Goal: Task Accomplishment & Management: Complete application form

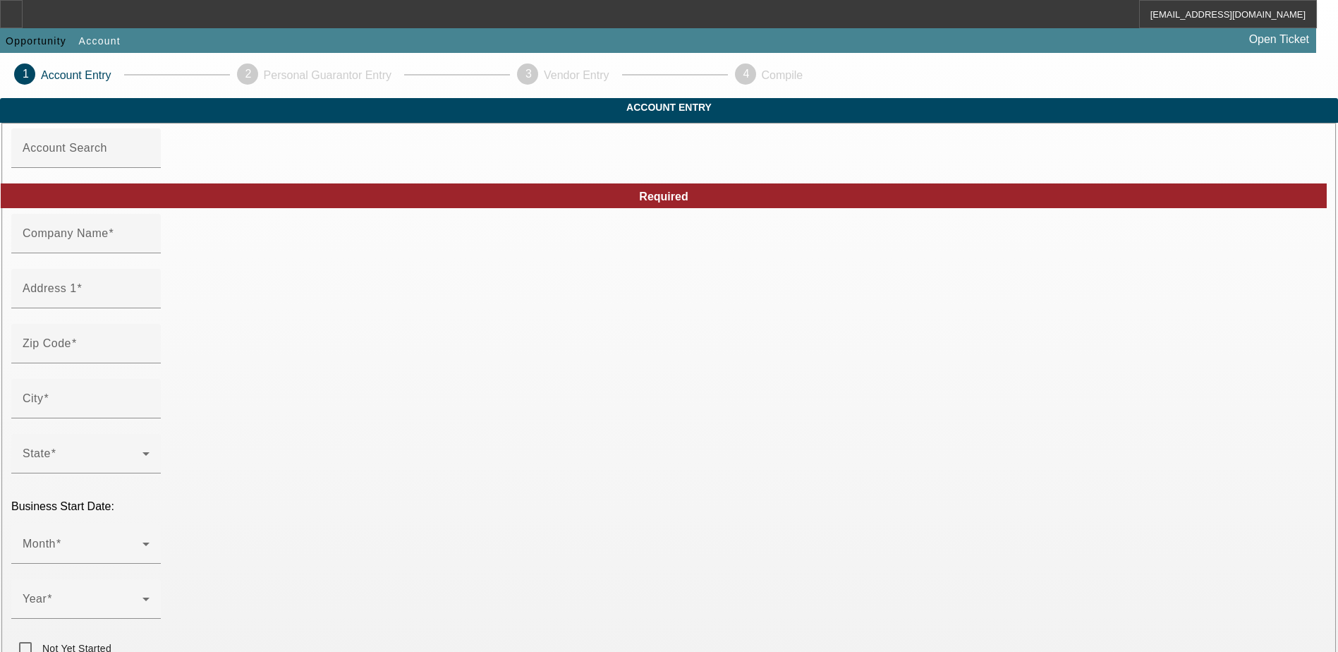
type input "Straight way [DEMOGRAPHIC_DATA]"
type input "[PHONE_NUMBER]"
click at [150, 303] on input "Address 1" at bounding box center [86, 294] width 127 height 17
click at [161, 269] on div at bounding box center [86, 261] width 150 height 16
click at [150, 303] on input "Address 1" at bounding box center [86, 294] width 127 height 17
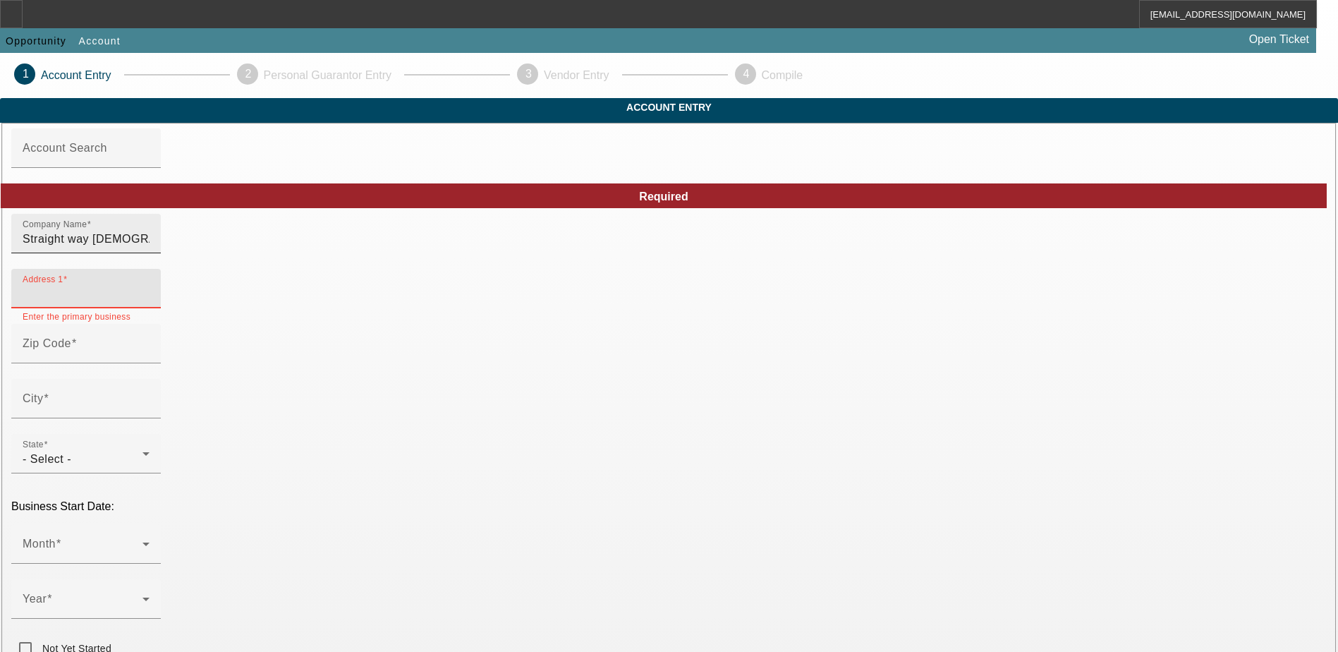
click at [150, 248] on input "Straight way [DEMOGRAPHIC_DATA]" at bounding box center [86, 239] width 127 height 17
click at [150, 248] on input "Straight way" at bounding box center [86, 239] width 127 height 17
type input "Straight way [DEMOGRAPHIC_DATA]"
click at [77, 294] on mat-label "Address 1" at bounding box center [50, 288] width 54 height 12
click at [150, 303] on input "Address 1" at bounding box center [86, 294] width 127 height 17
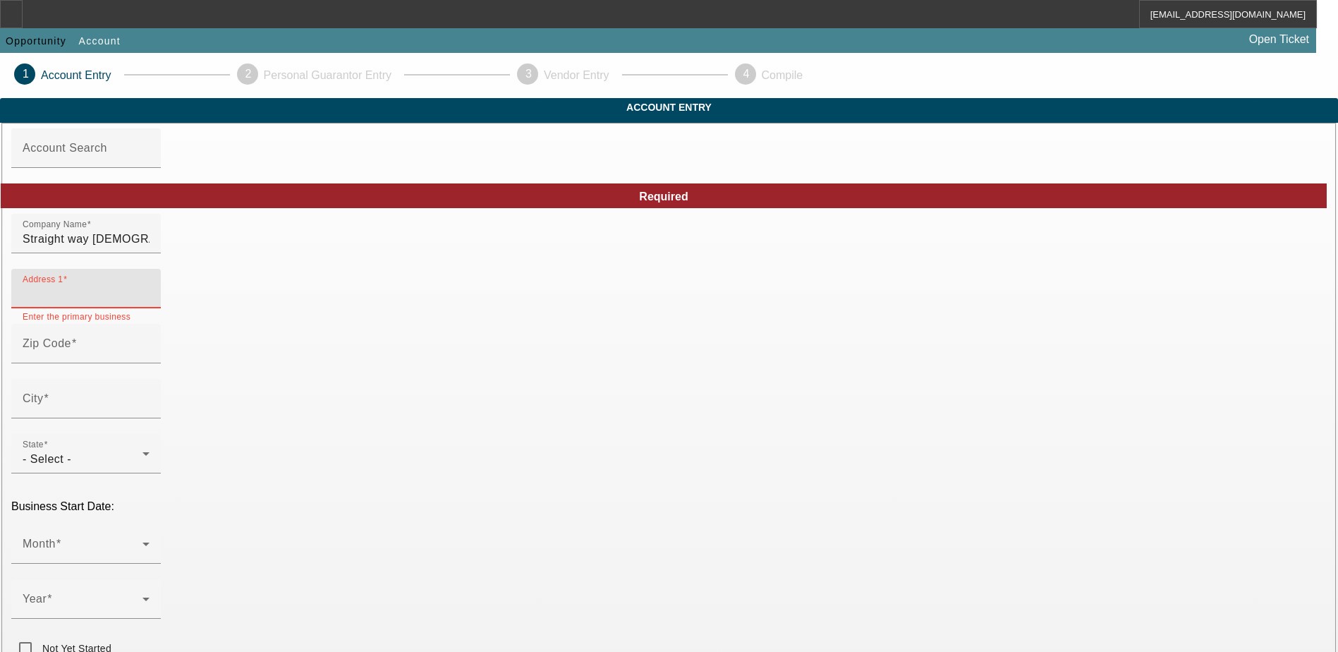
click at [150, 303] on input "Address 1" at bounding box center [86, 294] width 127 height 17
type input "911 richland drive"
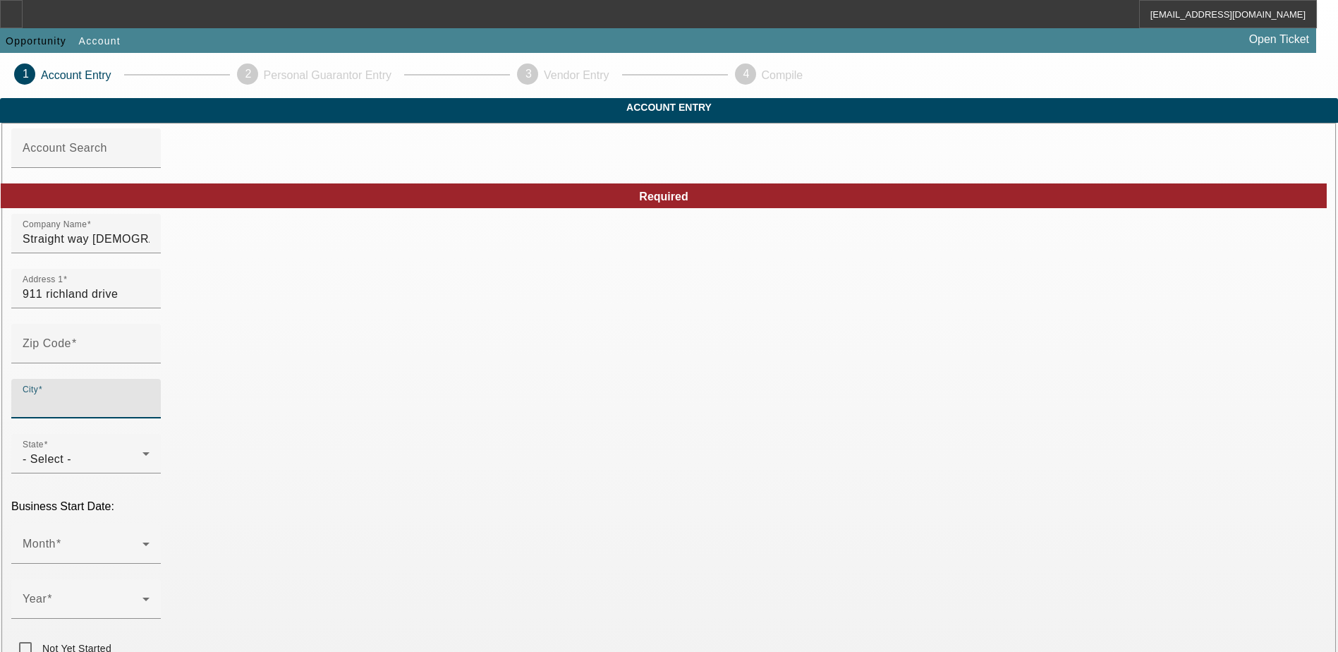
click at [150, 413] on input "City" at bounding box center [86, 404] width 127 height 17
type input "west mephis"
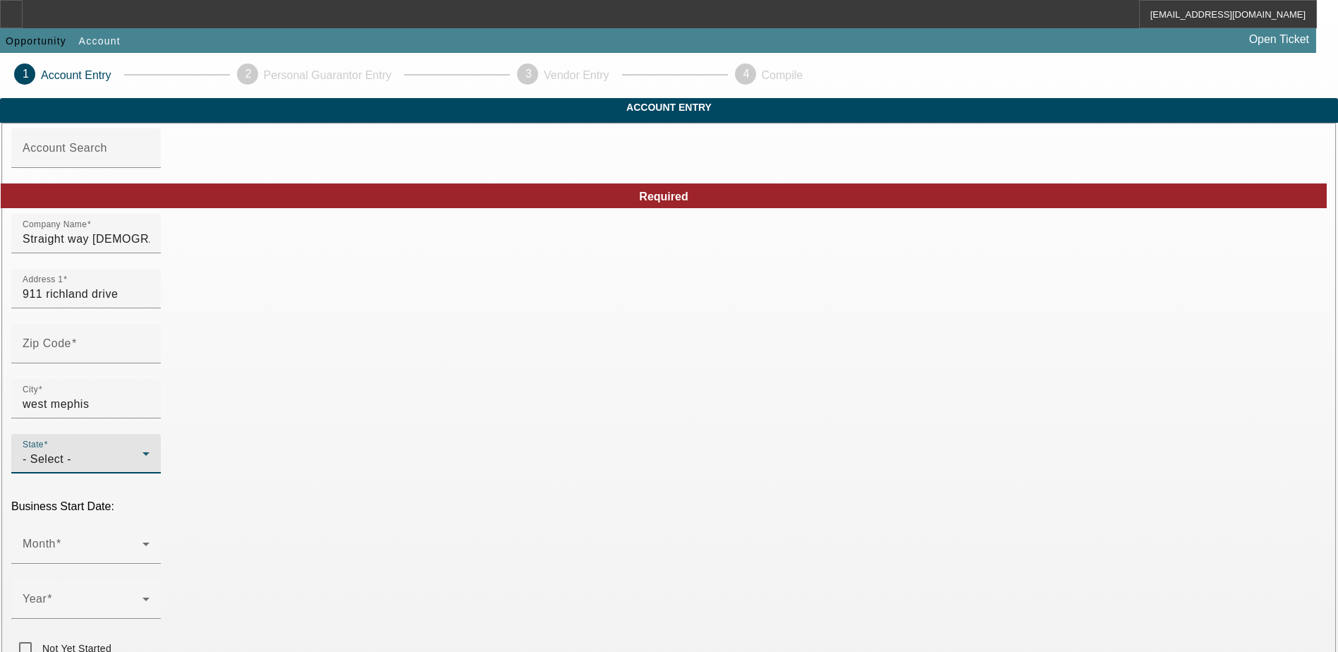
click at [142, 451] on div "- Select -" at bounding box center [83, 459] width 120 height 17
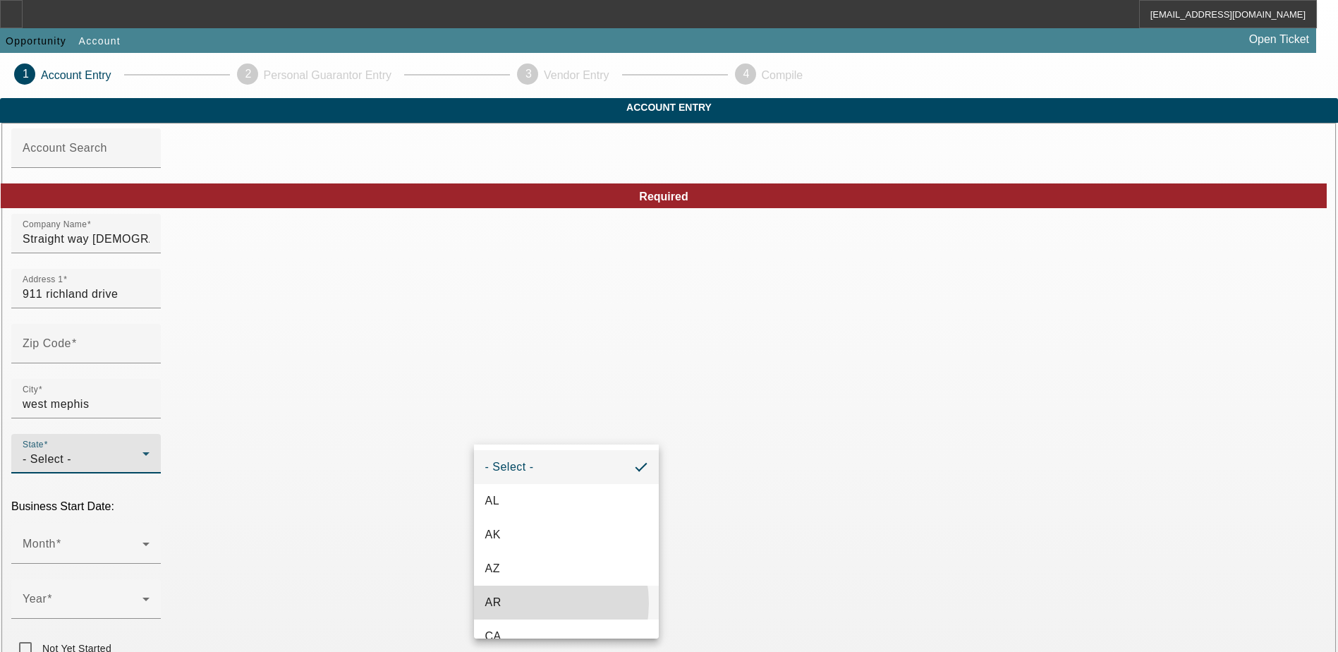
click at [523, 603] on mat-option "AR" at bounding box center [566, 602] width 185 height 34
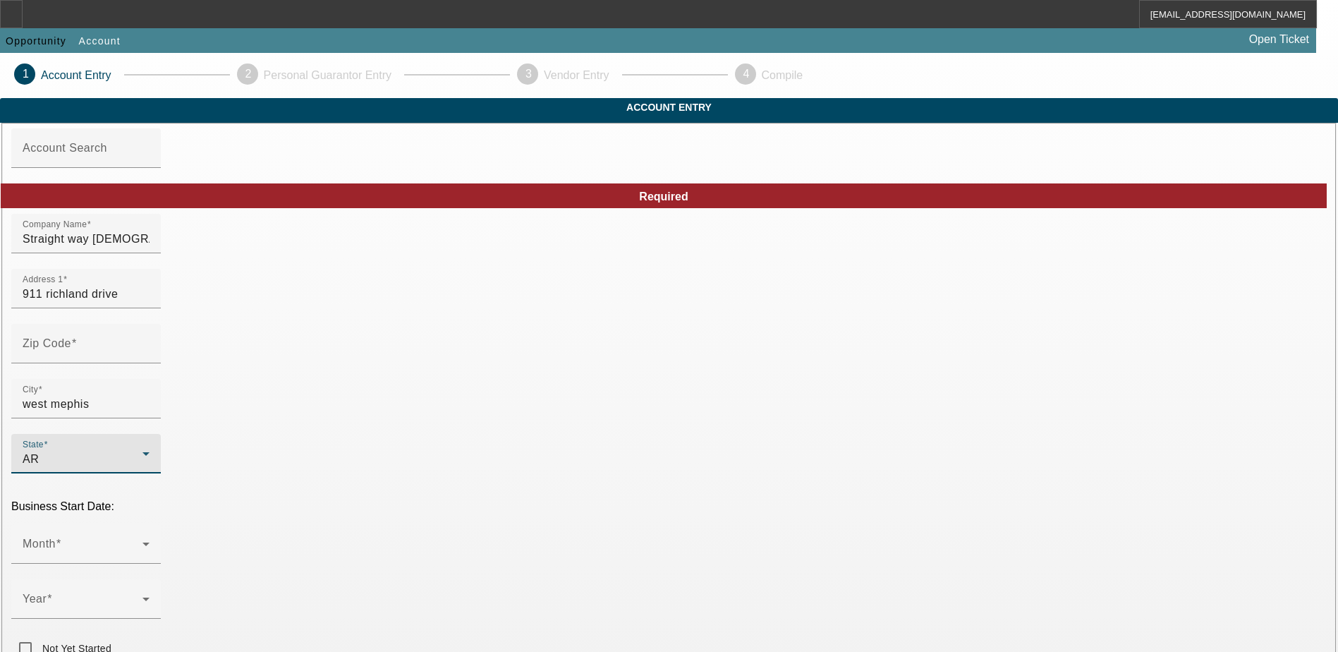
type input "[PERSON_NAME]"
click at [150, 358] on input "Zip Code" at bounding box center [86, 349] width 127 height 17
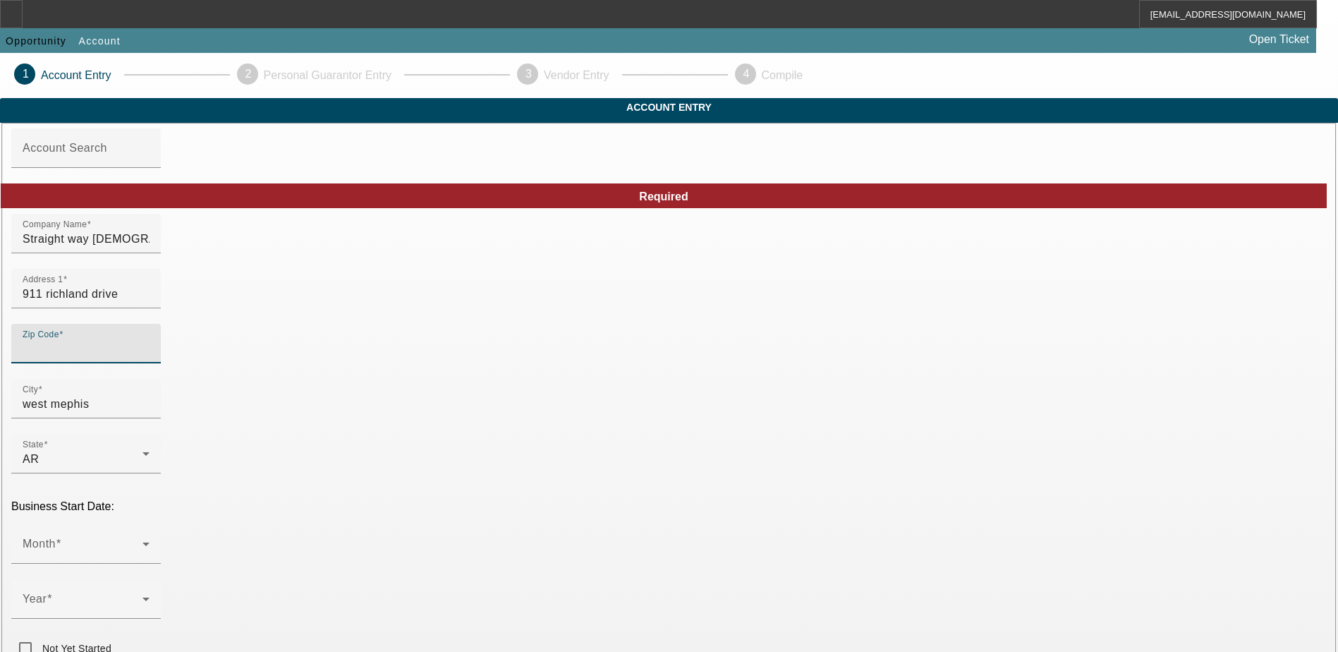
type input "7"
type input "72301"
type input "West Memphis"
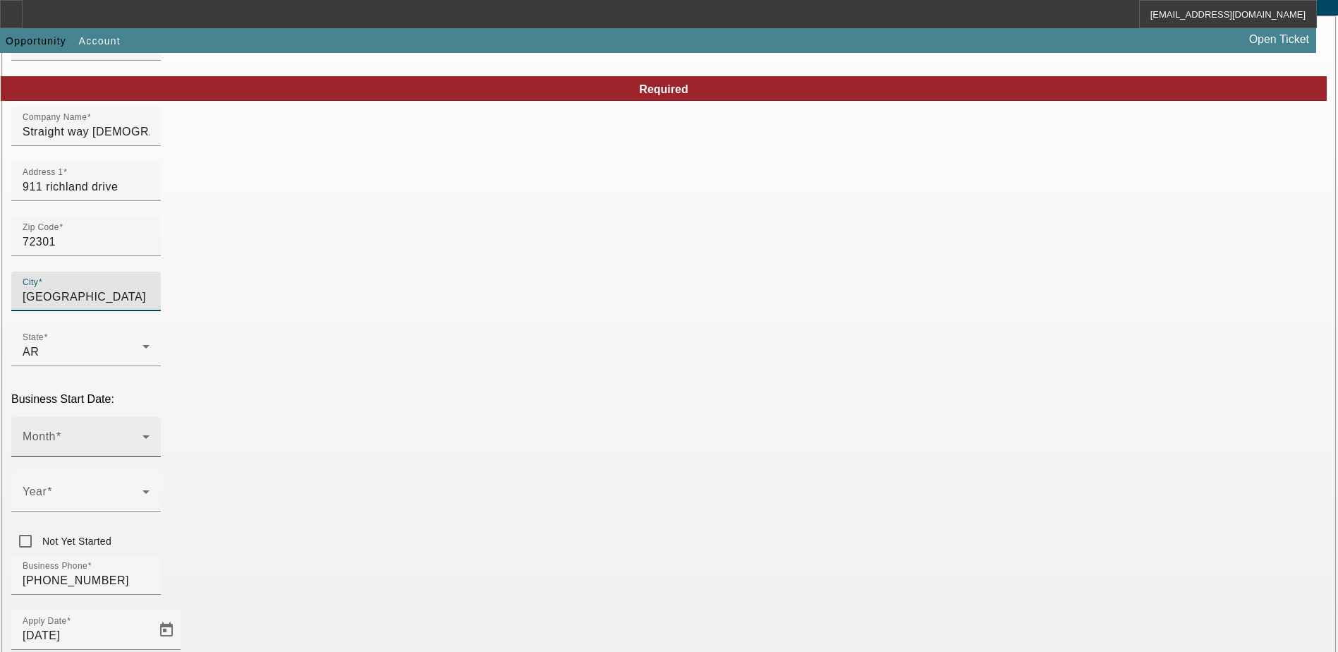
scroll to position [212, 0]
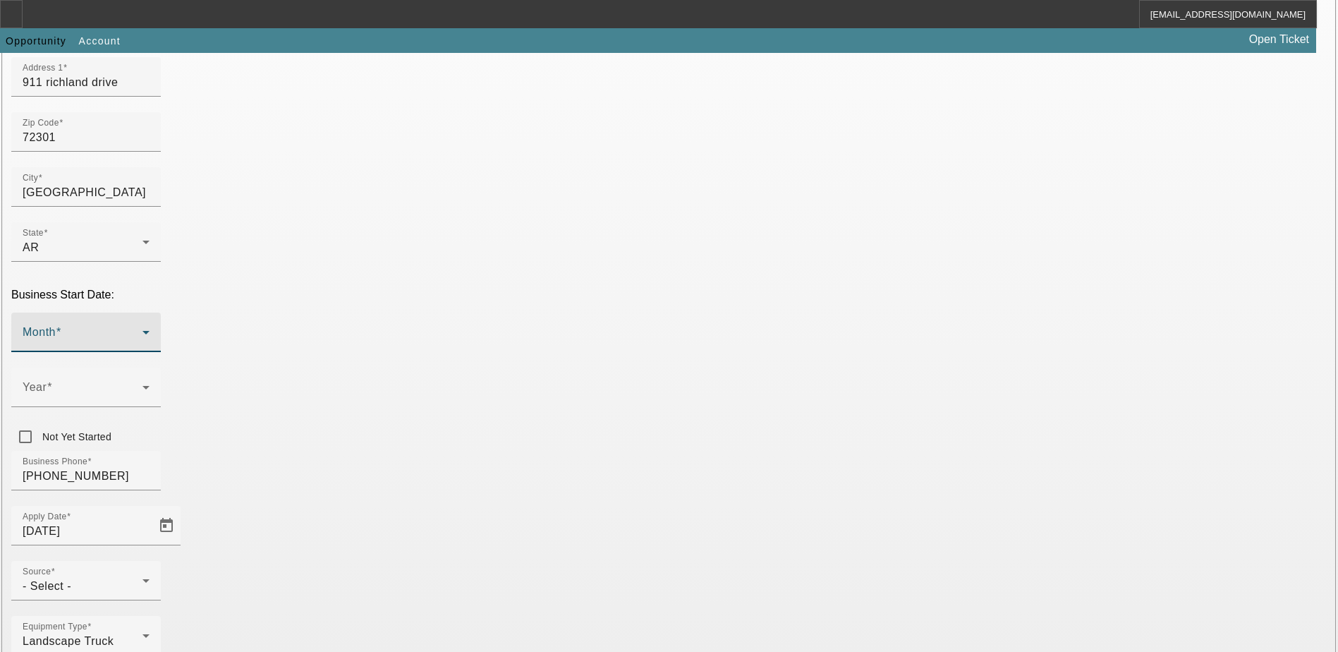
click at [142, 329] on span at bounding box center [83, 337] width 120 height 17
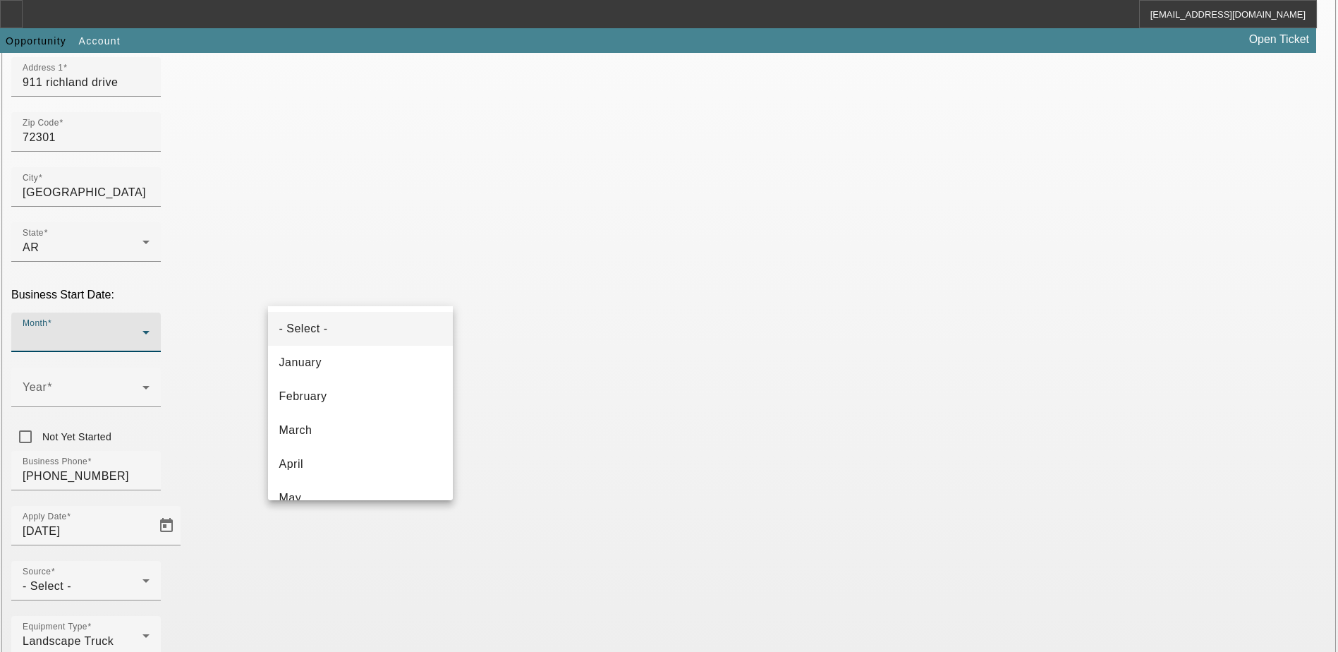
click at [426, 241] on div at bounding box center [669, 326] width 1338 height 652
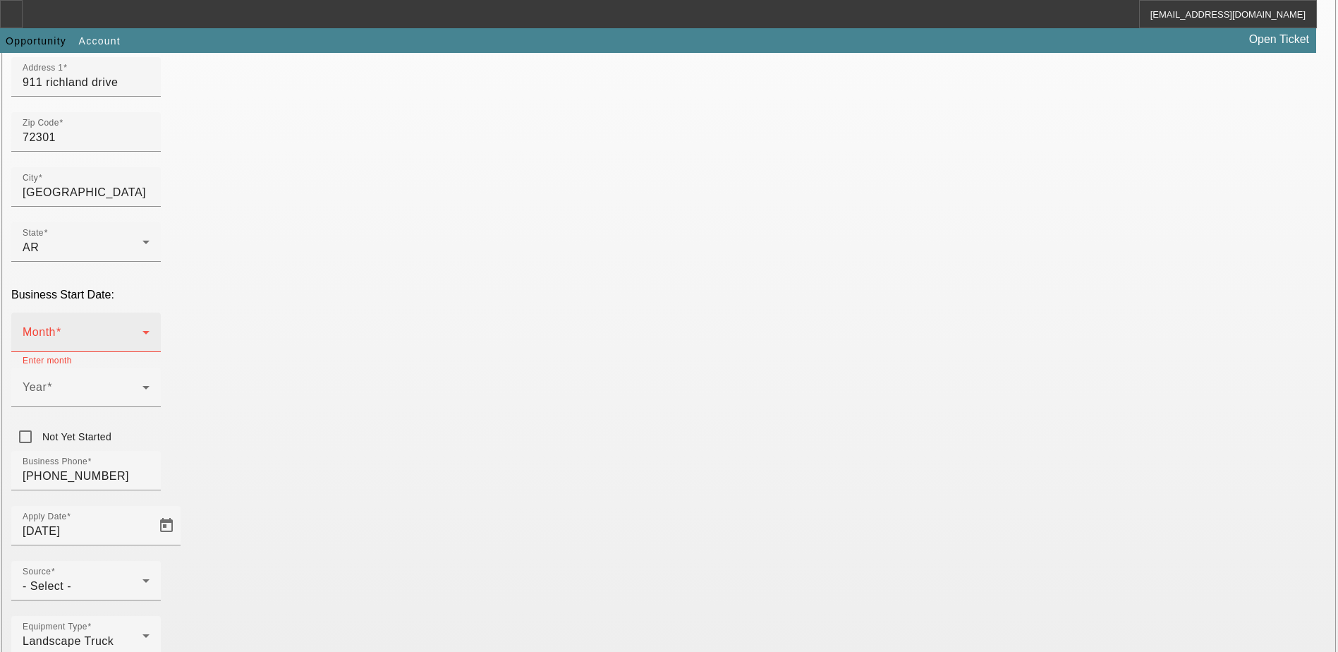
click at [142, 329] on span at bounding box center [83, 337] width 120 height 17
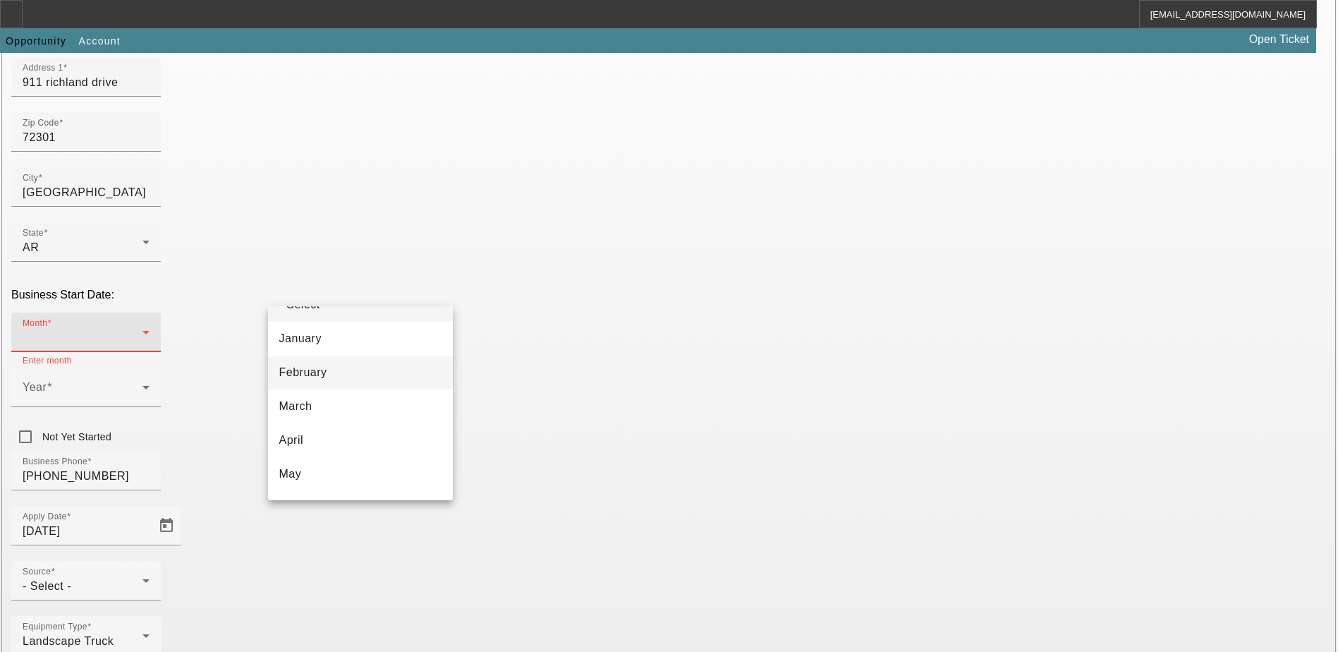
scroll to position [0, 0]
click at [190, 315] on div at bounding box center [669, 326] width 1338 height 652
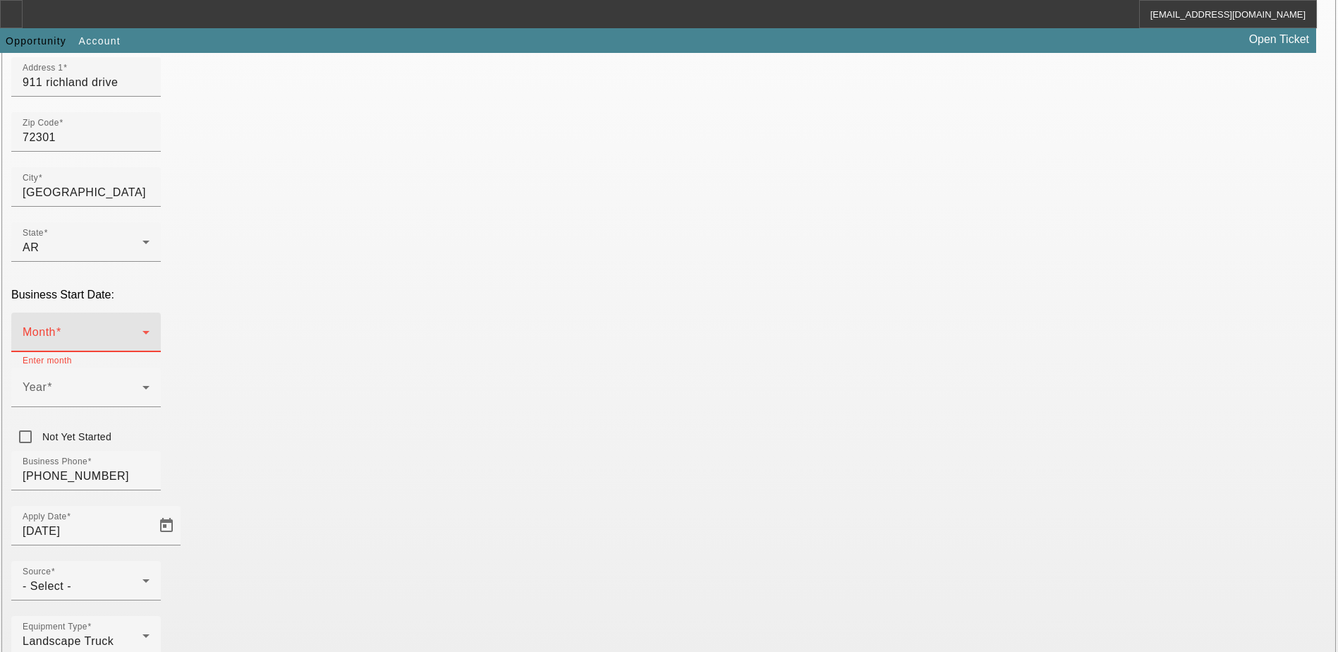
click at [150, 329] on mat-select at bounding box center [86, 337] width 127 height 17
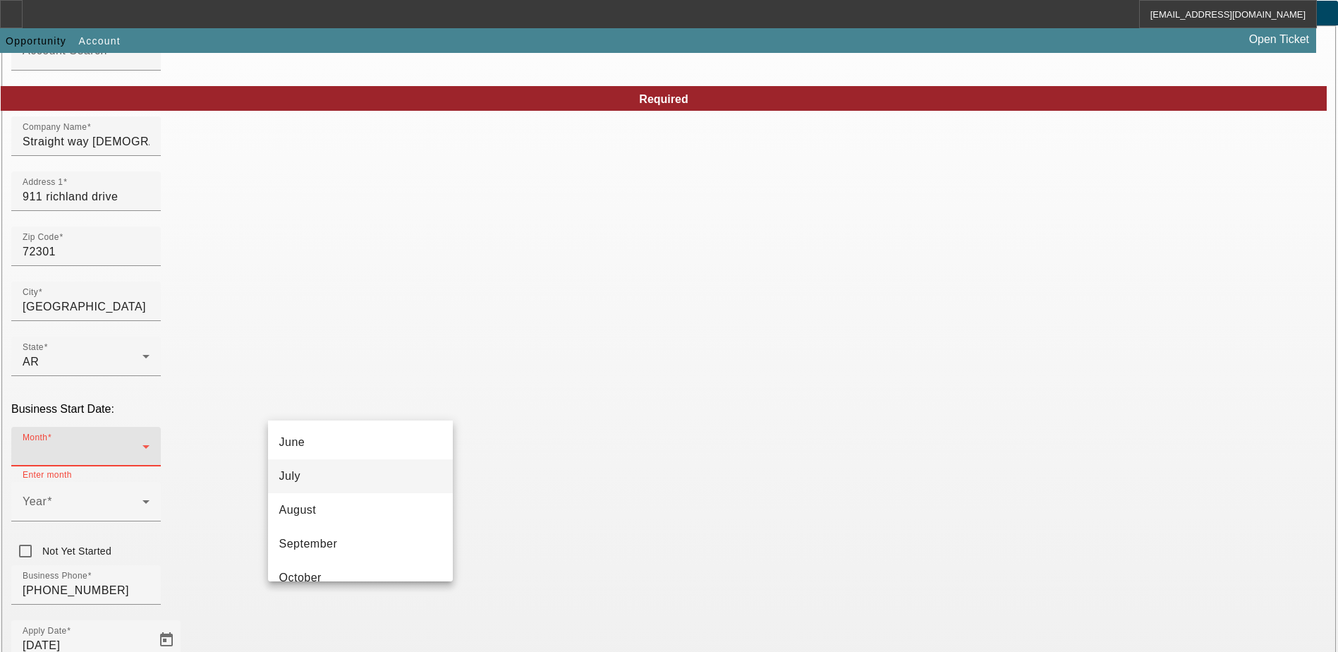
scroll to position [212, 0]
click at [510, 403] on div at bounding box center [669, 326] width 1338 height 652
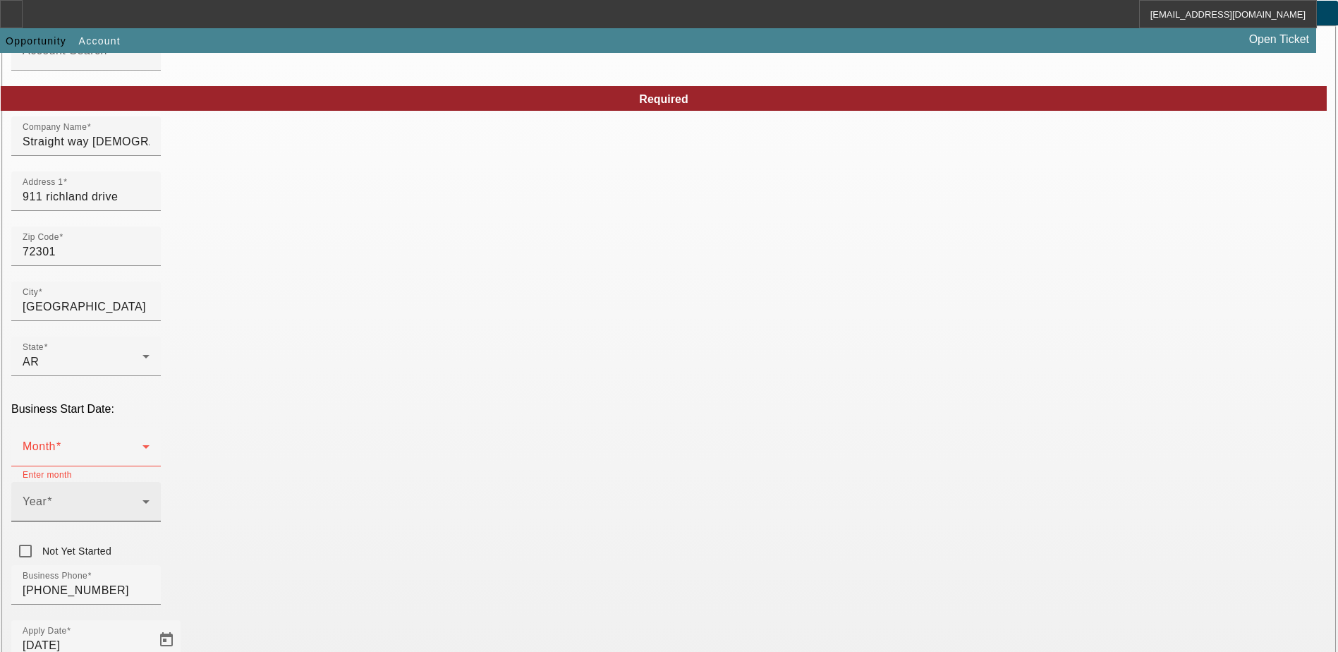
click at [142, 499] on span at bounding box center [83, 507] width 120 height 17
click at [516, 561] on mat-option "1993" at bounding box center [515, 570] width 82 height 34
click at [142, 444] on span at bounding box center [83, 452] width 120 height 17
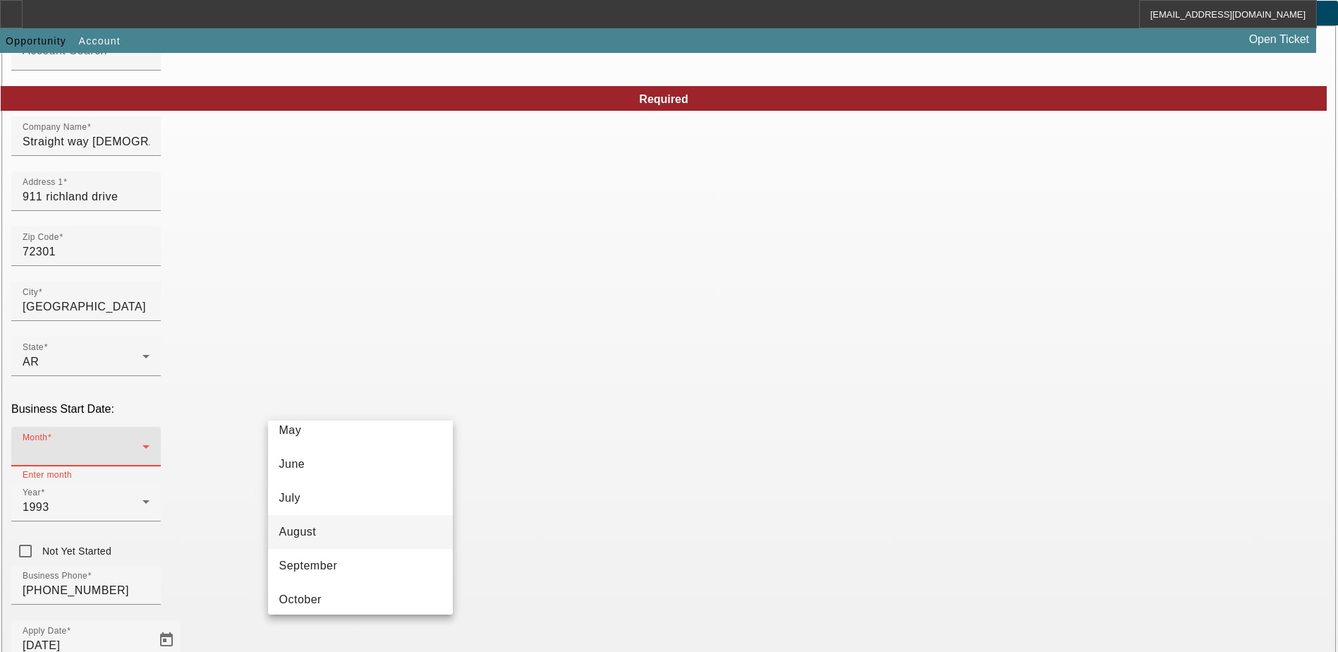
scroll to position [257, 0]
click at [341, 492] on mat-option "September" at bounding box center [360, 490] width 185 height 34
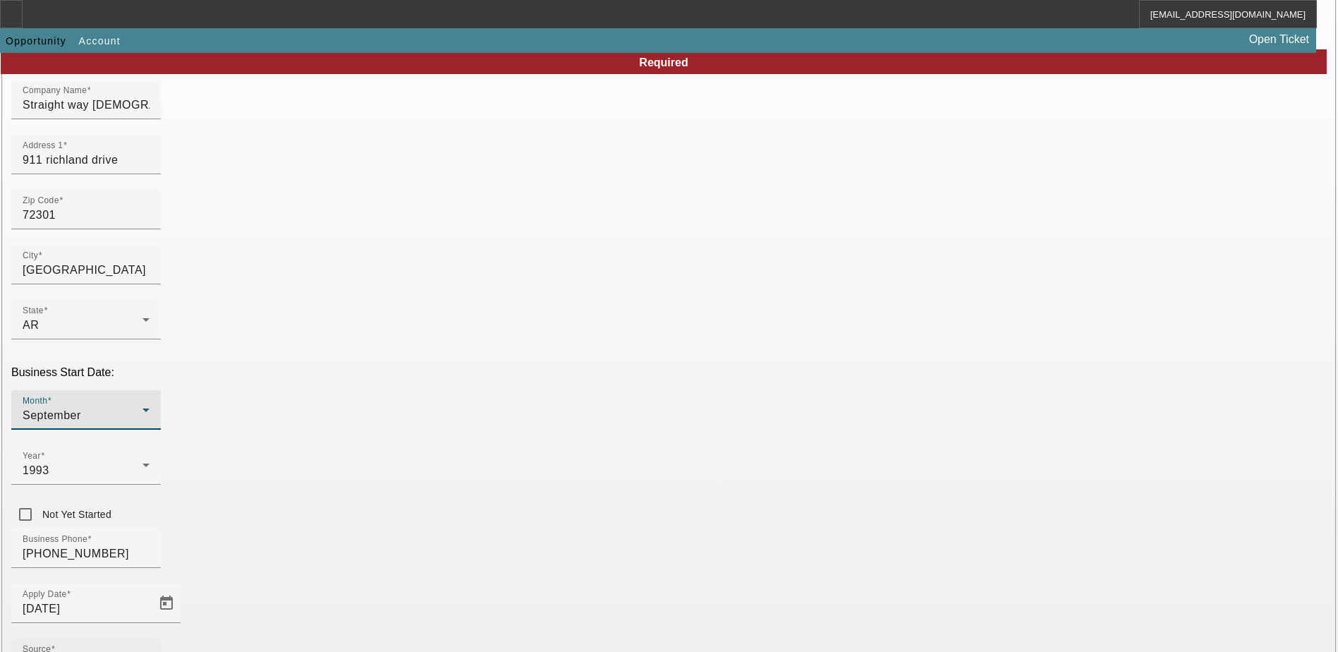
scroll to position [168, 0]
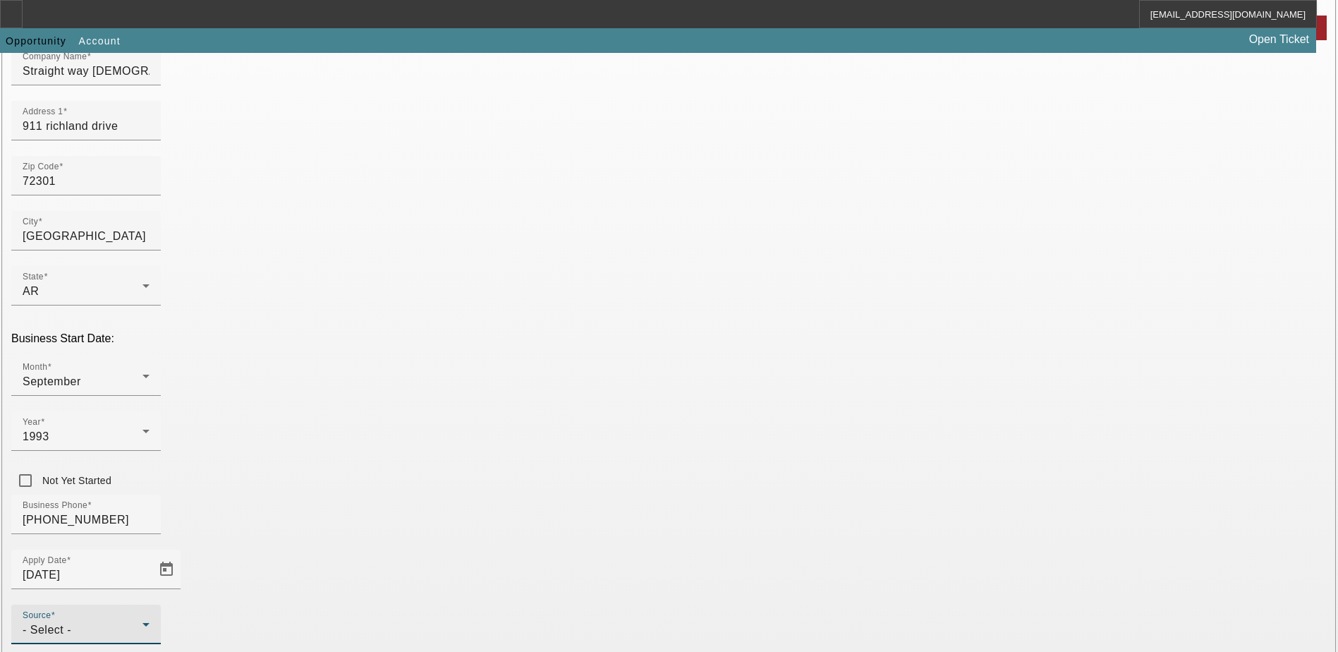
click at [142, 621] on div "- Select -" at bounding box center [83, 629] width 120 height 17
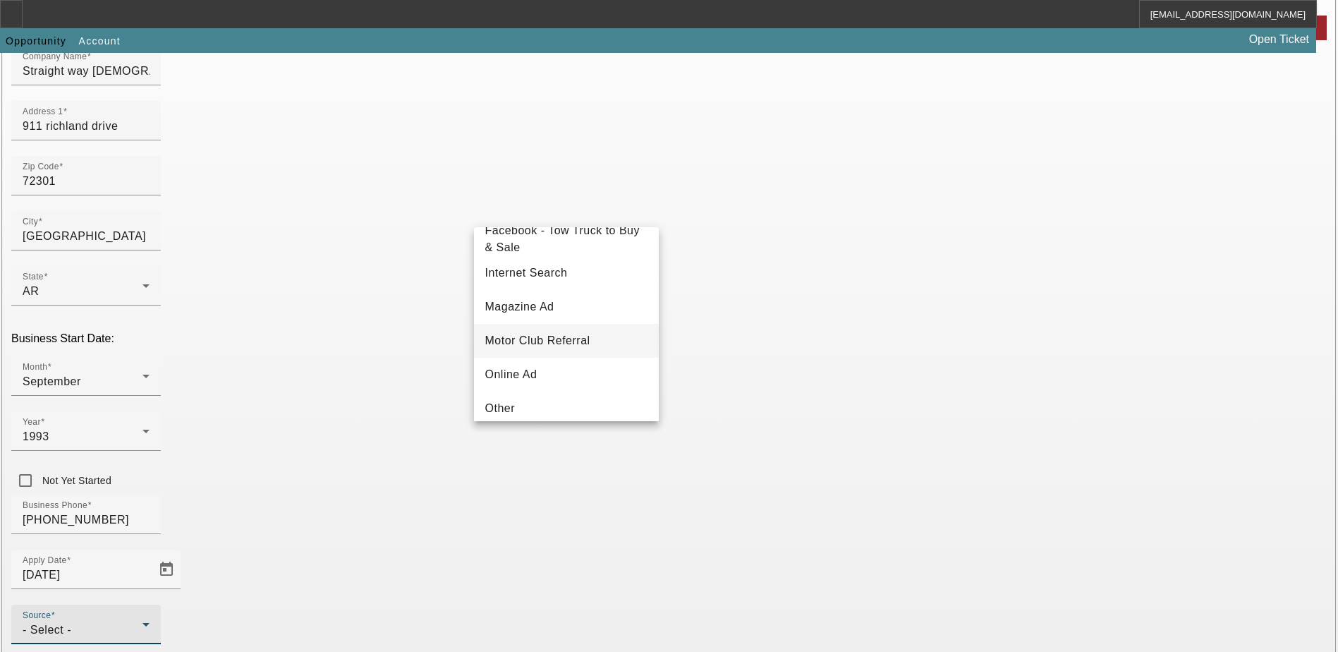
scroll to position [282, 0]
click at [542, 505] on div at bounding box center [669, 326] width 1338 height 652
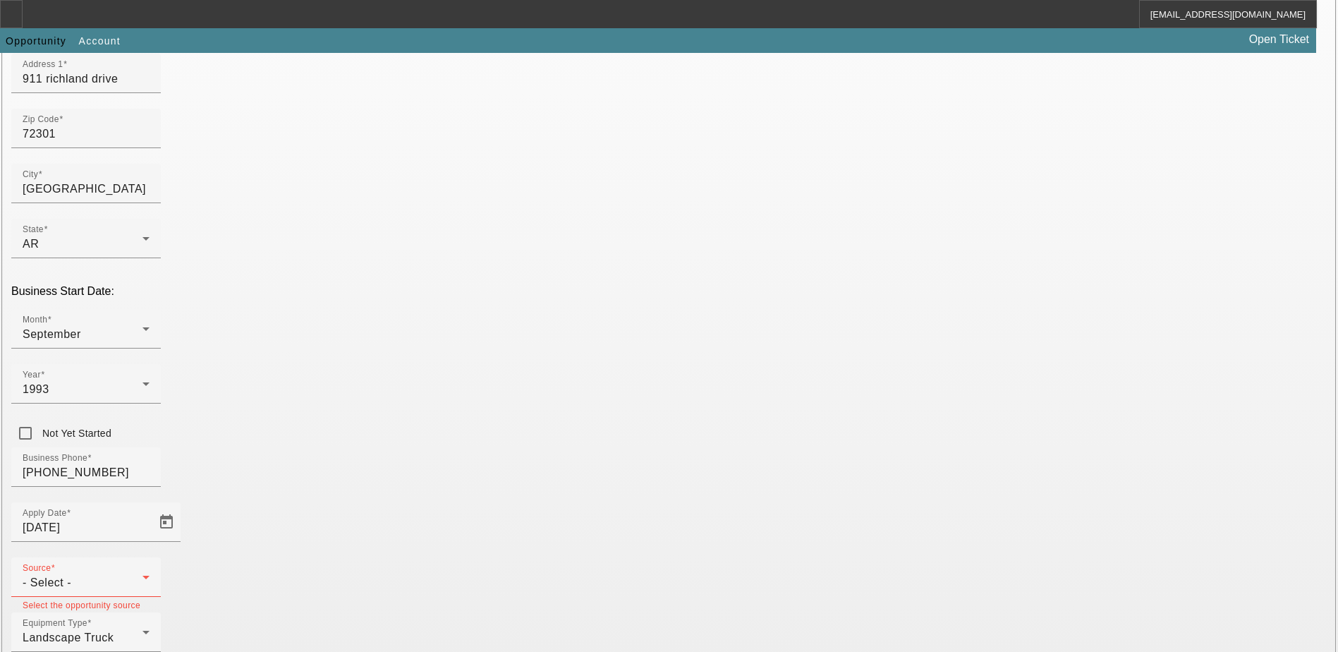
scroll to position [238, 0]
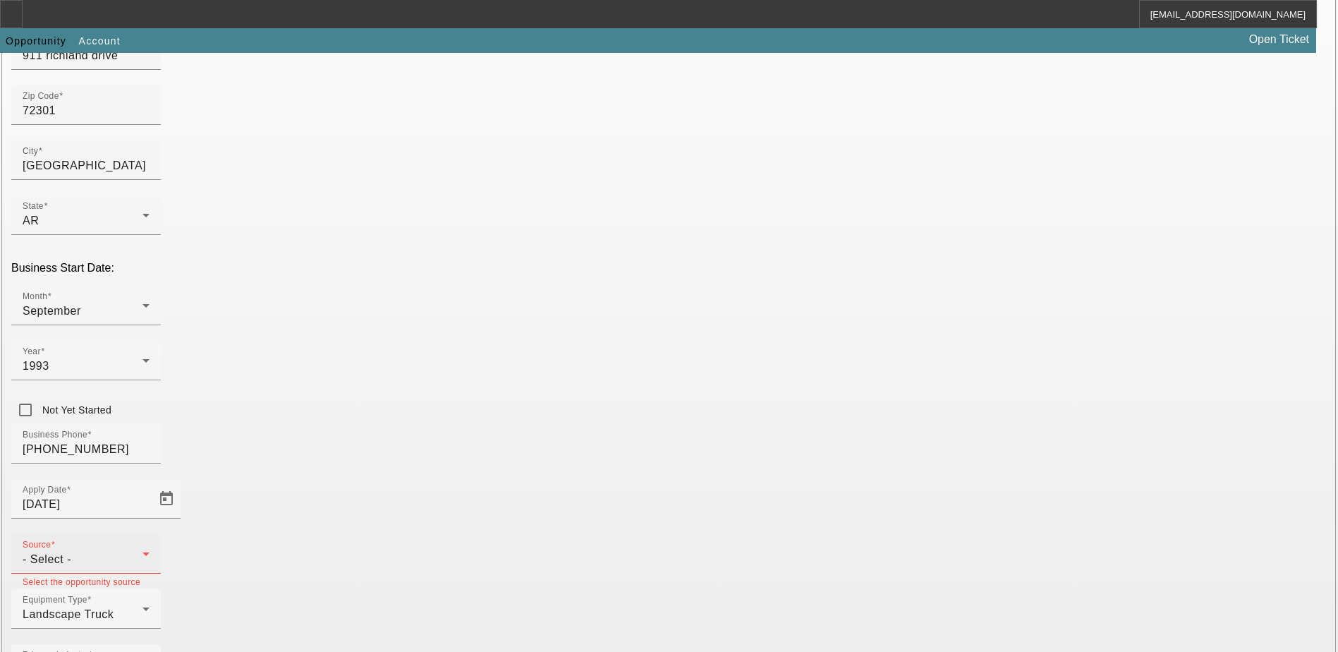
click at [150, 534] on div "Source - Select -" at bounding box center [86, 553] width 127 height 39
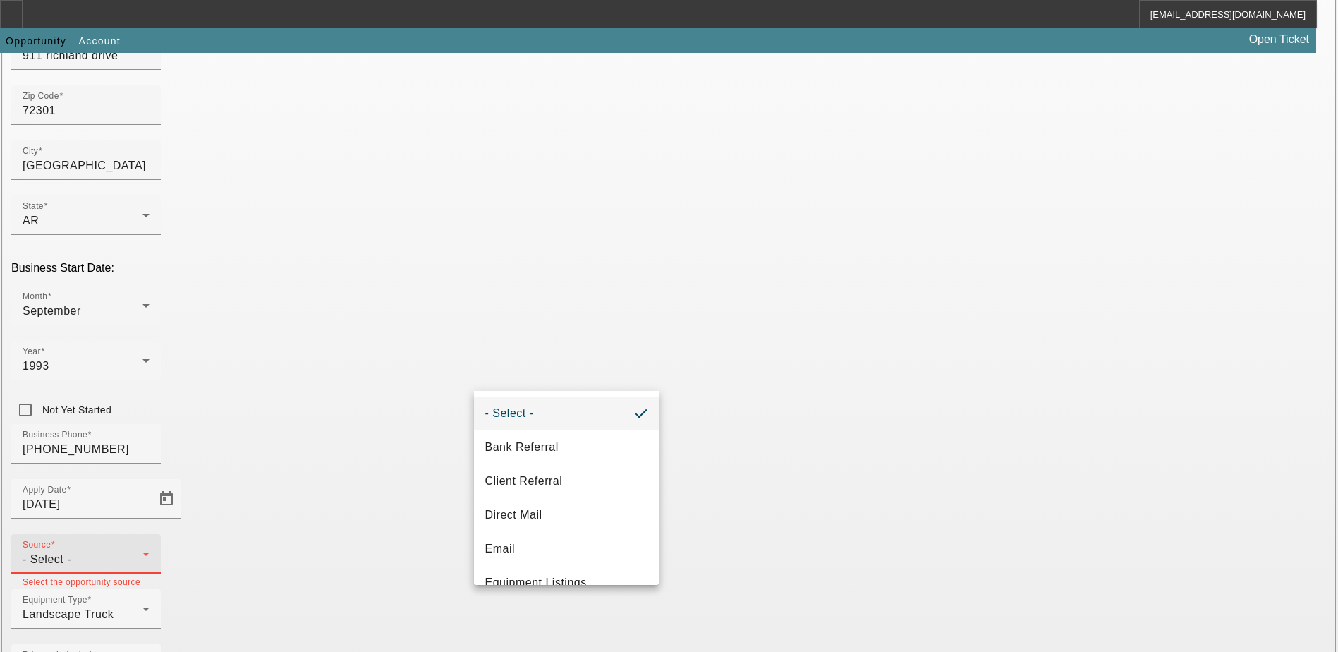
click at [947, 322] on div at bounding box center [669, 326] width 1338 height 652
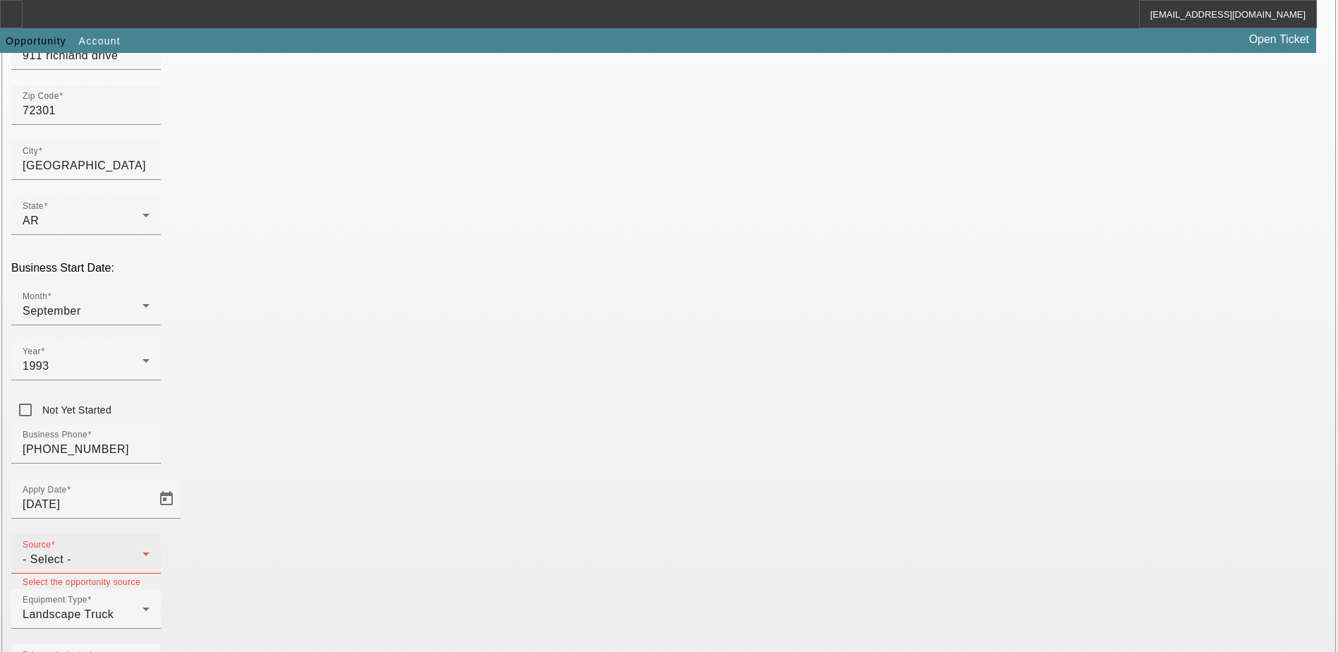
click at [142, 551] on div "- Select -" at bounding box center [83, 559] width 120 height 17
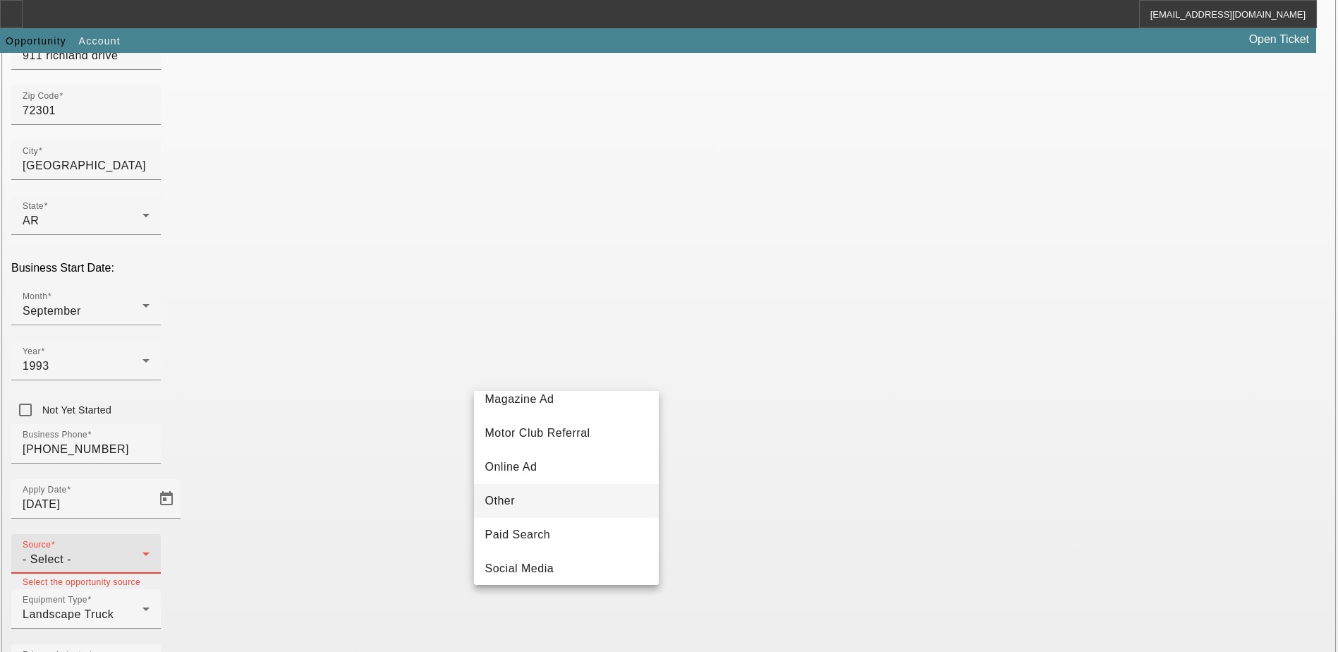
scroll to position [494, 0]
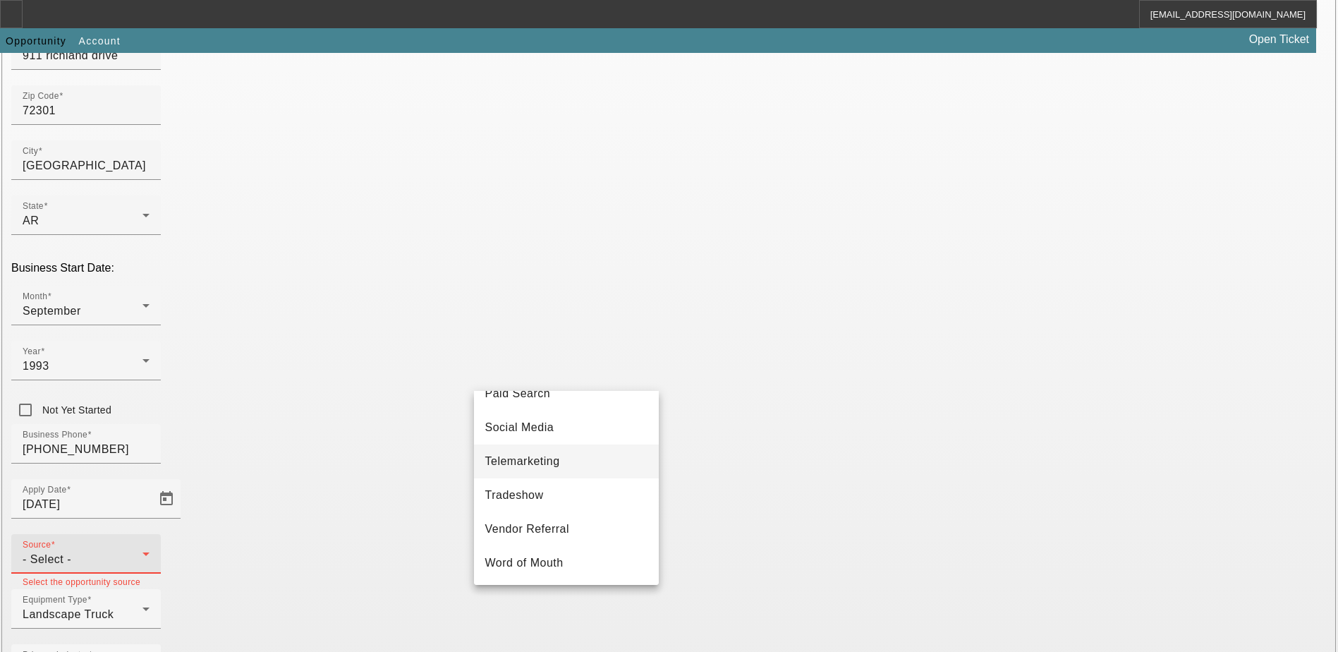
click at [547, 467] on span "Telemarketing" at bounding box center [522, 461] width 75 height 17
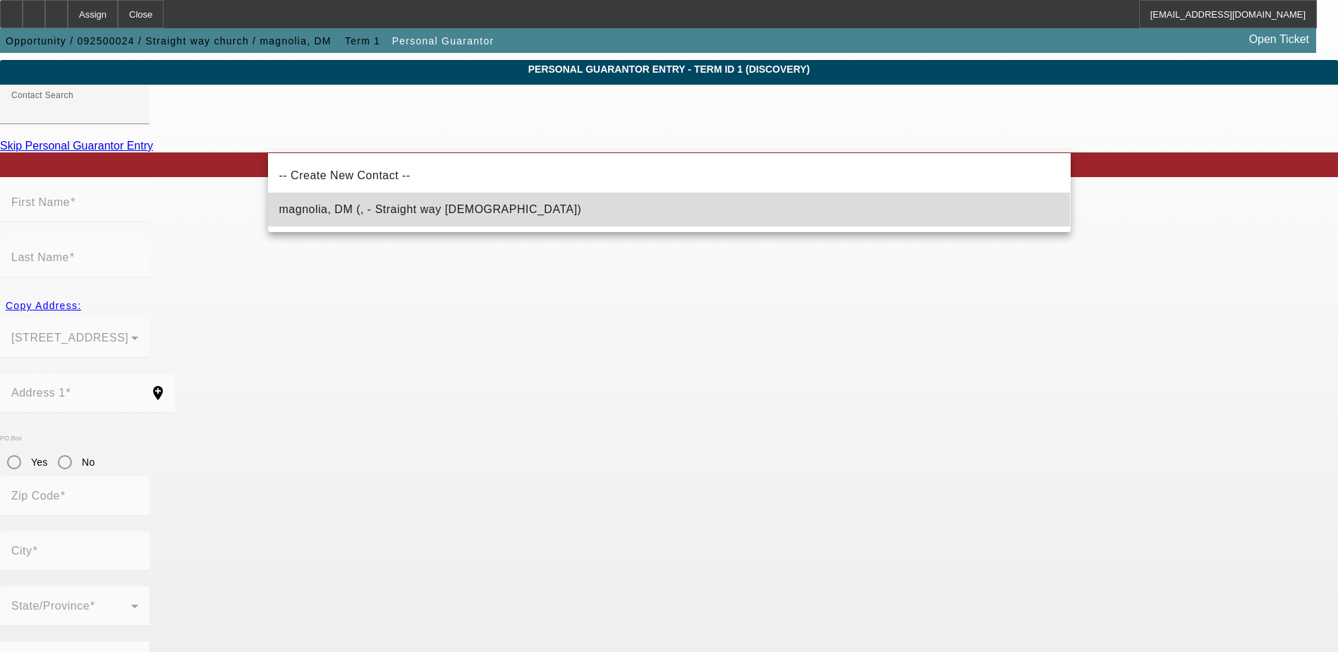
click at [359, 210] on span "magnolia, DM (, - Straight way church)" at bounding box center [430, 209] width 303 height 12
type input "magnolia, DM (, - Straight way church)"
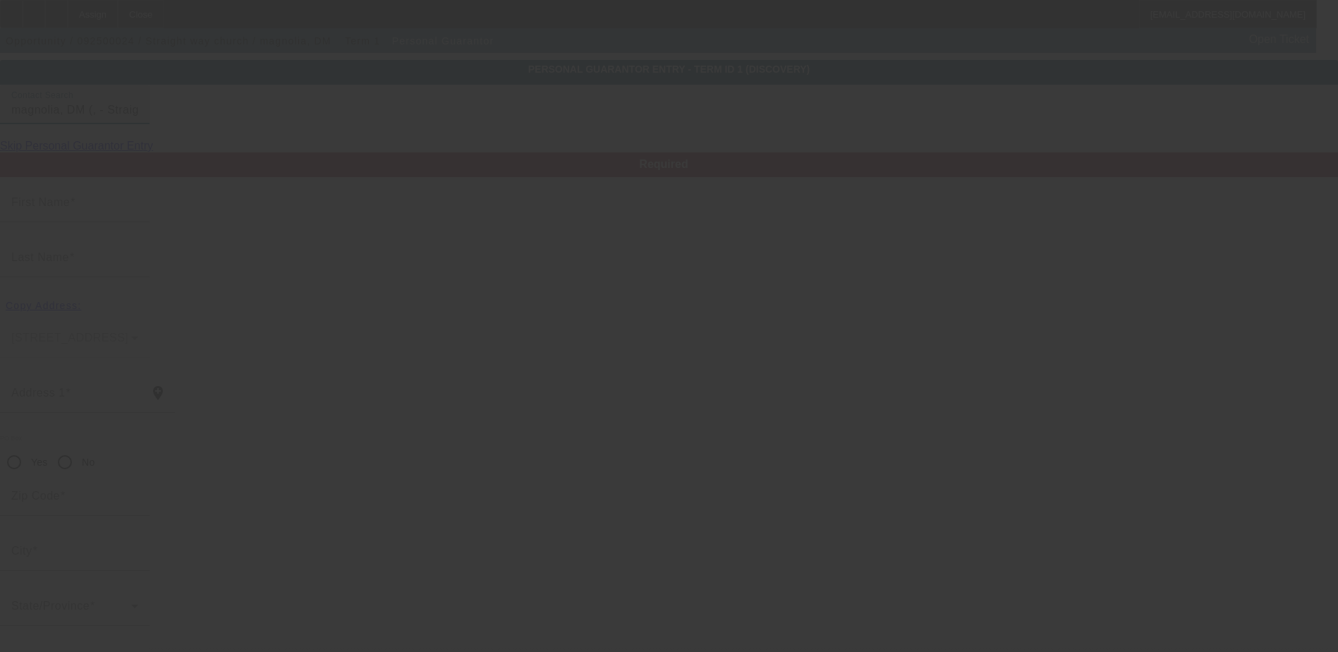
type input "DM"
type input "magnolia"
radio input "true"
type input "(901) 497-8842"
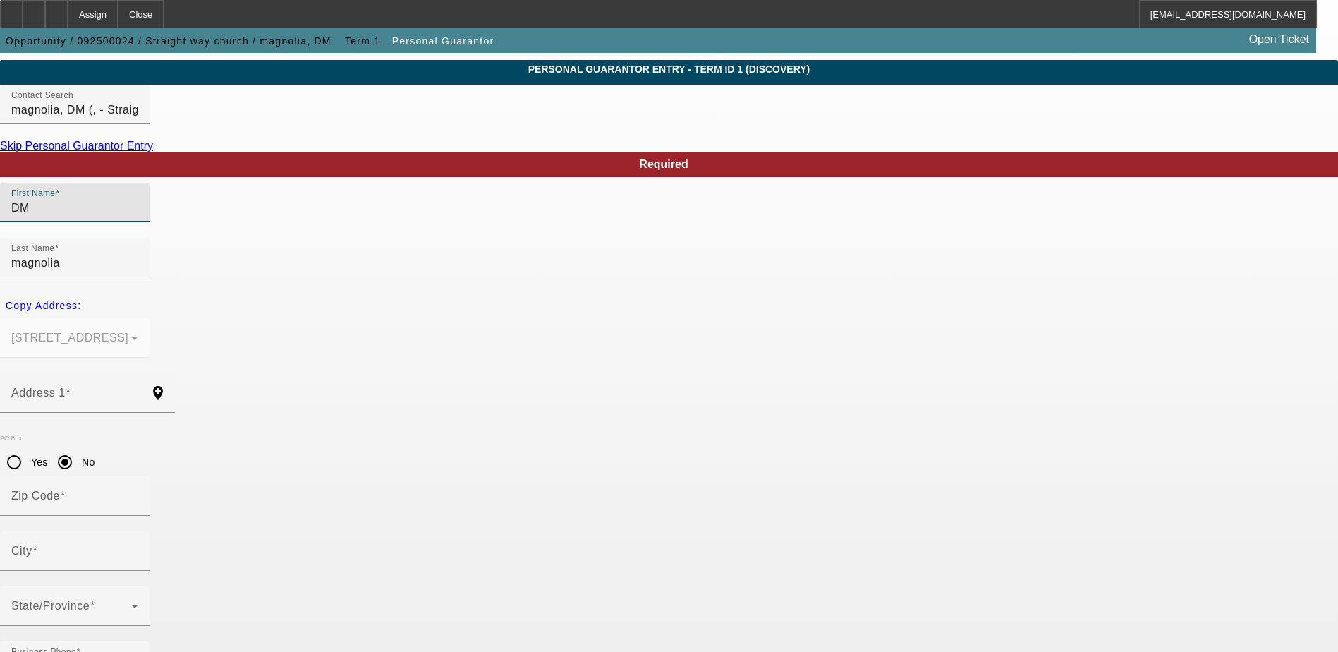
click at [138, 217] on input "DM" at bounding box center [74, 208] width 127 height 17
drag, startPoint x: 559, startPoint y: 246, endPoint x: 429, endPoint y: 246, distance: 129.8
click at [429, 246] on div "First Name DM Last Name magnolia" at bounding box center [669, 238] width 1338 height 110
drag, startPoint x: 347, startPoint y: 247, endPoint x: 185, endPoint y: 239, distance: 161.7
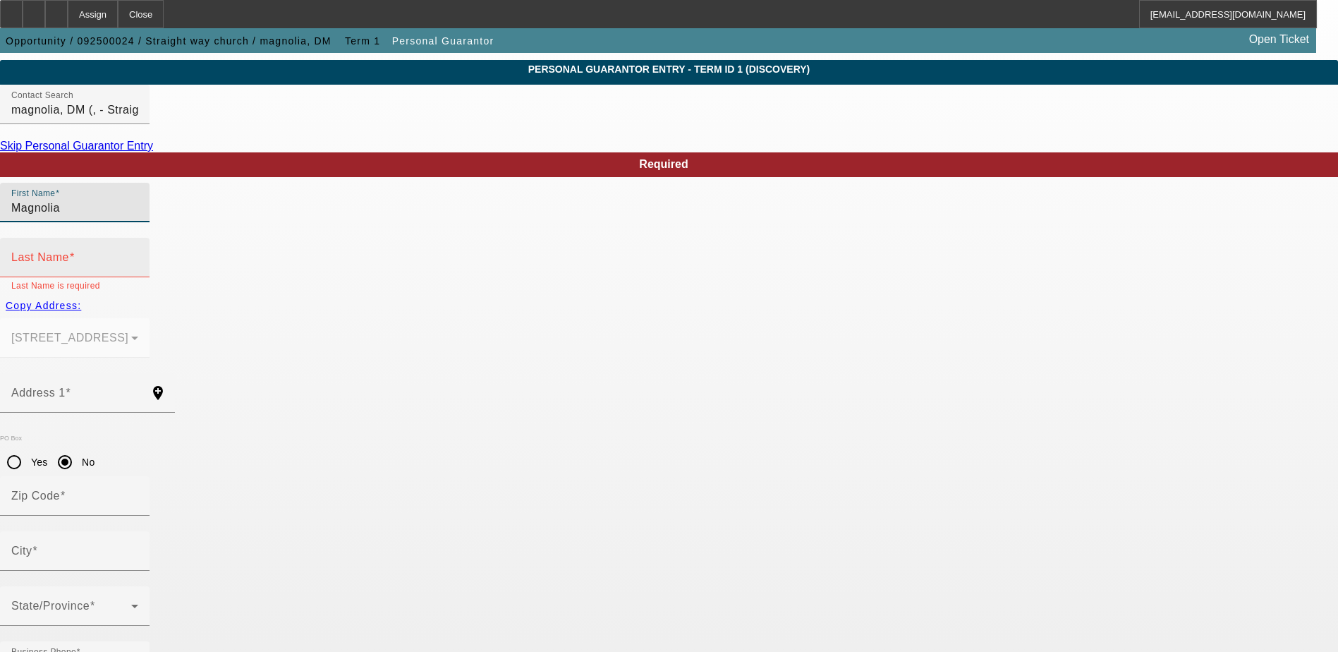
type input "Magnolia"
click at [138, 255] on input "Last Name" at bounding box center [74, 263] width 127 height 17
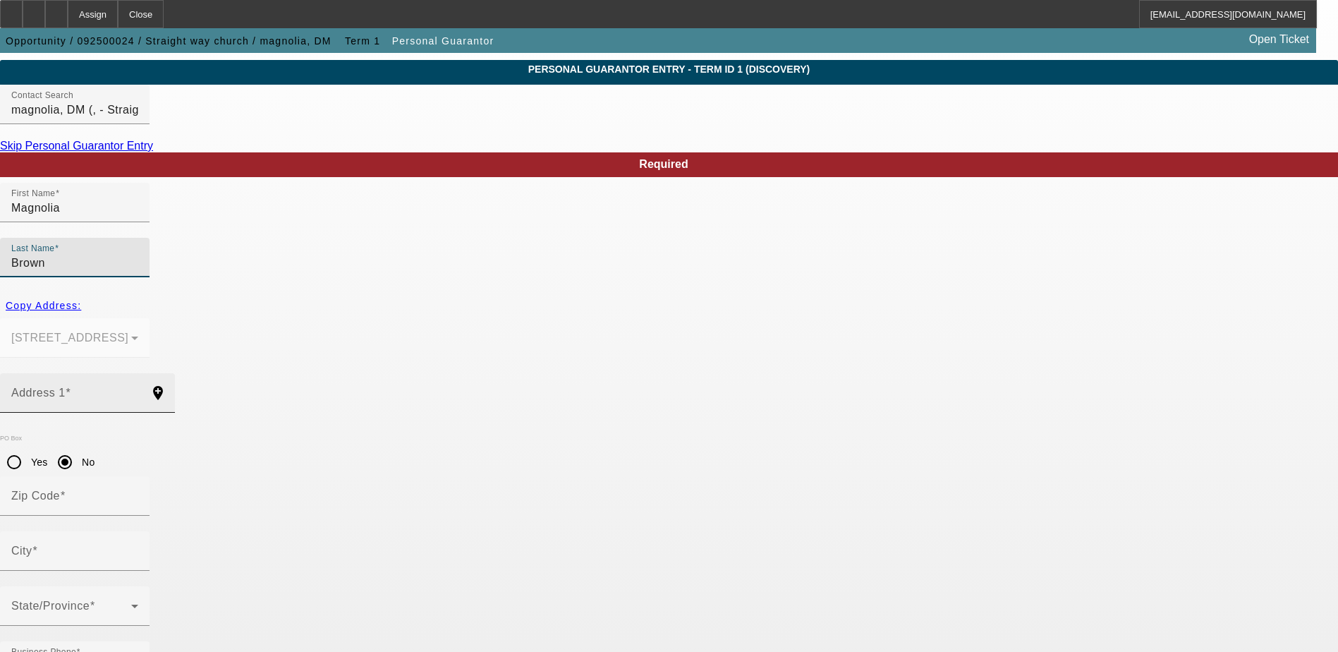
type input "Brown"
drag, startPoint x: 447, startPoint y: 351, endPoint x: 437, endPoint y: 352, distance: 9.9
click at [138, 390] on input "Address 1" at bounding box center [74, 398] width 127 height 17
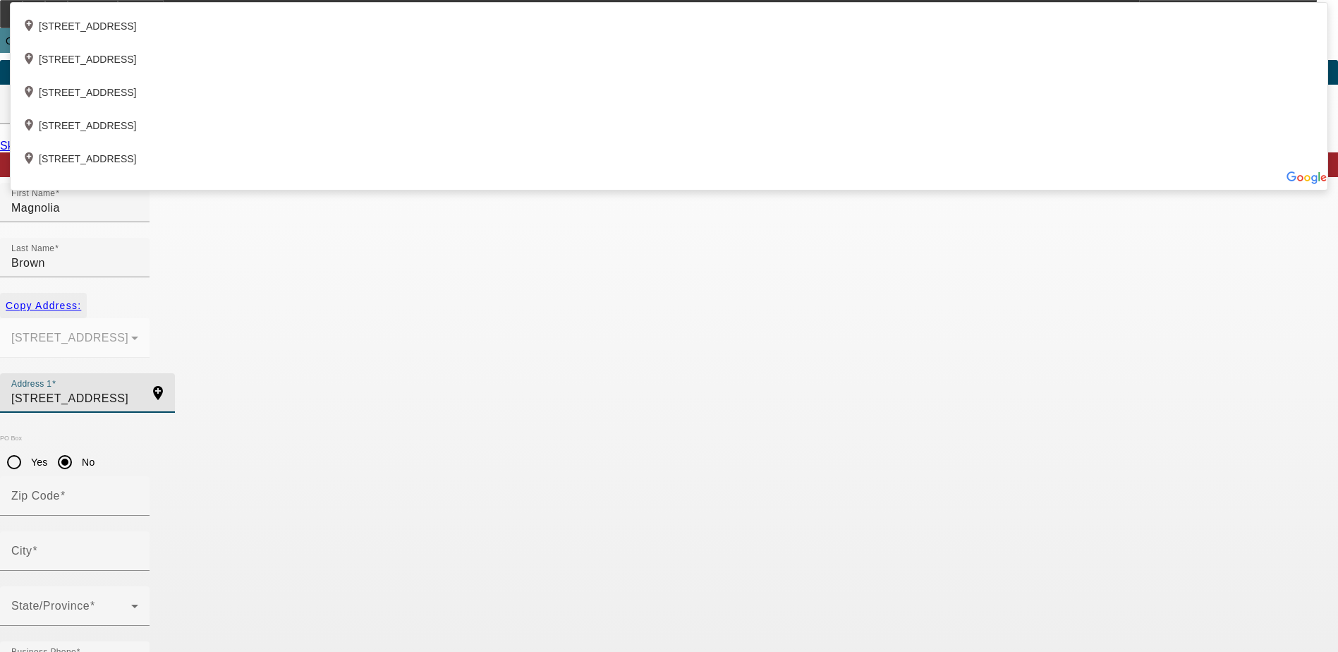
click at [81, 300] on span "Copy Address:" at bounding box center [43, 305] width 75 height 11
type input "911 richland drive"
radio input "false"
type input "72301"
type input "West Memphis"
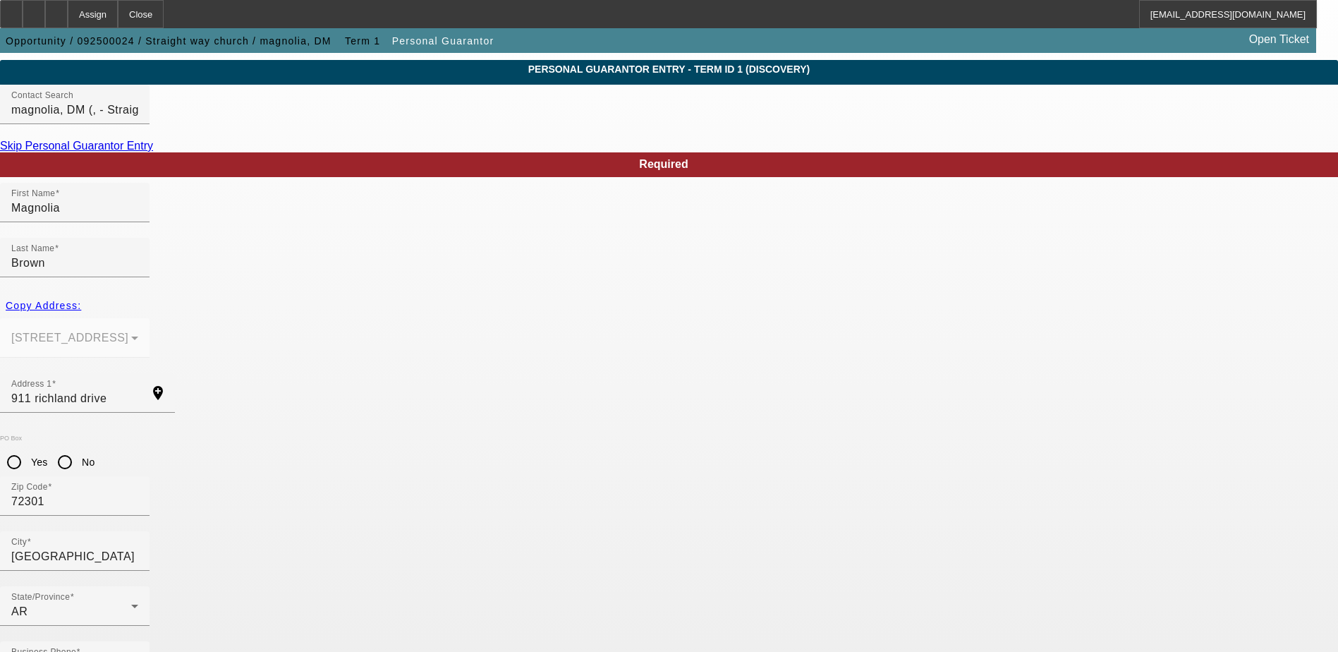
type input "429-08-8187"
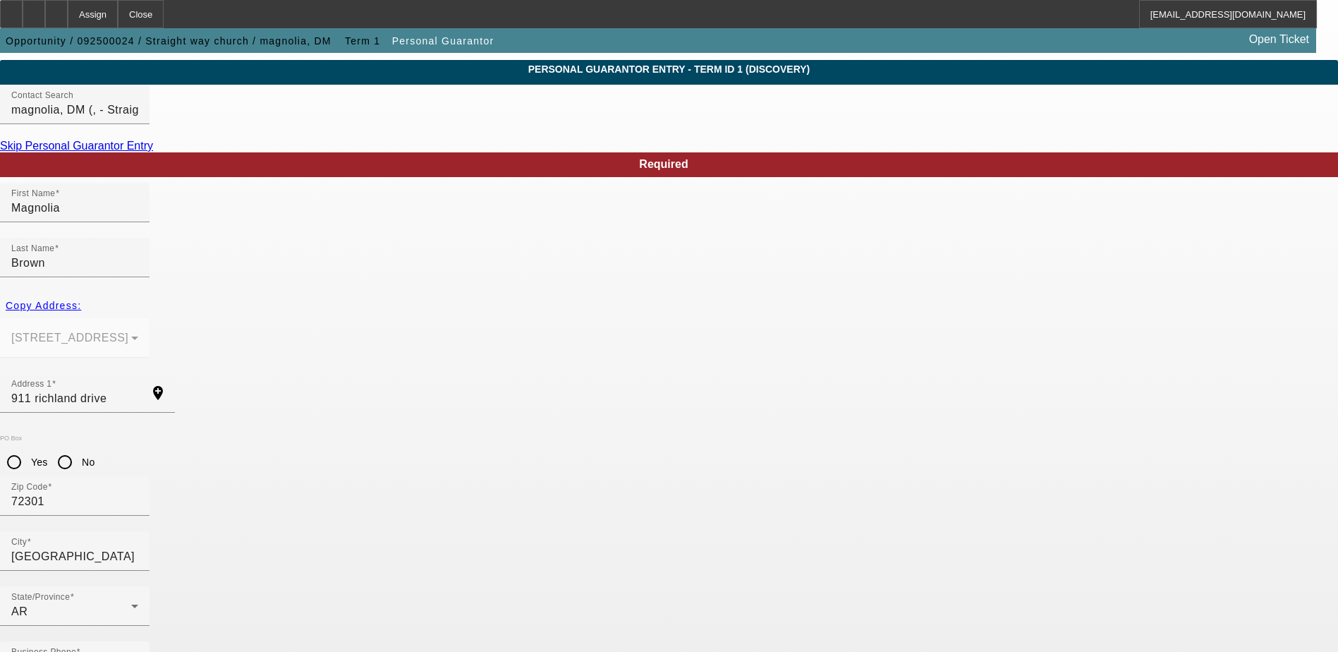
paste input "magnoliabrown0725@outlook.com"
type input "magnoliabrown0725@outlook.com"
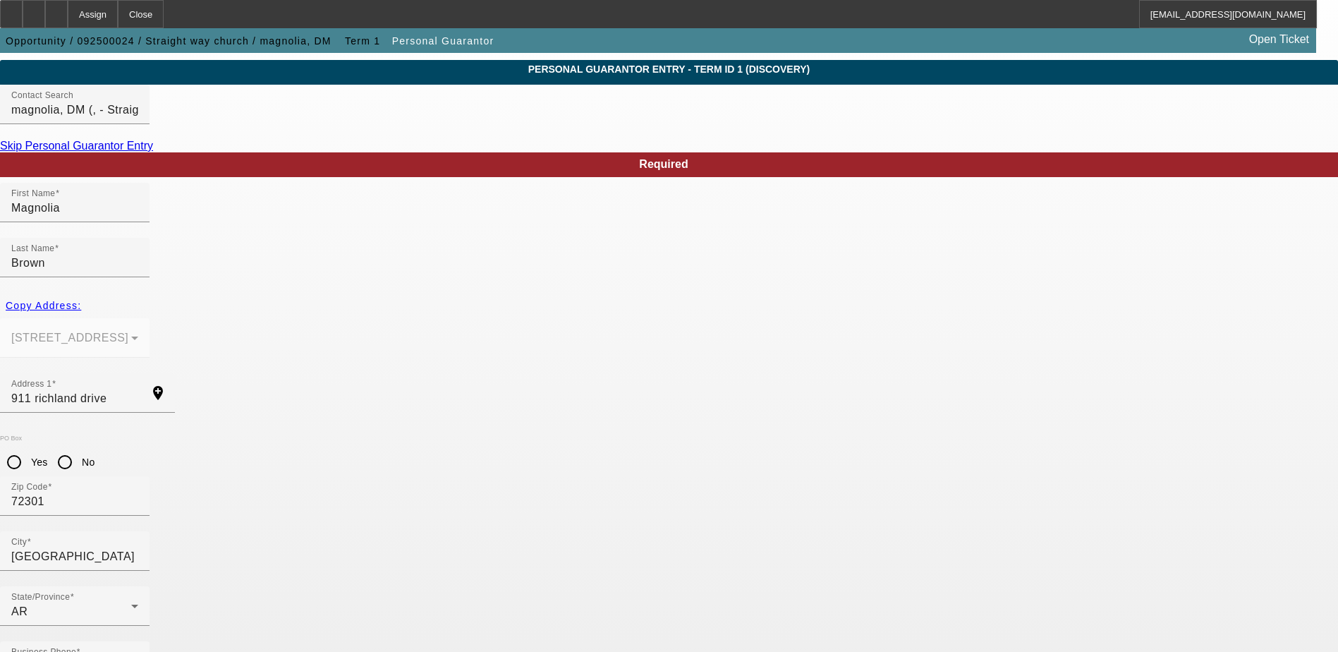
type input "100"
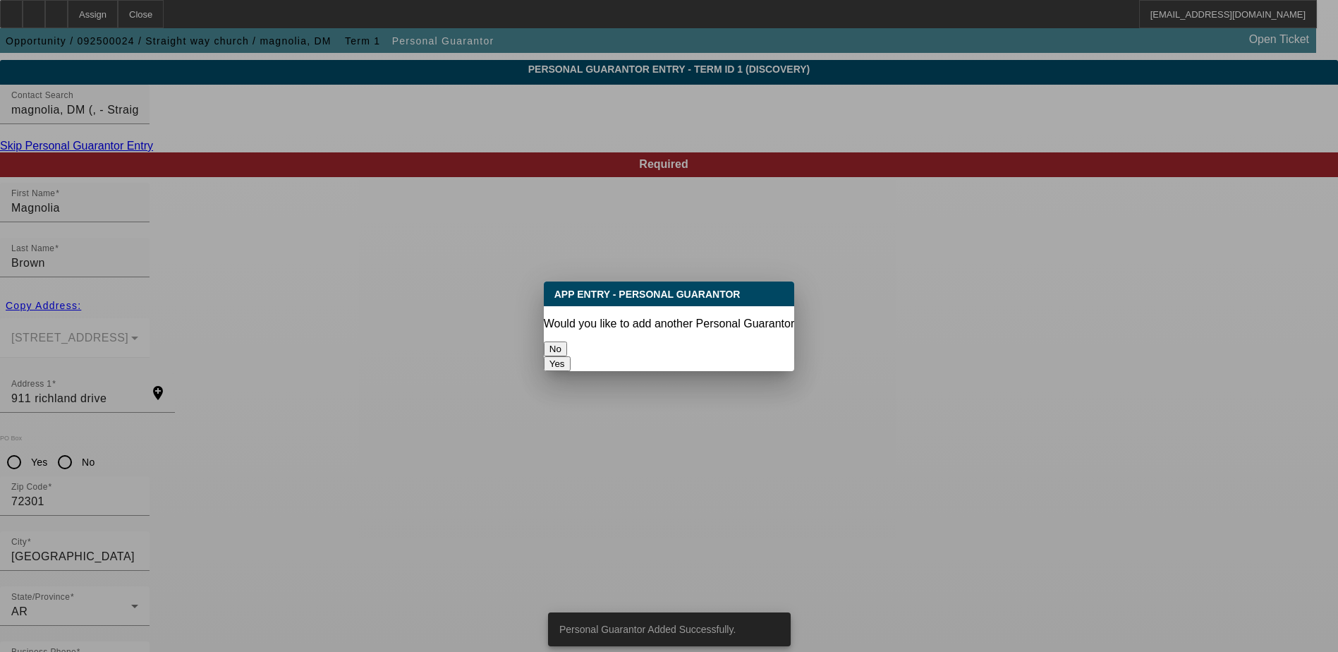
scroll to position [0, 0]
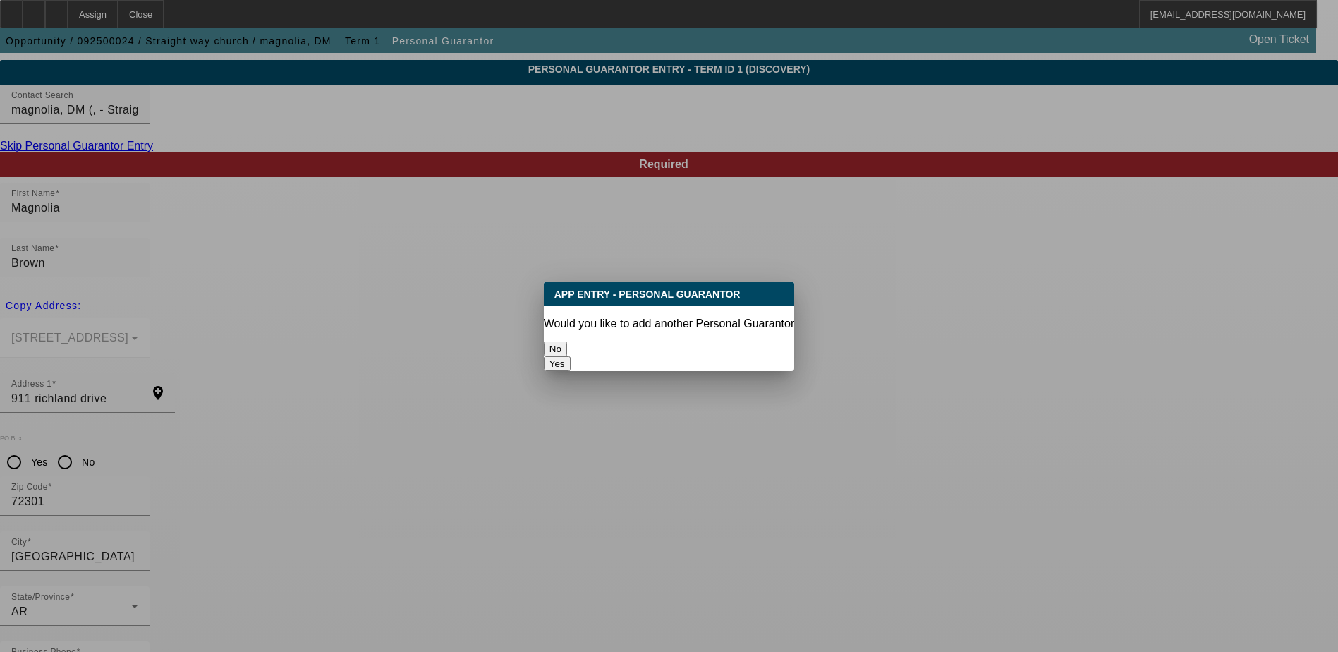
click at [567, 341] on button "No" at bounding box center [555, 348] width 23 height 15
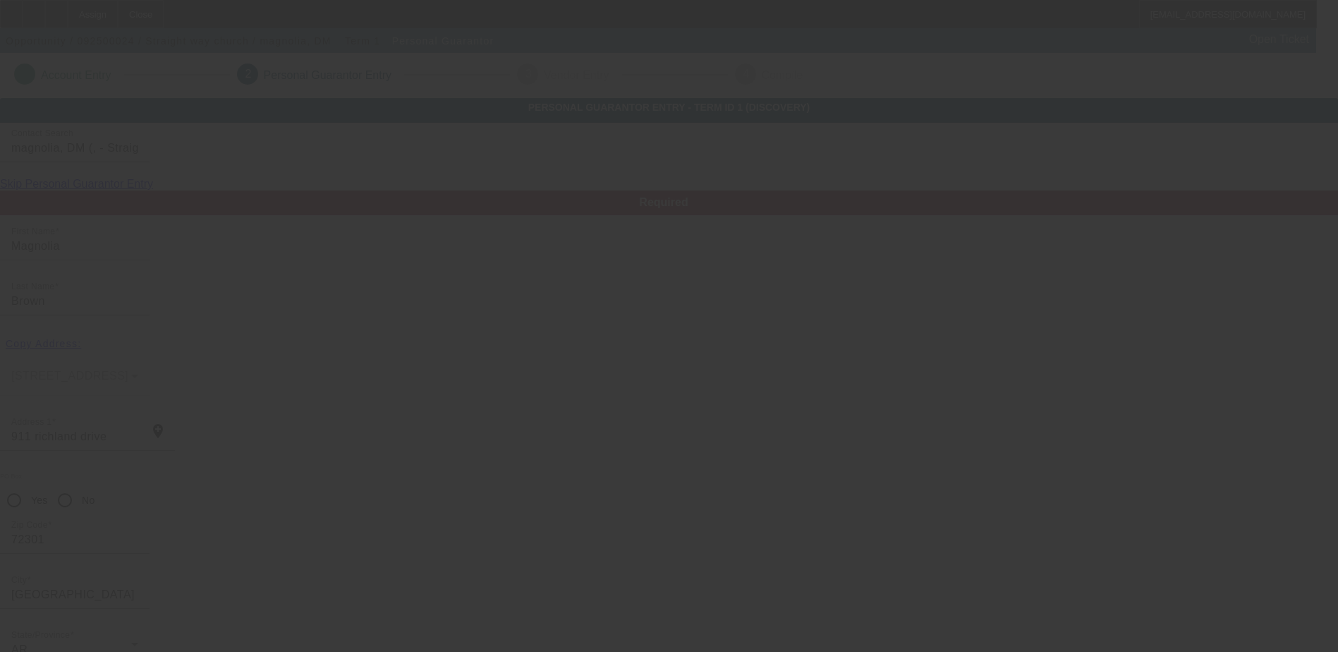
scroll to position [38, 0]
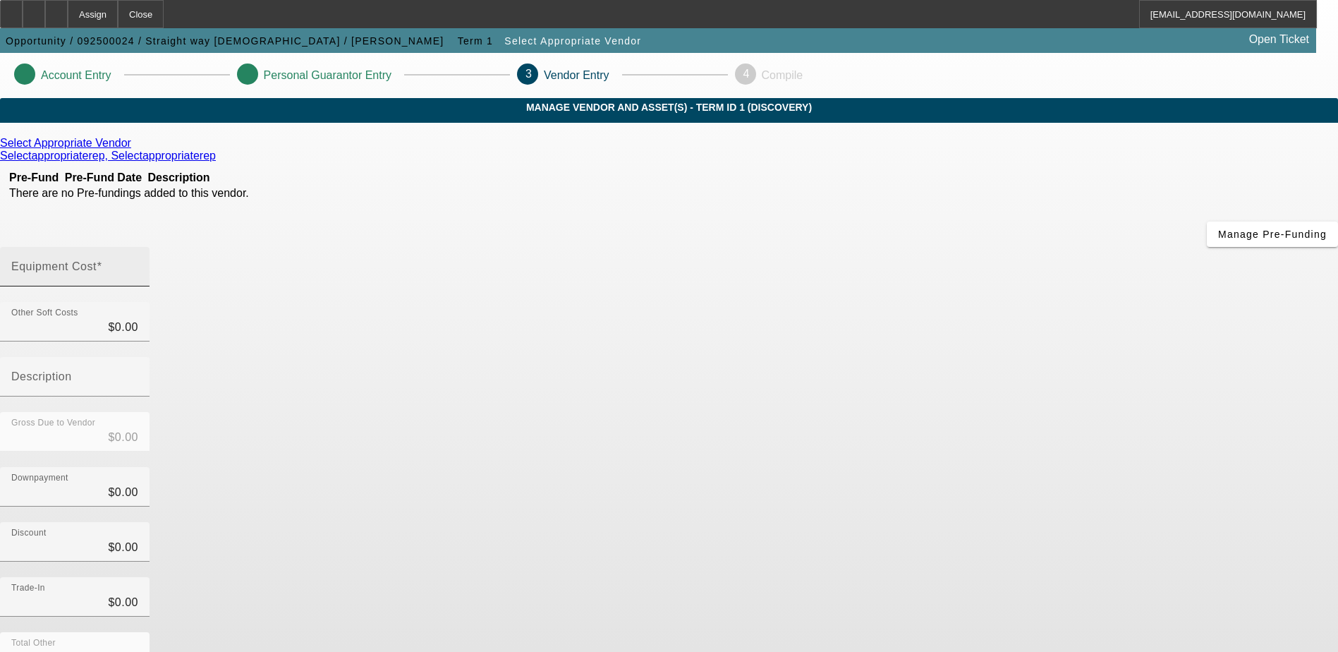
click at [138, 264] on input "Equipment Cost" at bounding box center [74, 272] width 127 height 17
type input "2"
type input "$2.00"
type input "25"
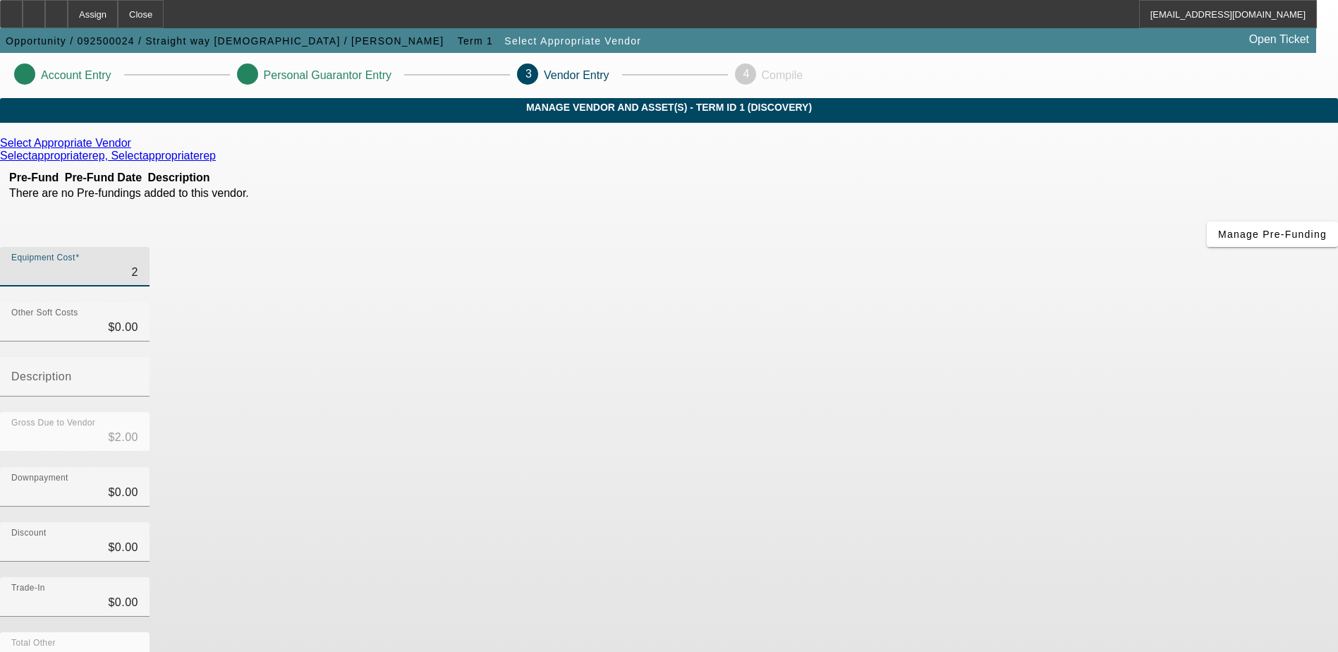
type input "$25.00"
type input "250"
type input "$250.00"
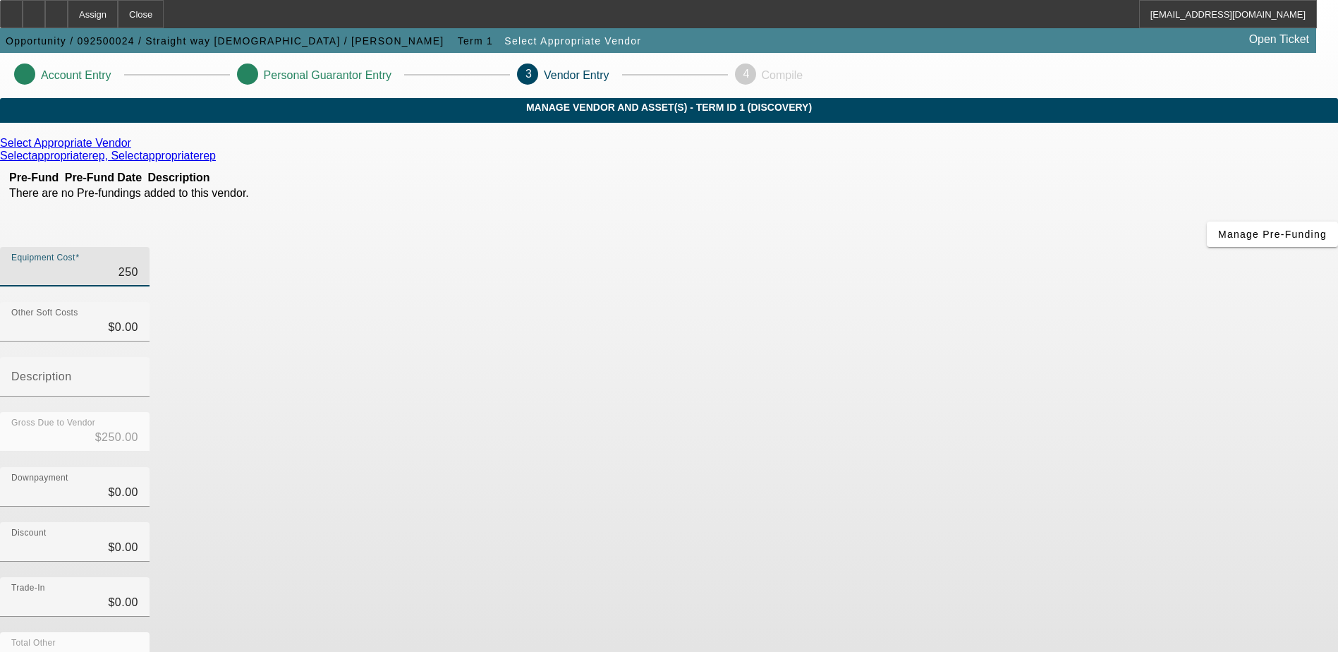
type input "2500"
type input "$2,500.00"
type input "25000"
type input "$25,000.00"
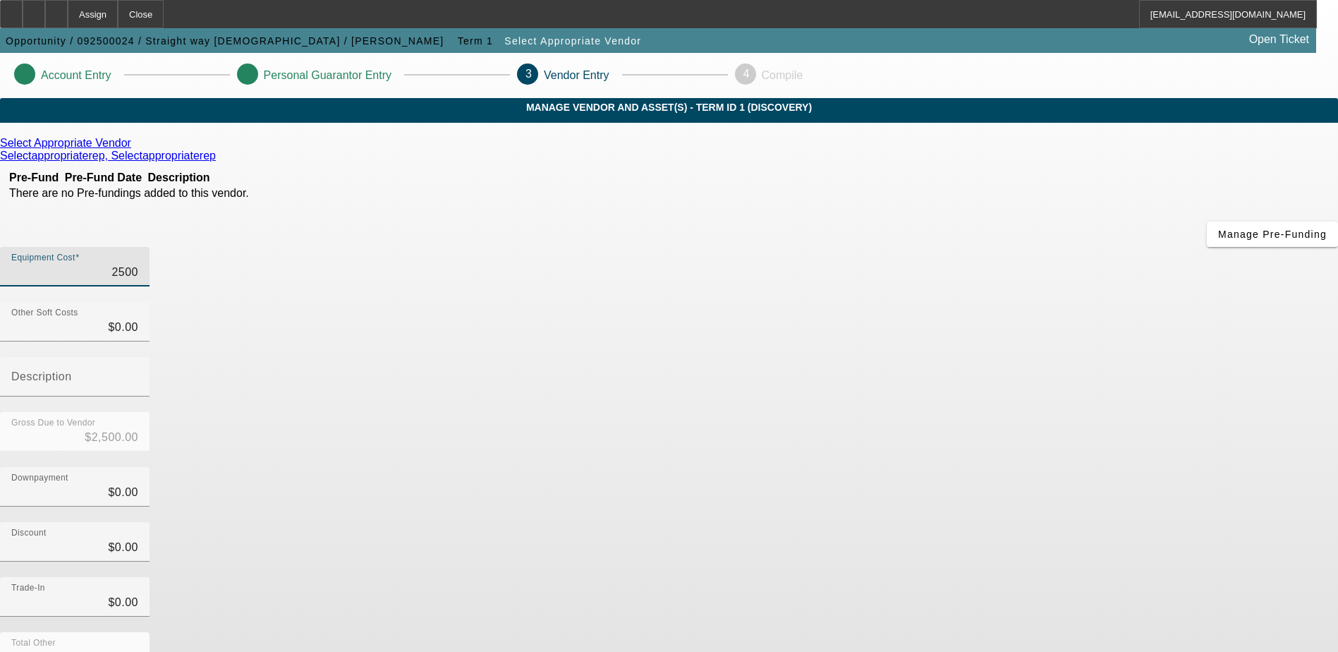
type input "$25,000.00"
click at [992, 467] on div "Downpayment $0.00" at bounding box center [669, 494] width 1338 height 55
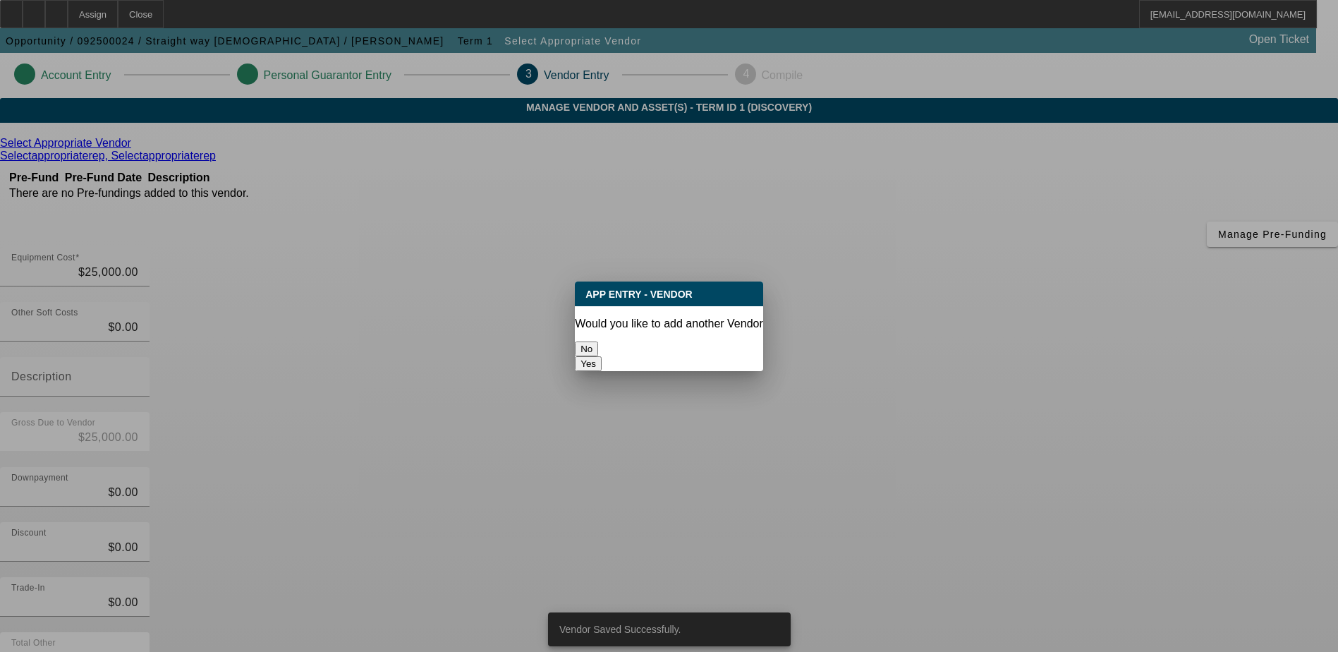
click at [598, 348] on button "No" at bounding box center [586, 348] width 23 height 15
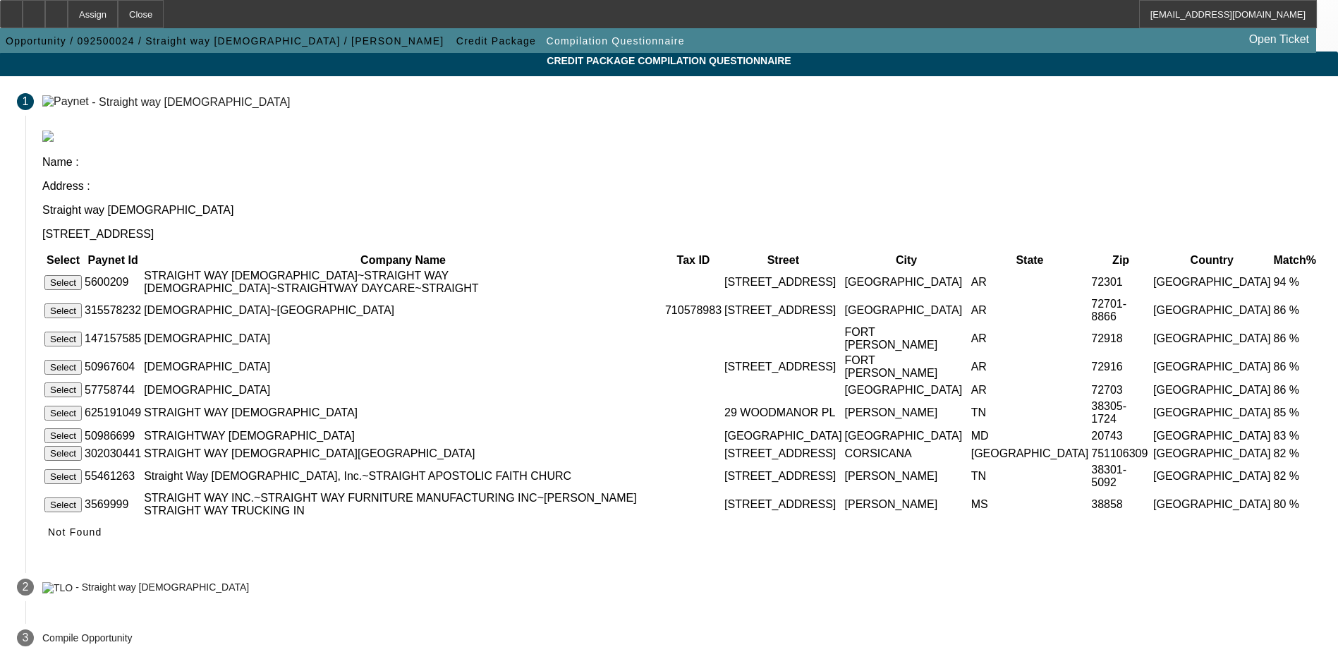
scroll to position [68, 0]
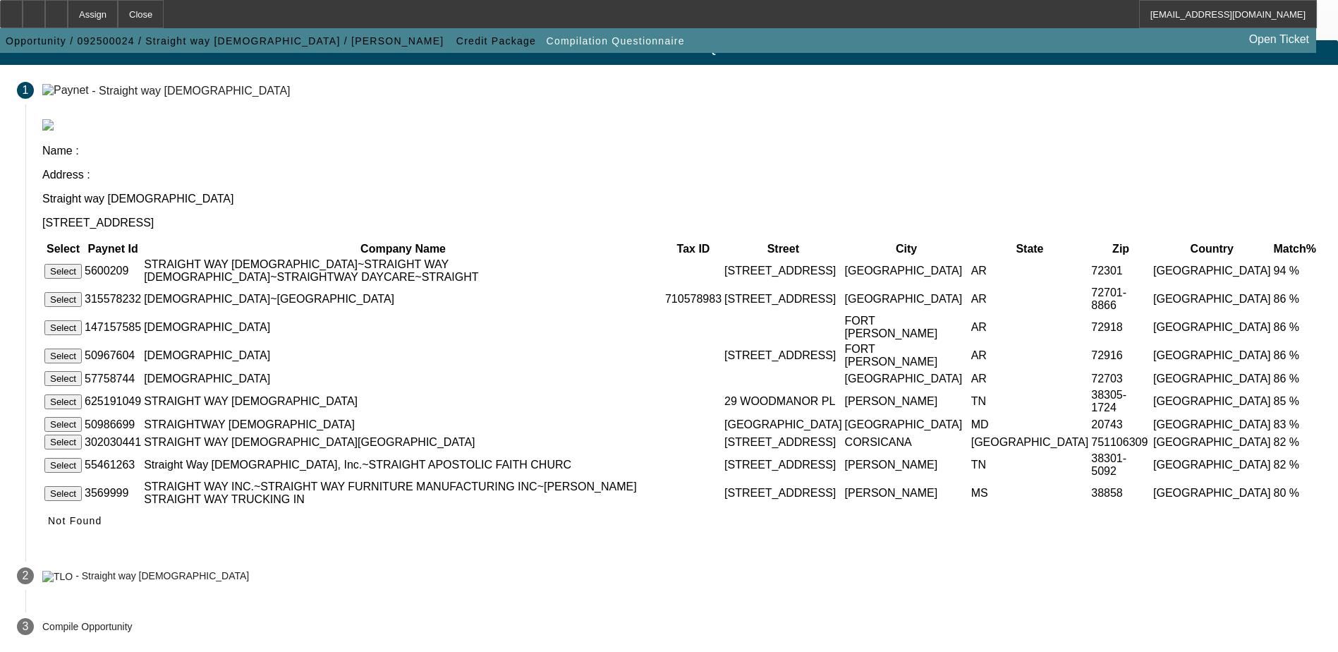
click at [82, 264] on button "Select" at bounding box center [62, 271] width 37 height 15
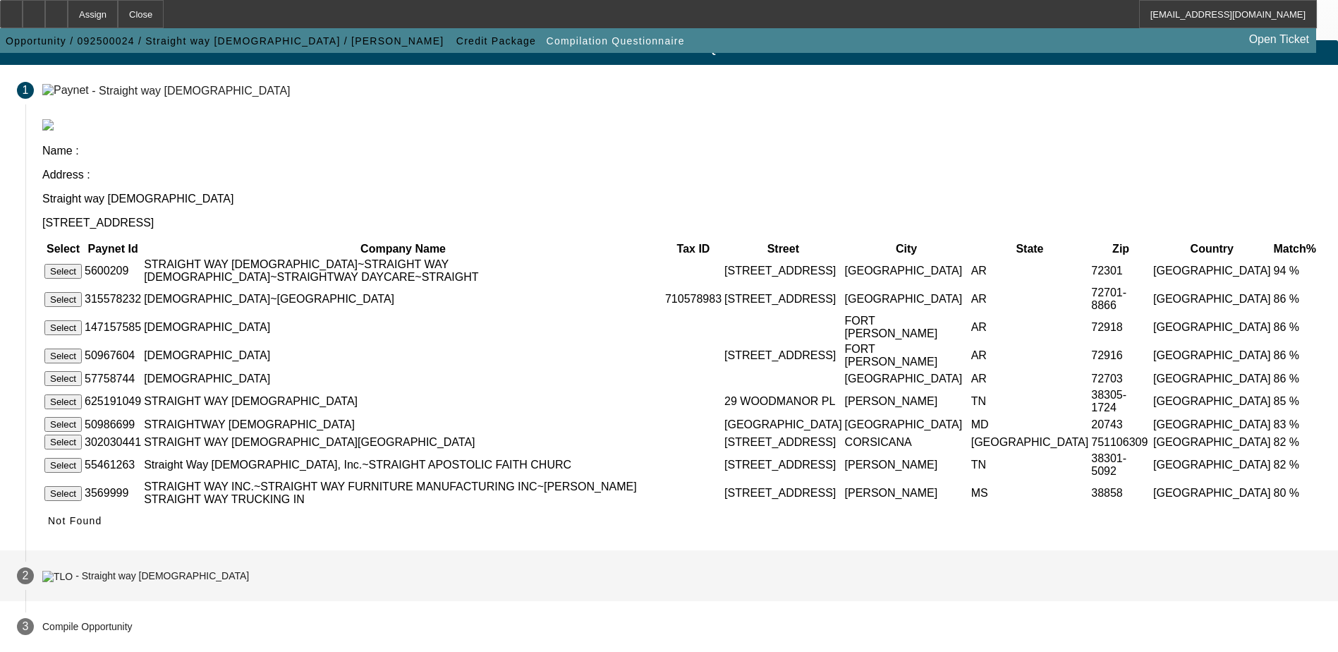
scroll to position [0, 0]
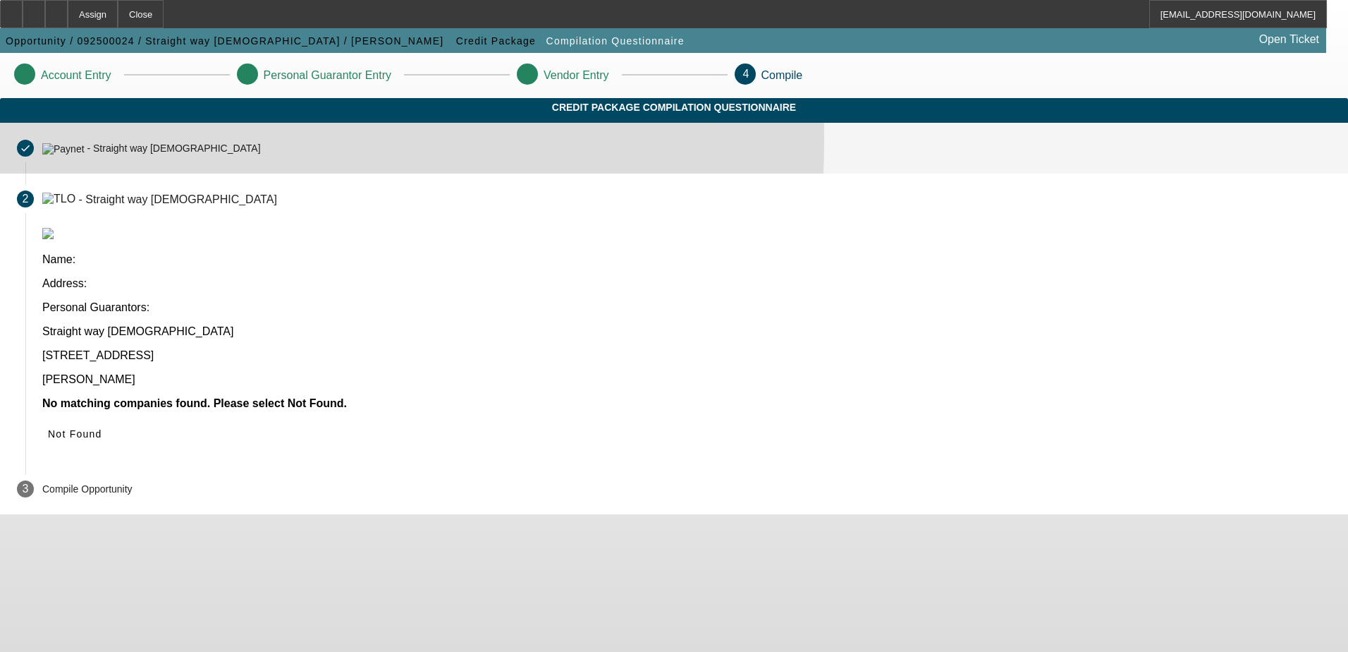
click at [261, 154] on div "- Straight way church" at bounding box center [151, 148] width 219 height 12
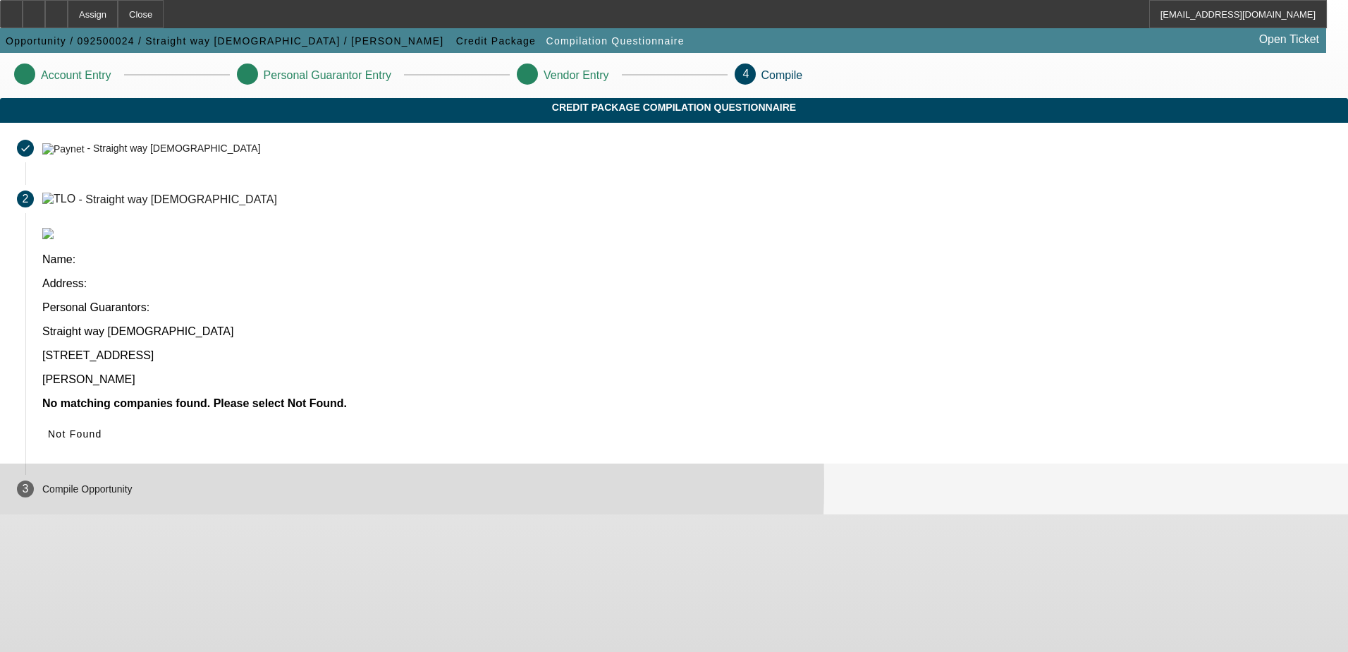
click at [34, 480] on div "3" at bounding box center [25, 488] width 17 height 17
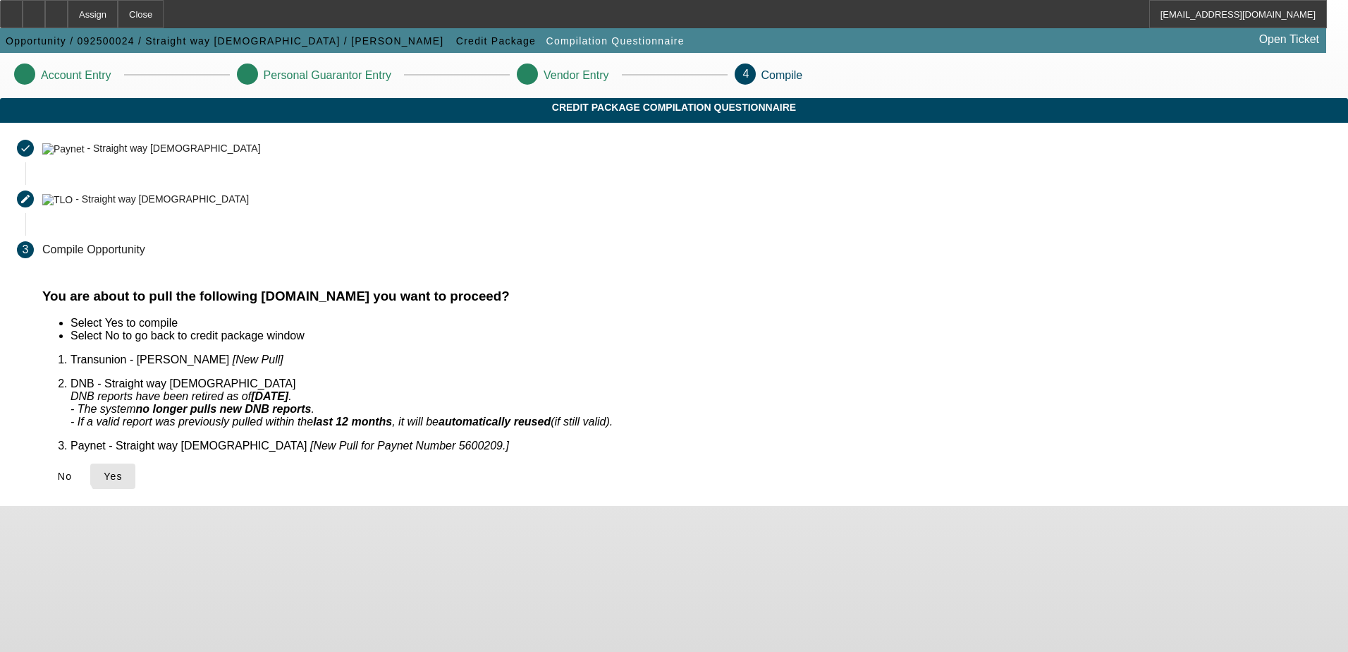
click at [123, 470] on span "Yes" at bounding box center [113, 475] width 19 height 11
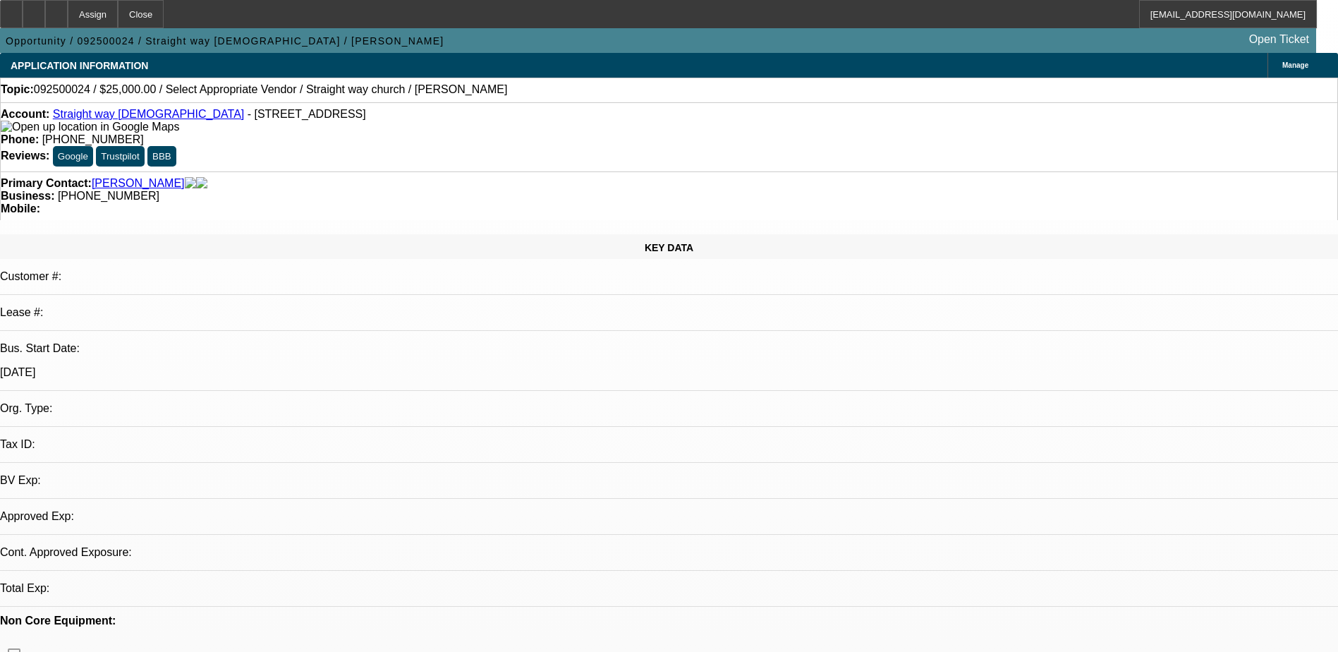
select select "0"
select select "2"
select select "0.1"
select select "1"
select select "2"
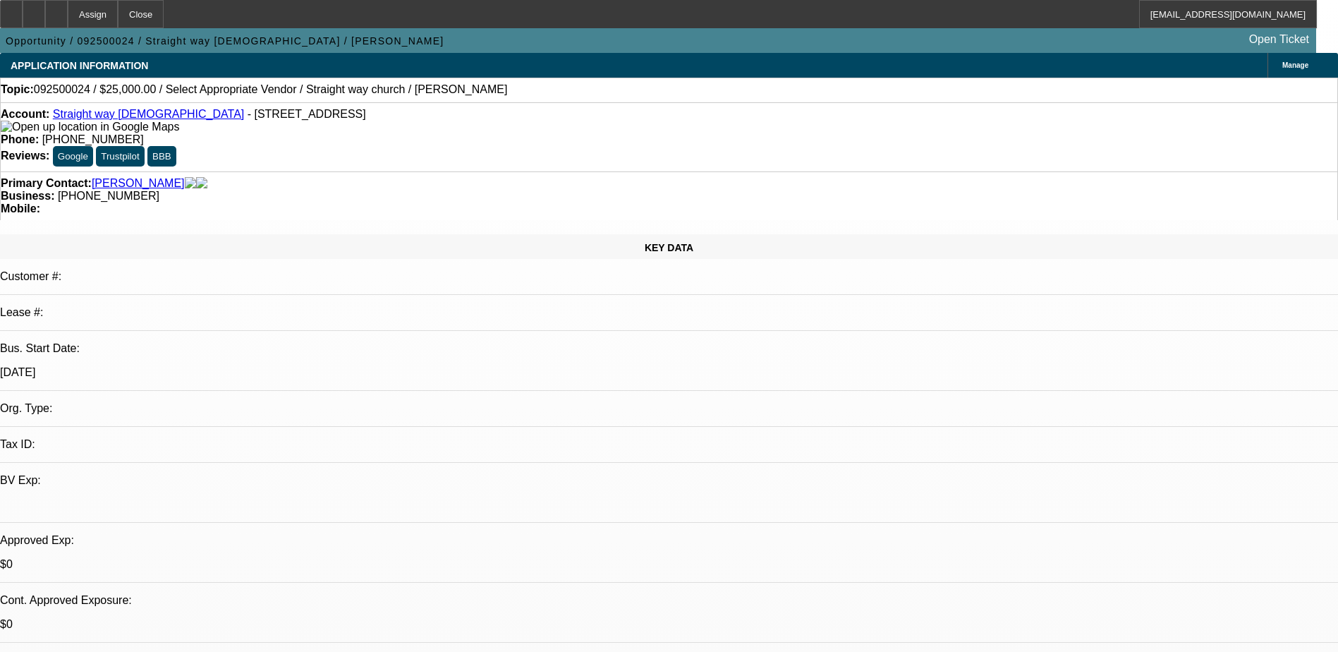
select select "4"
drag, startPoint x: 970, startPoint y: 275, endPoint x: 815, endPoint y: 275, distance: 155.1
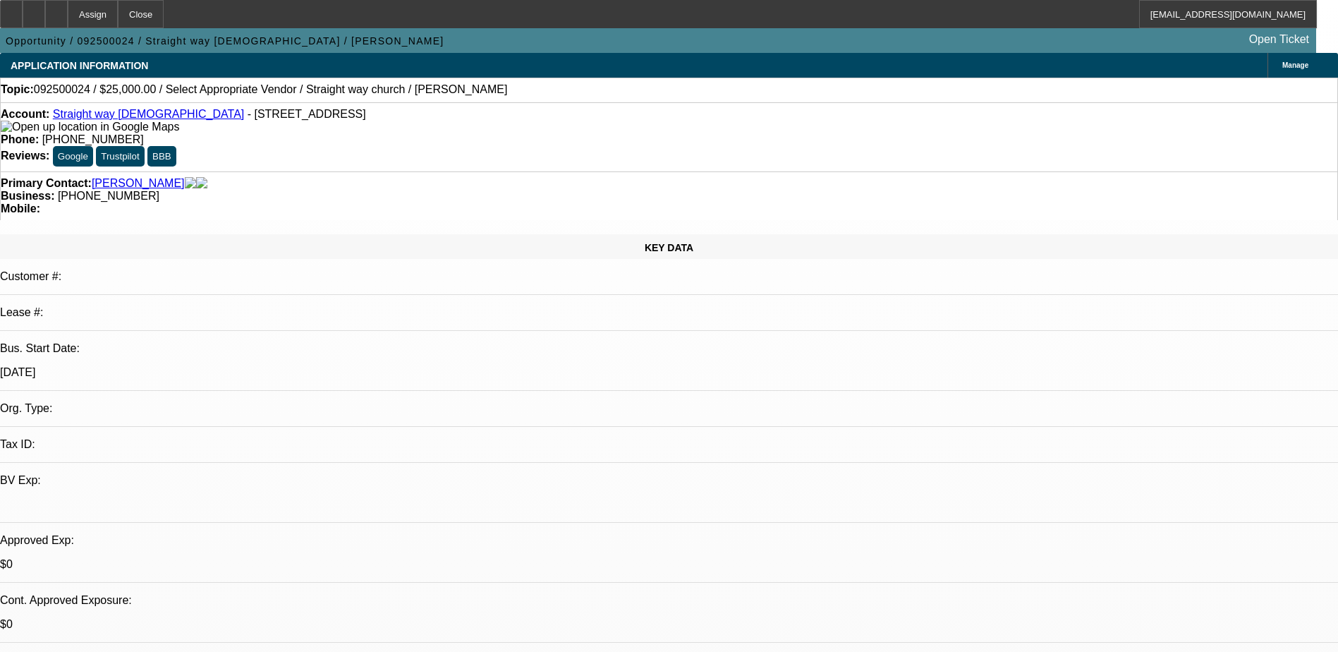
paste textarea "(901) 497-8844, Donald brown, wants a skid steer but his bank wont approve him …"
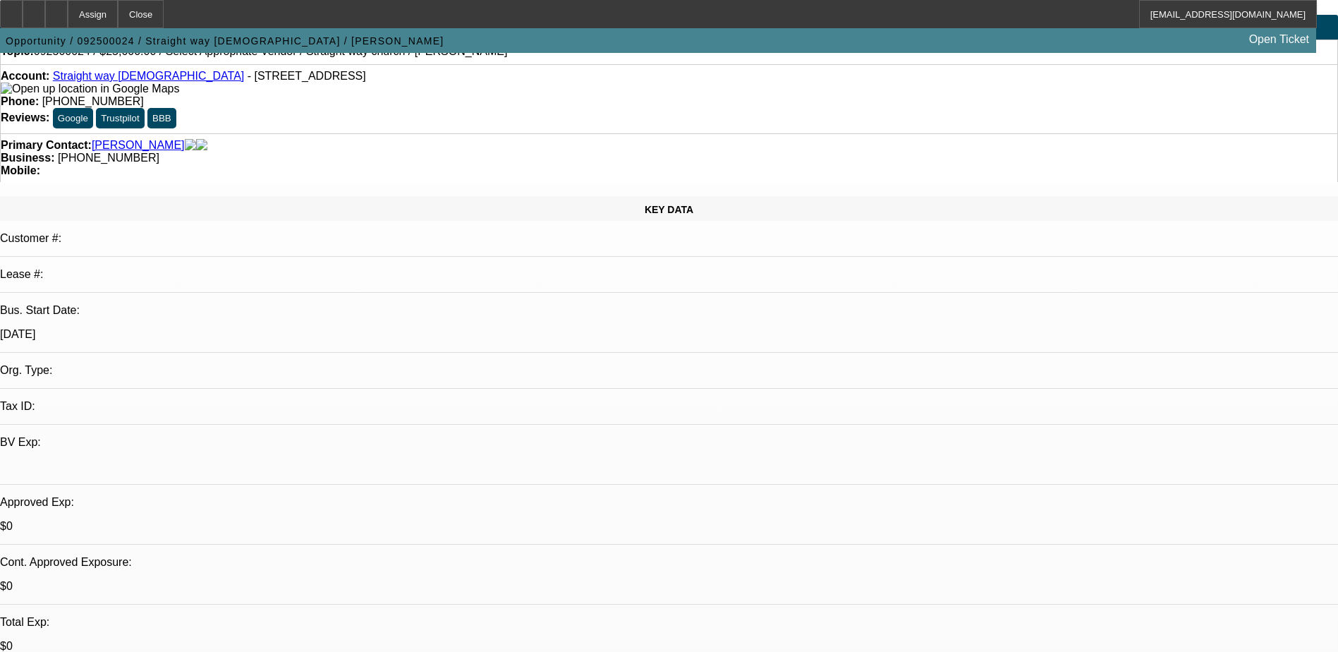
scroll to position [71, 0]
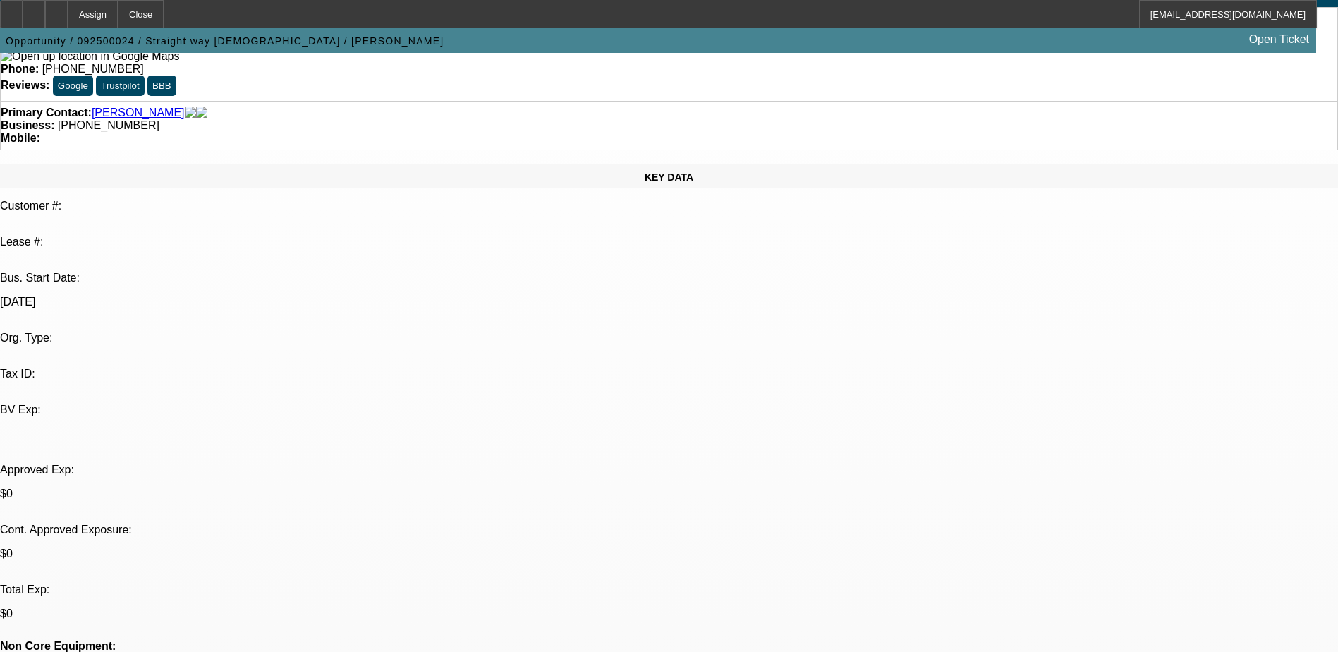
type textarea "[PHONE_NUMBER], [PERSON_NAME], wants a skid steer but his bank wont approve him…"
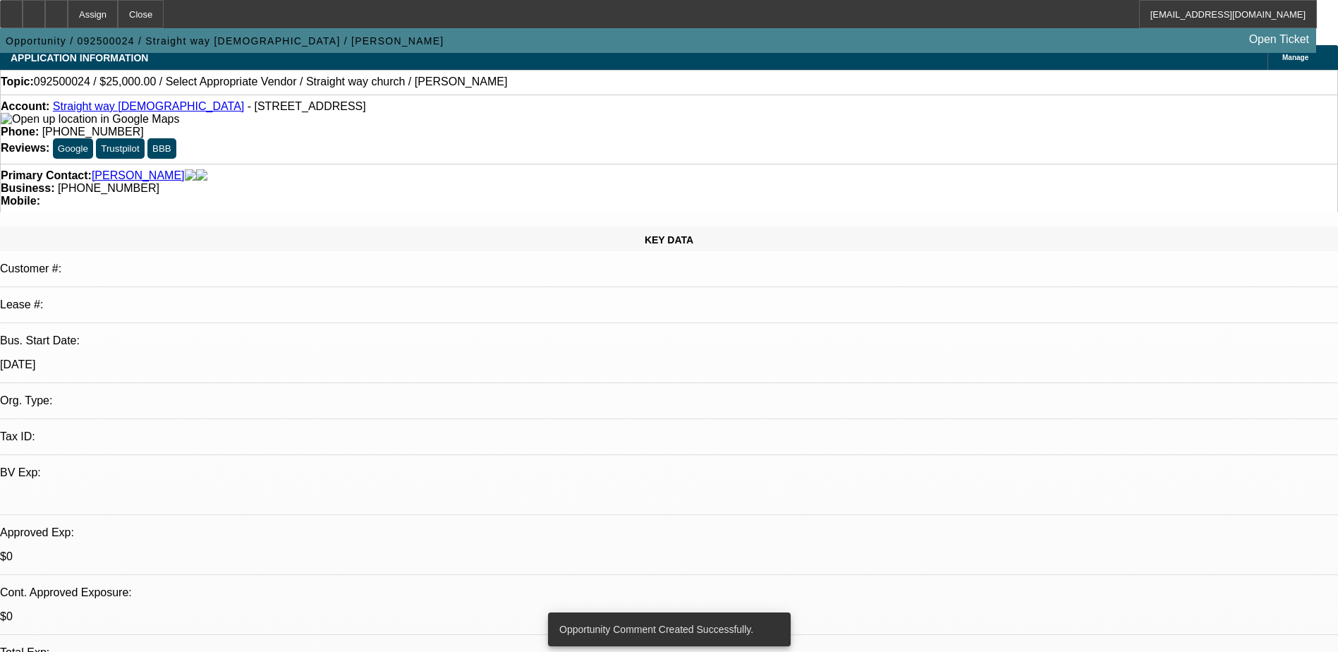
scroll to position [0, 0]
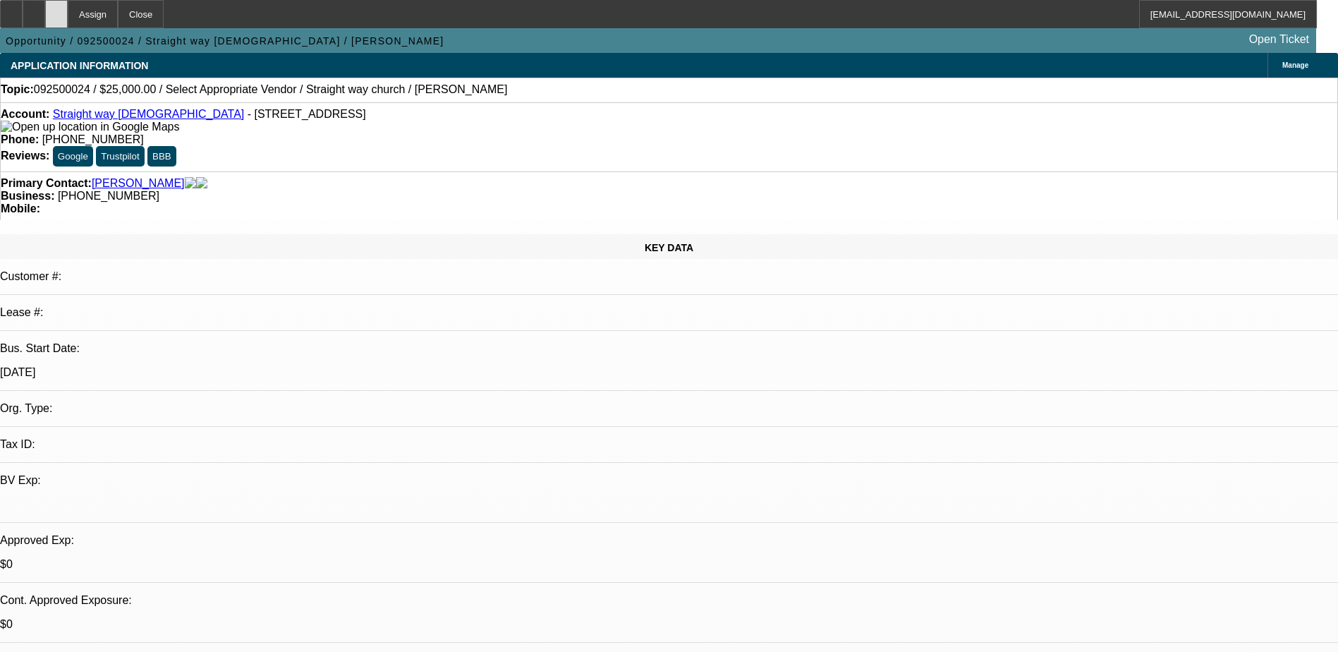
click at [68, 11] on div at bounding box center [56, 14] width 23 height 28
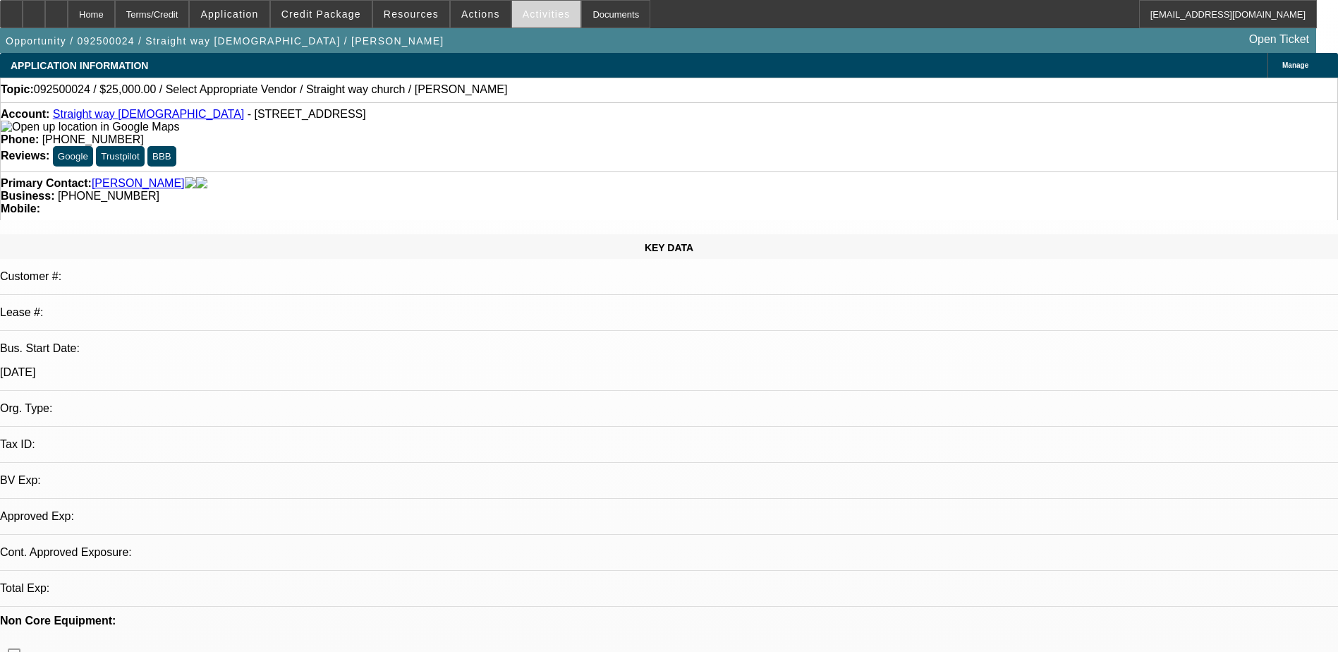
select select "0"
select select "2"
select select "0.1"
select select "1"
select select "2"
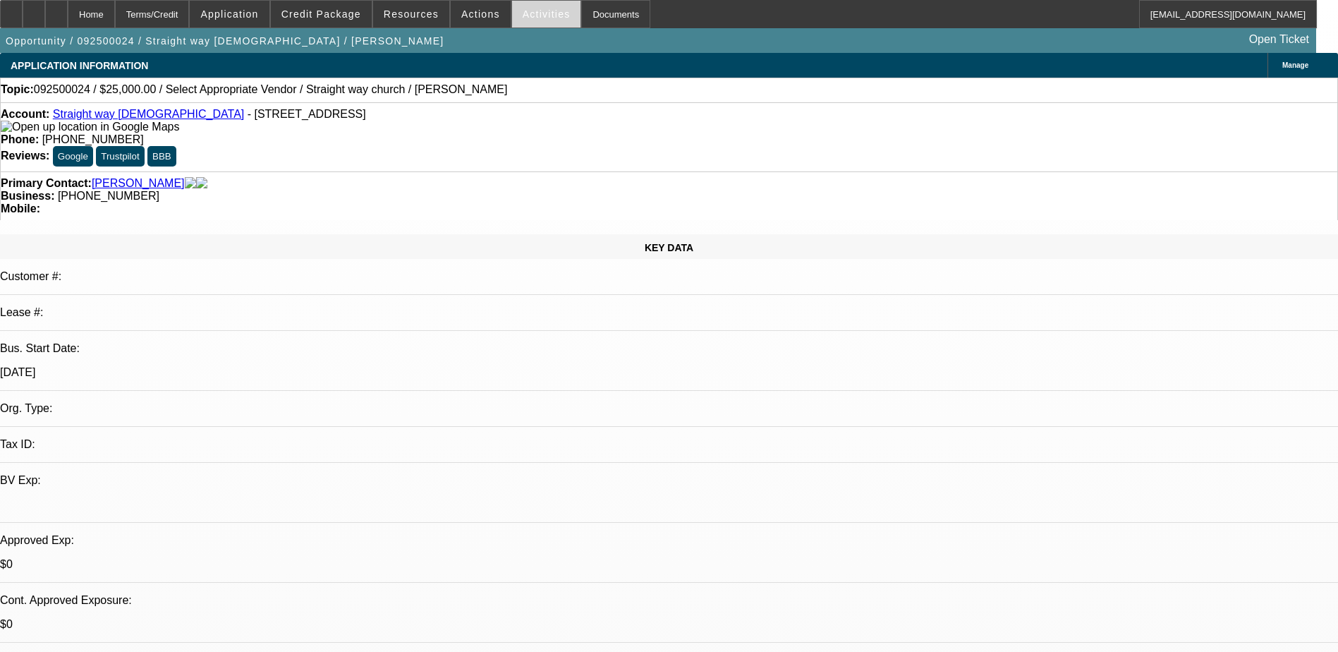
select select "4"
click at [535, 14] on span "Activities" at bounding box center [547, 13] width 48 height 11
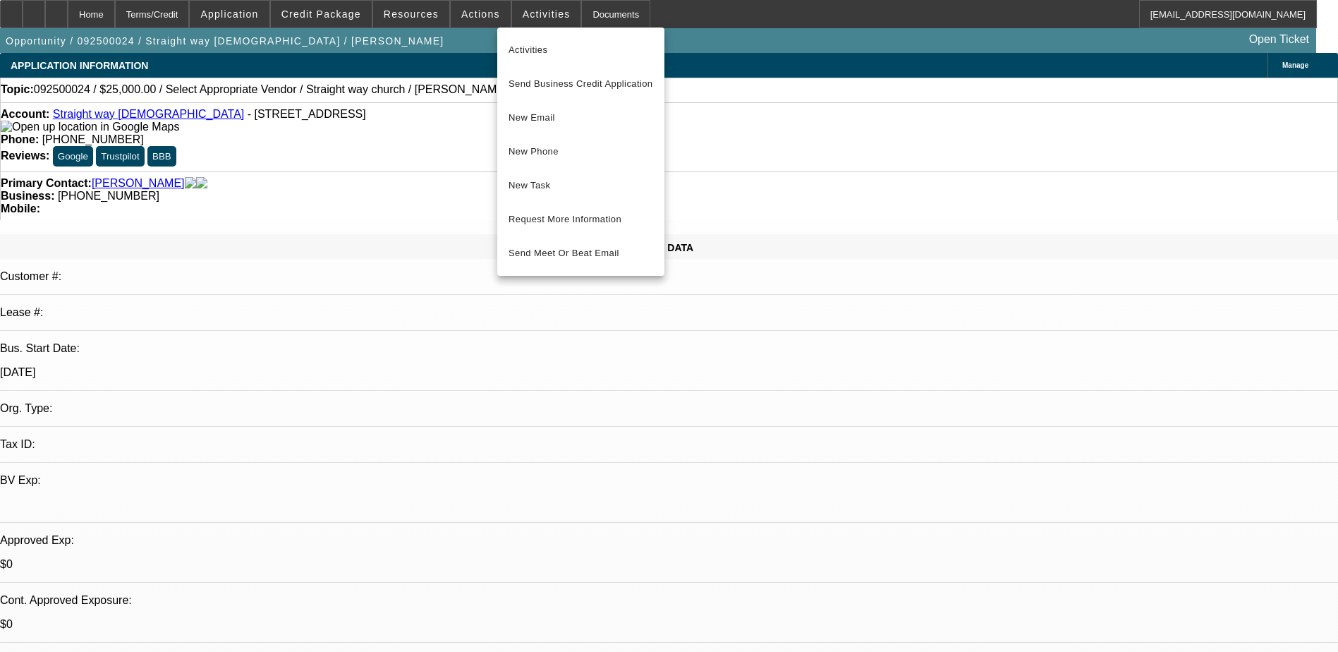
click at [1125, 416] on div at bounding box center [669, 326] width 1338 height 652
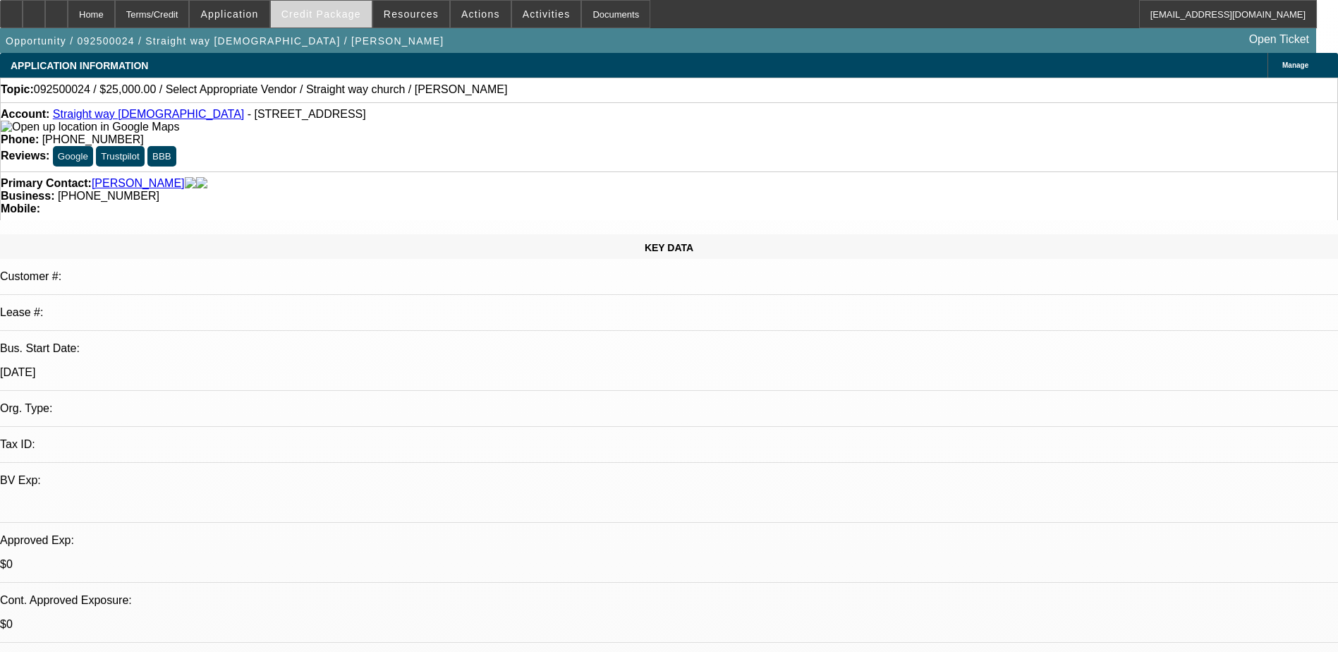
click at [334, 17] on span "Credit Package" at bounding box center [321, 13] width 80 height 11
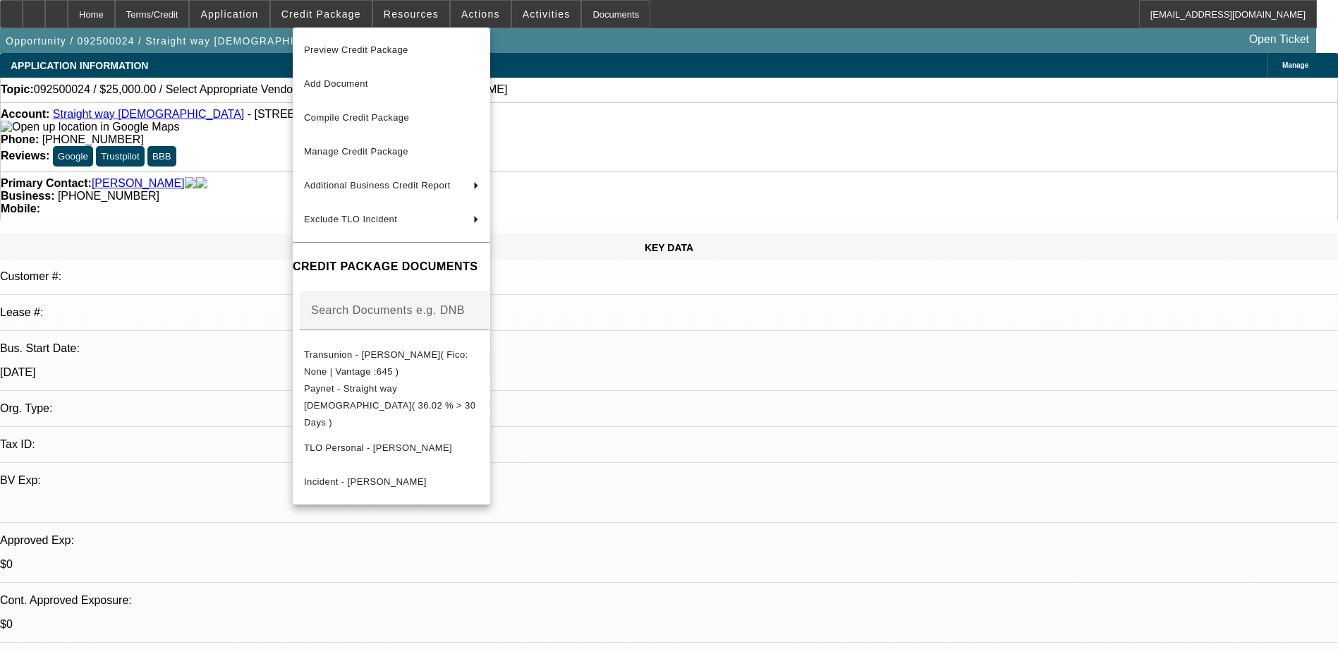
click at [415, 14] on div at bounding box center [669, 326] width 1338 height 652
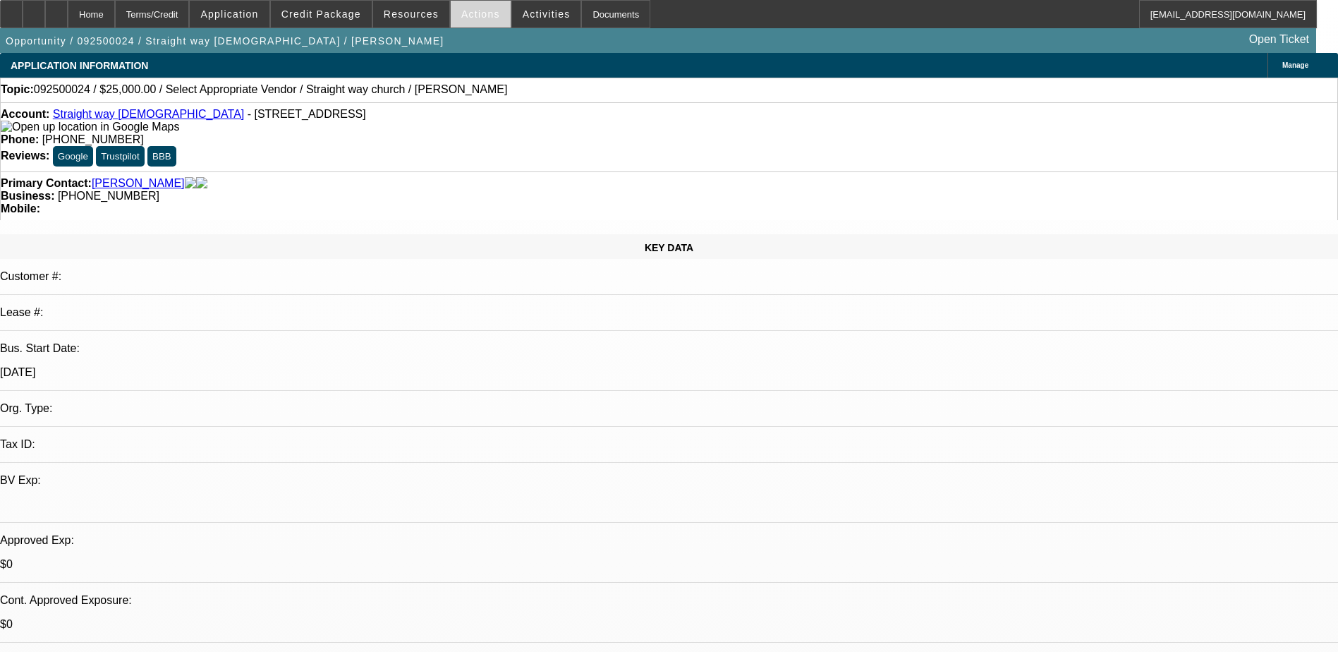
click at [468, 14] on span "Actions" at bounding box center [480, 13] width 39 height 11
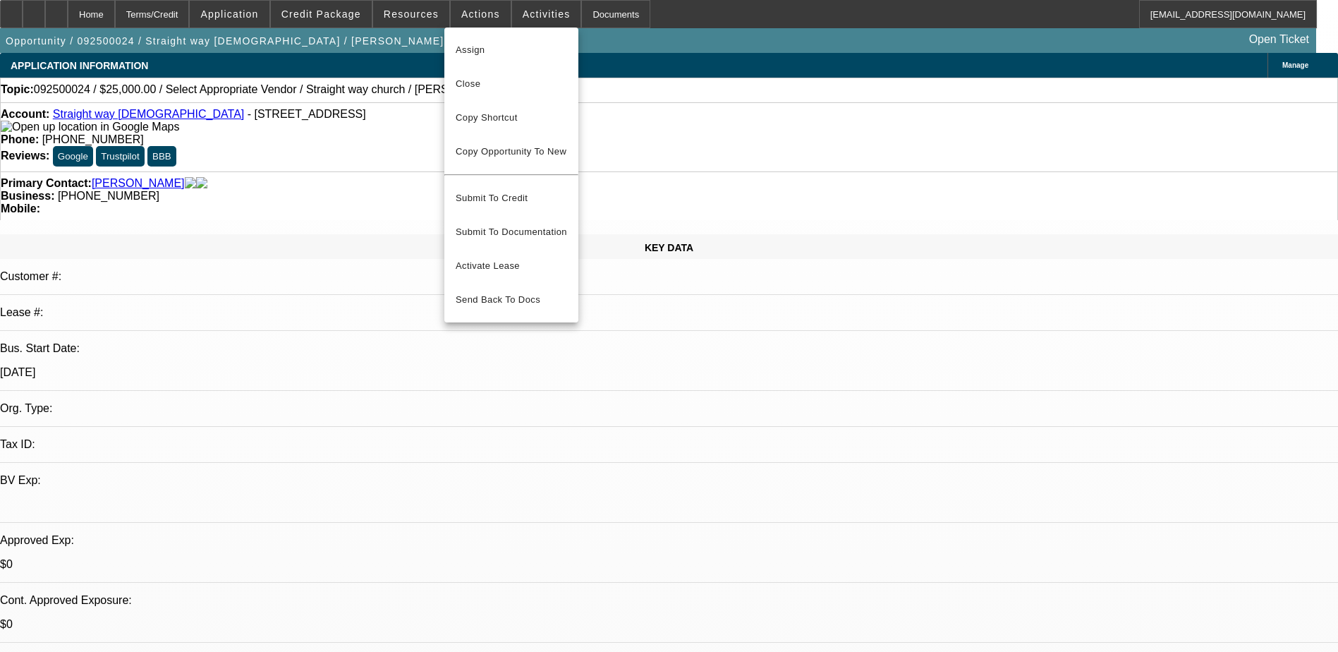
click at [521, 12] on div at bounding box center [669, 326] width 1338 height 652
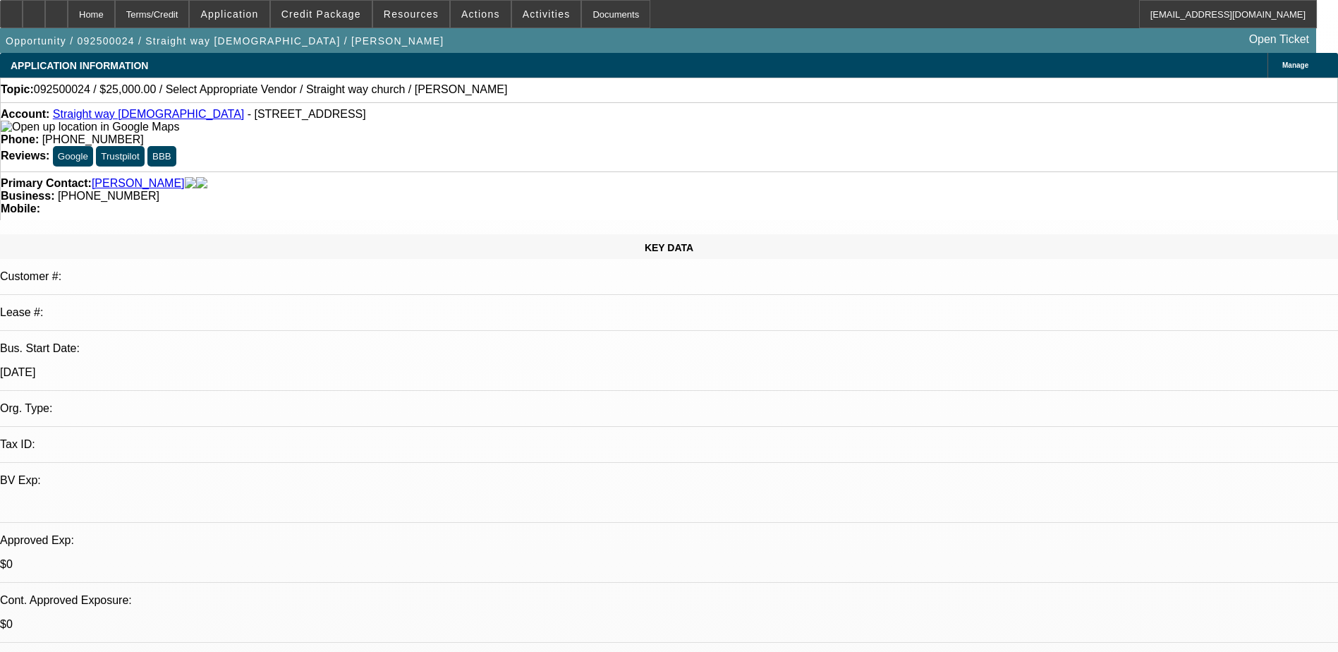
click at [523, 12] on span "Activities" at bounding box center [547, 13] width 48 height 11
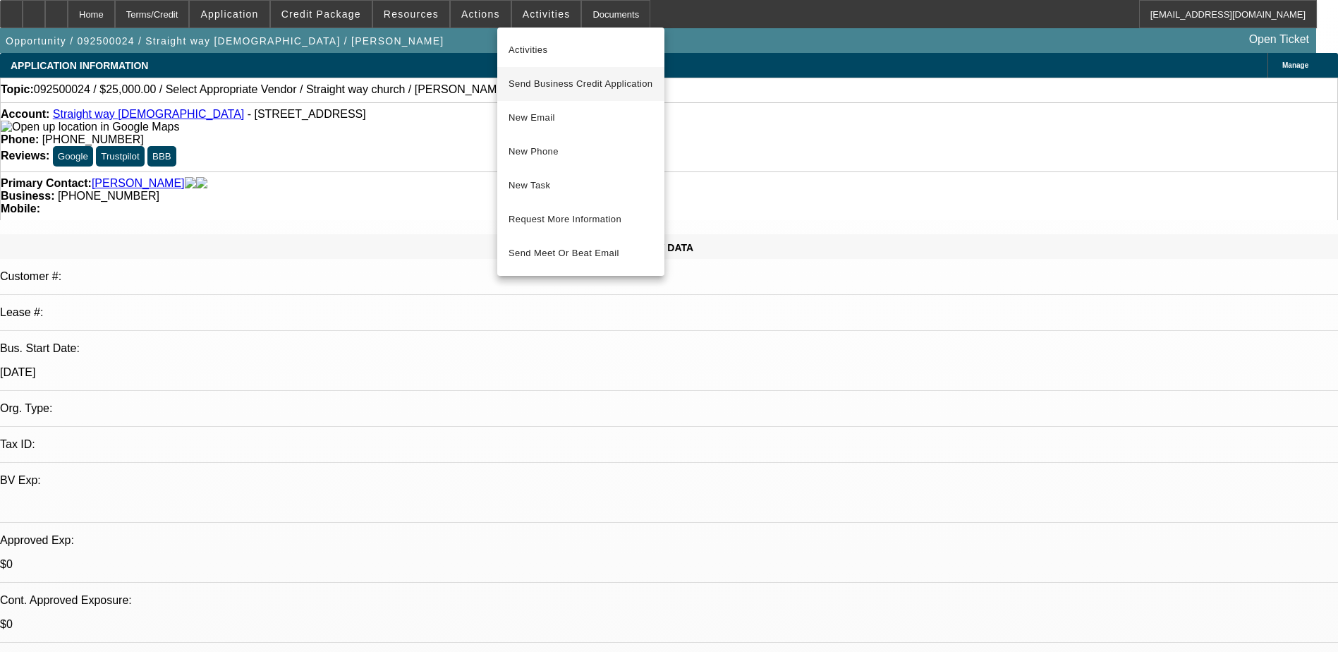
click at [566, 87] on span "Send Business Credit Application" at bounding box center [580, 83] width 145 height 17
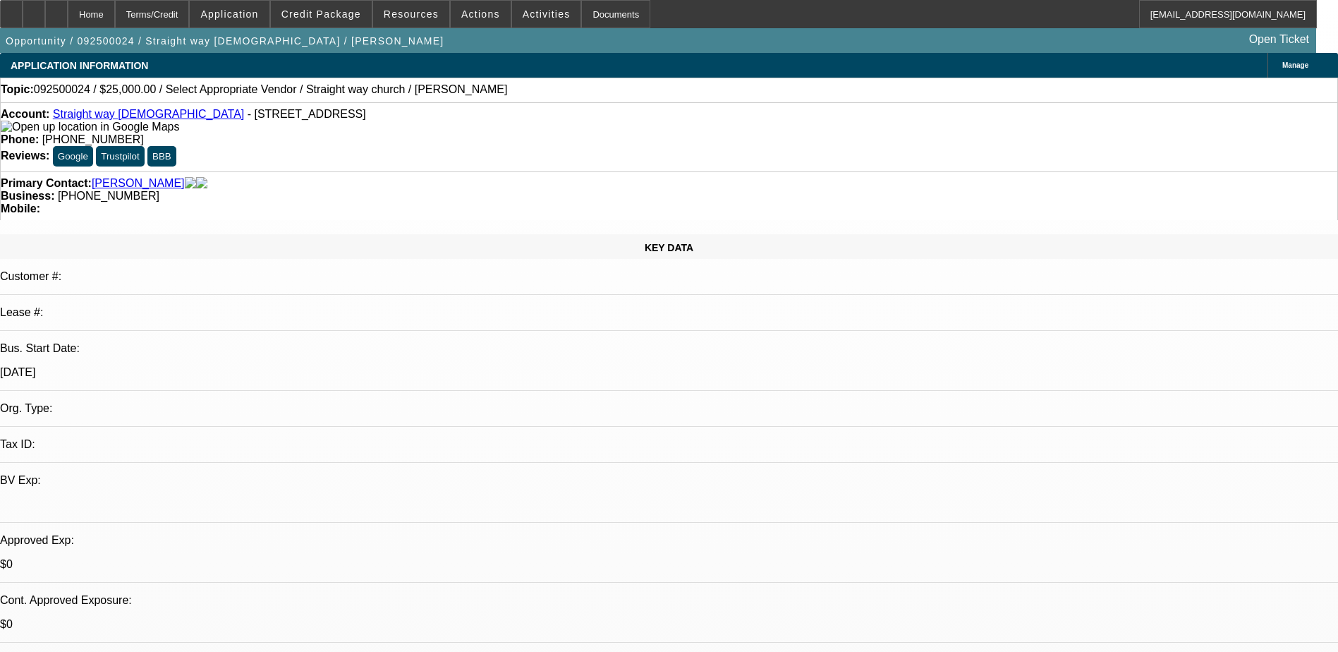
click at [529, 8] on span "Activities" at bounding box center [547, 13] width 48 height 11
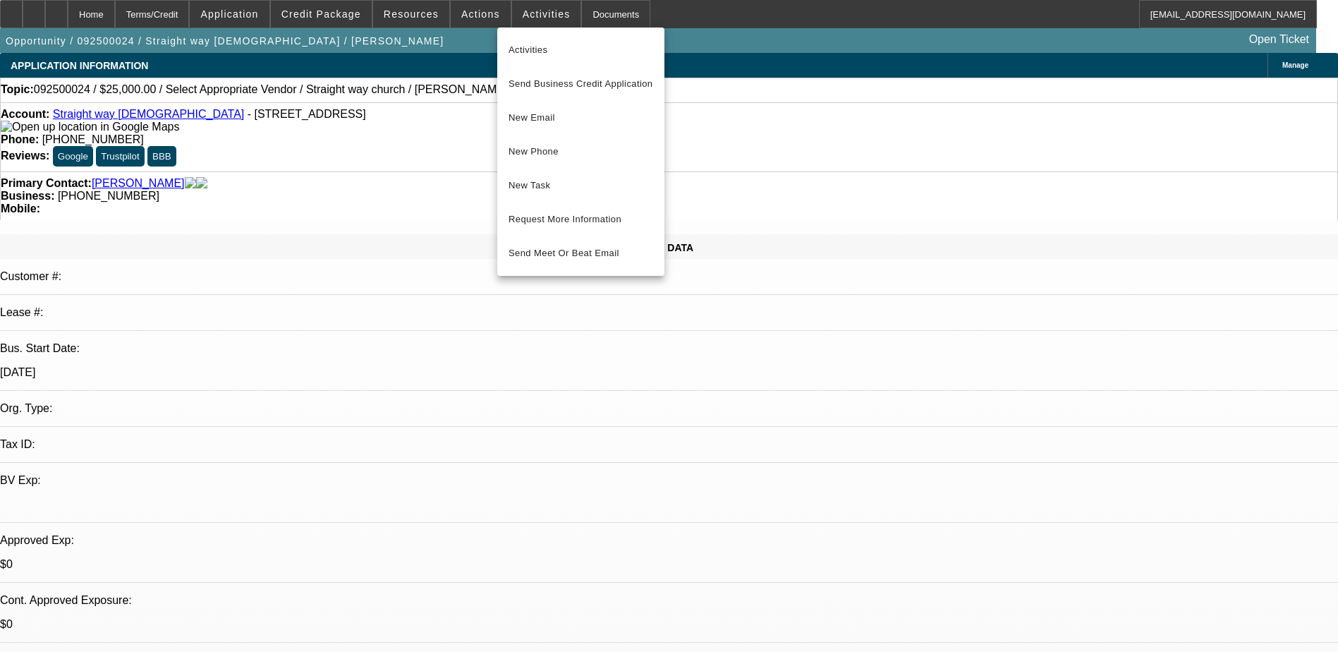
click at [371, 56] on div at bounding box center [669, 326] width 1338 height 652
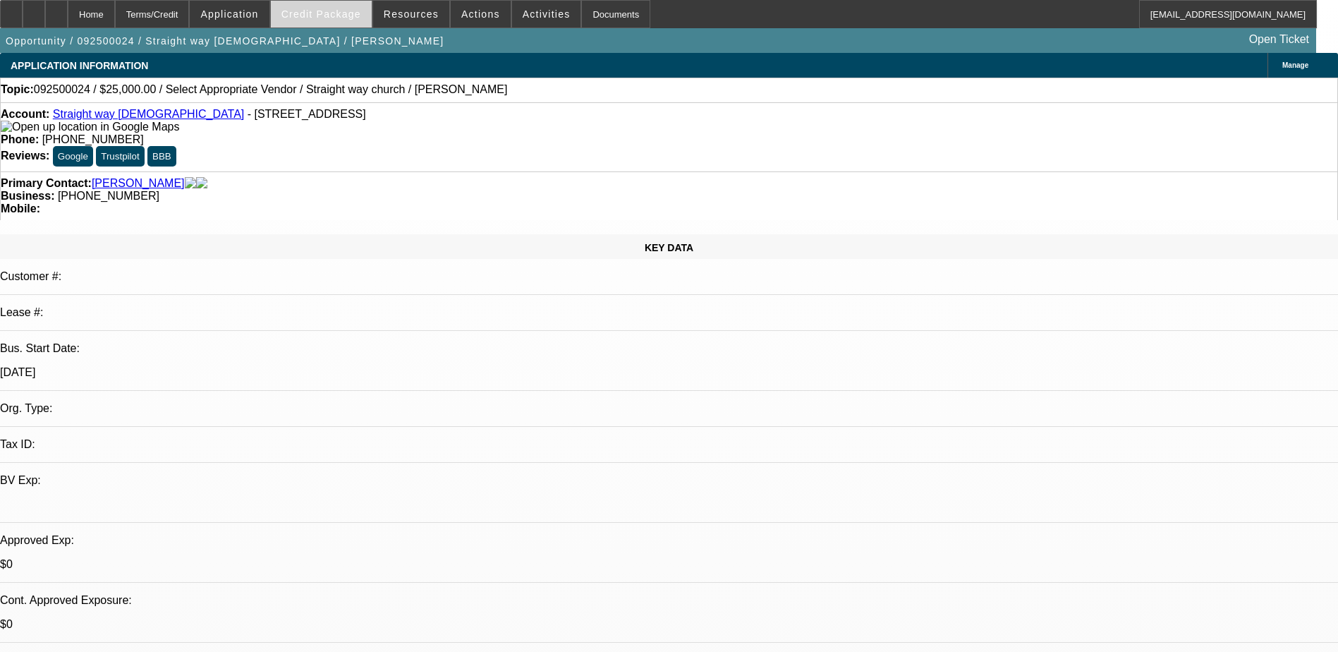
click at [333, 17] on span "Credit Package" at bounding box center [321, 13] width 80 height 11
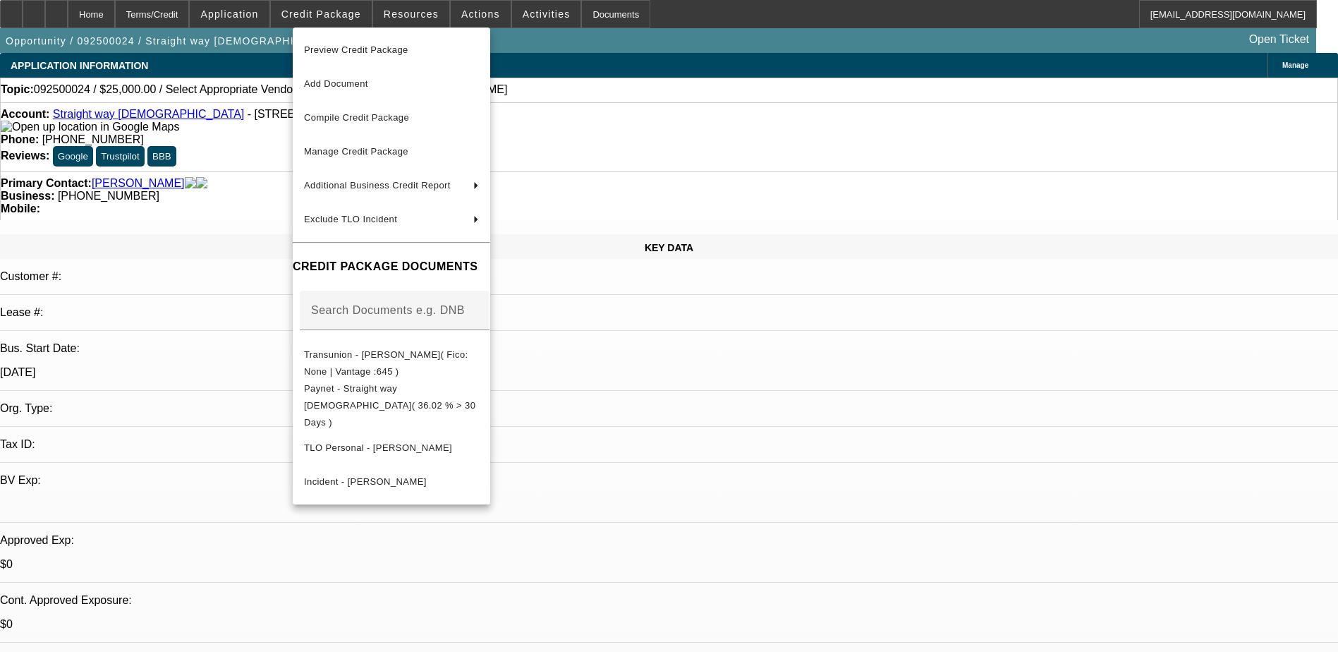
click at [272, 64] on div at bounding box center [669, 326] width 1338 height 652
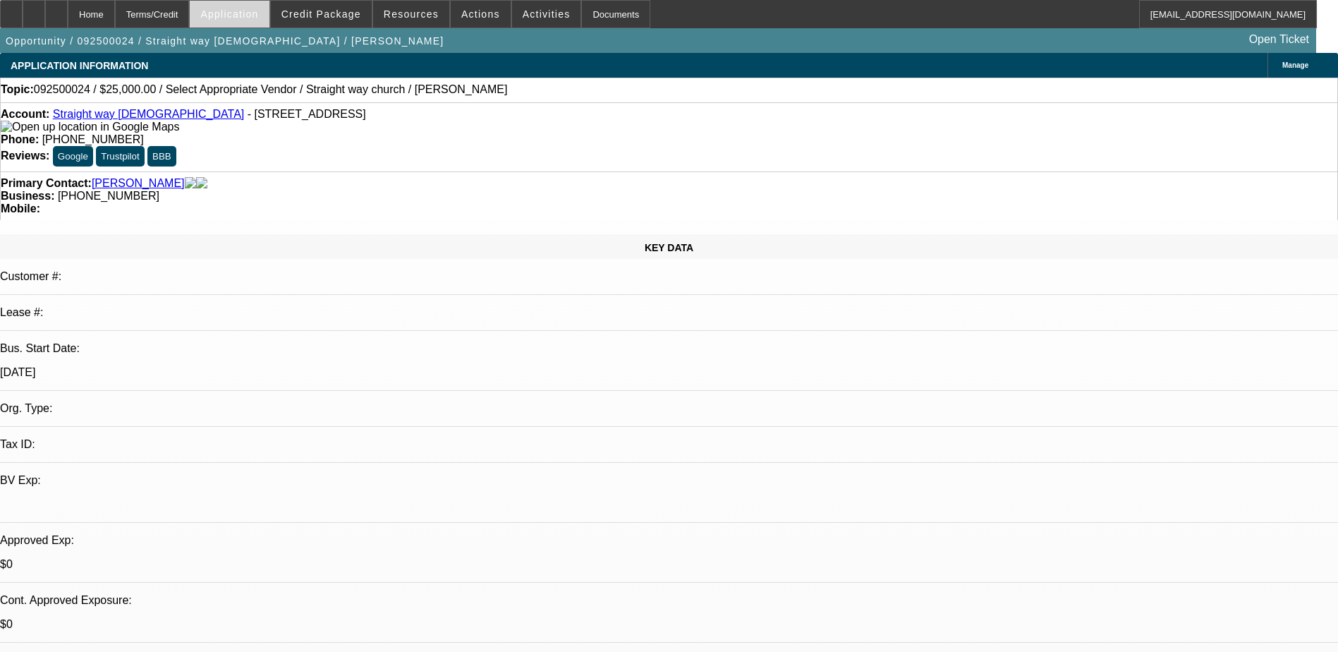
click at [258, 13] on span "Application" at bounding box center [229, 13] width 58 height 11
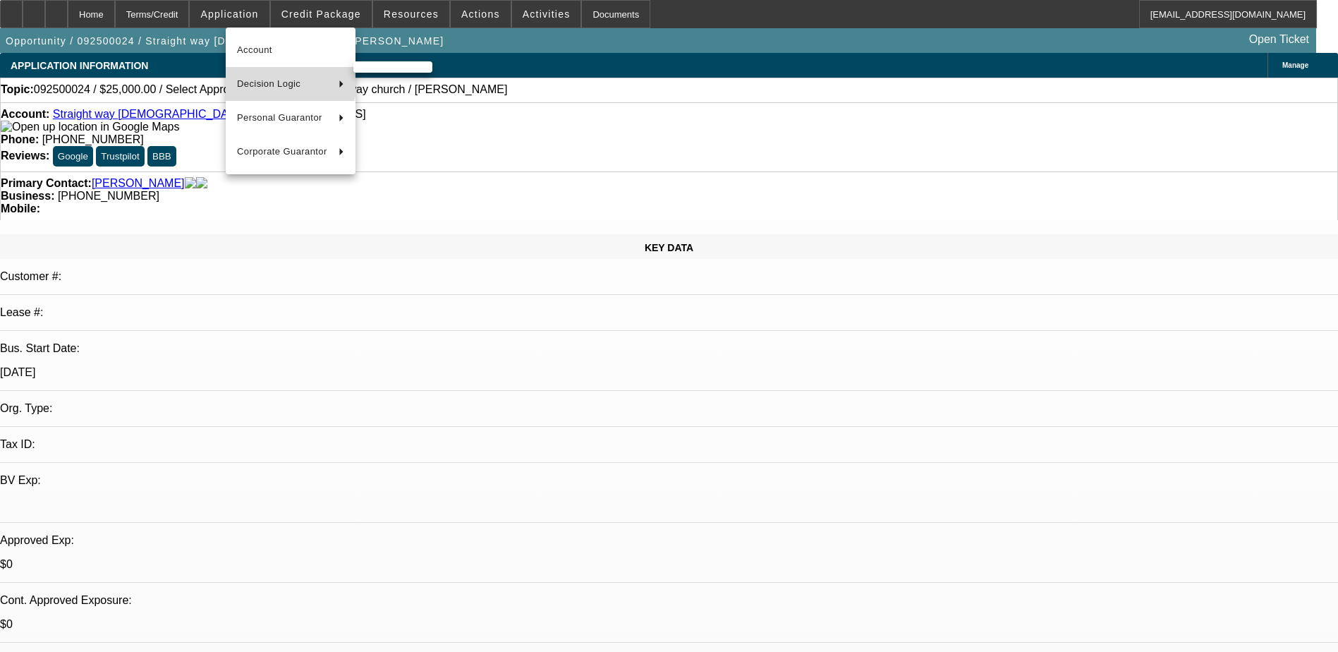
click at [285, 78] on span "Decision Logic" at bounding box center [282, 83] width 90 height 17
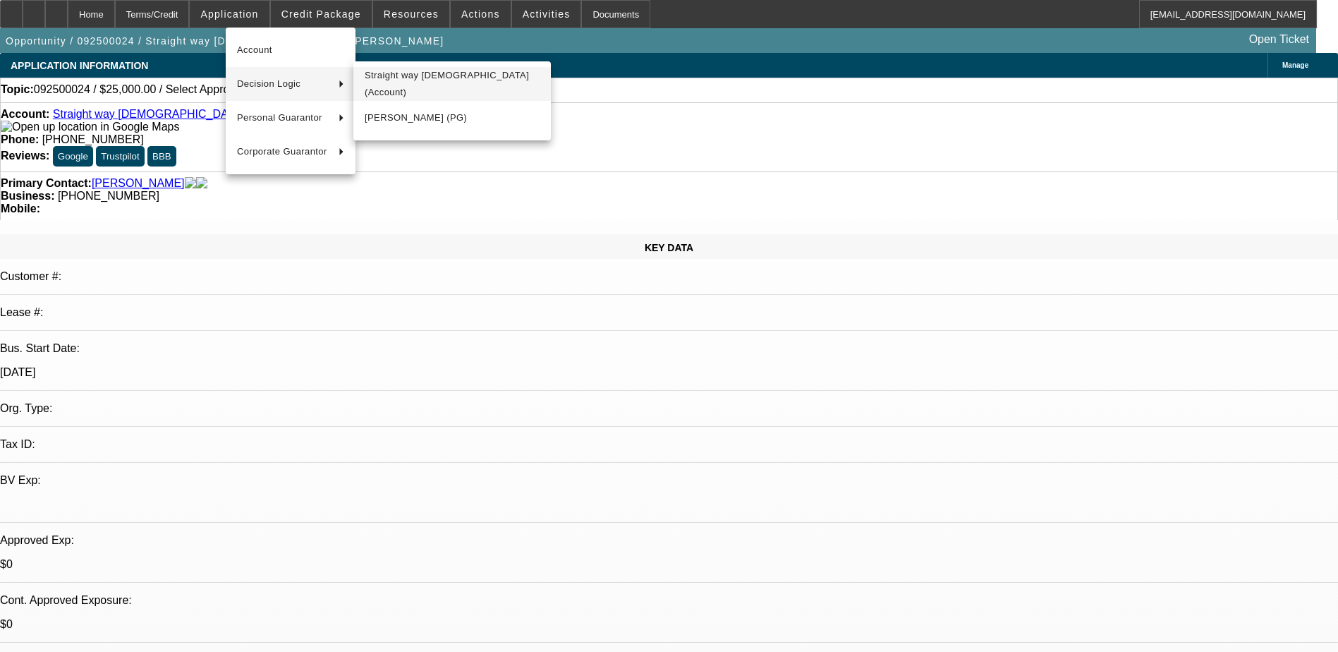
click at [419, 83] on span "Straight way church (Account)" at bounding box center [452, 84] width 175 height 34
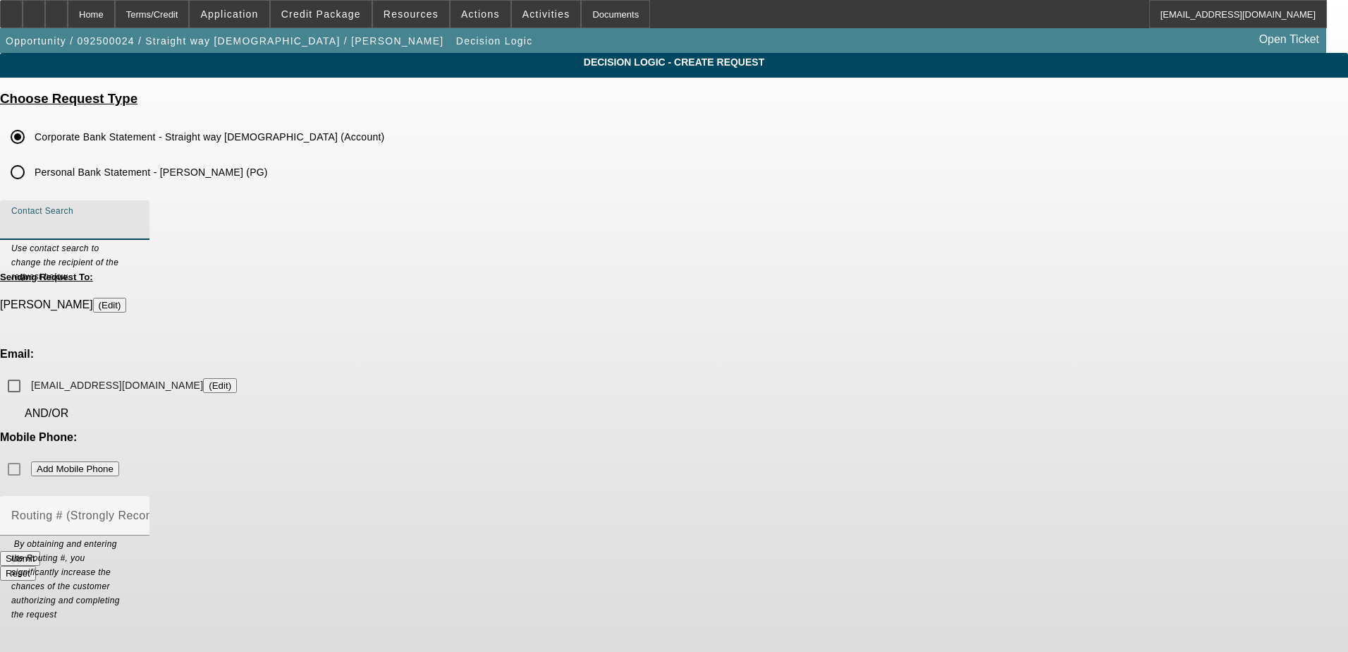
drag, startPoint x: 640, startPoint y: 228, endPoint x: 657, endPoint y: 225, distance: 17.9
click at [138, 227] on input "Contact Search" at bounding box center [74, 225] width 127 height 17
click at [28, 372] on input "[EMAIL_ADDRESS][DOMAIN_NAME] (Edit)" at bounding box center [14, 386] width 28 height 28
click at [767, 431] on div "Mobile Phone: Add Mobile Phone" at bounding box center [674, 457] width 1348 height 52
click at [138, 227] on input "Contact Search" at bounding box center [74, 225] width 127 height 17
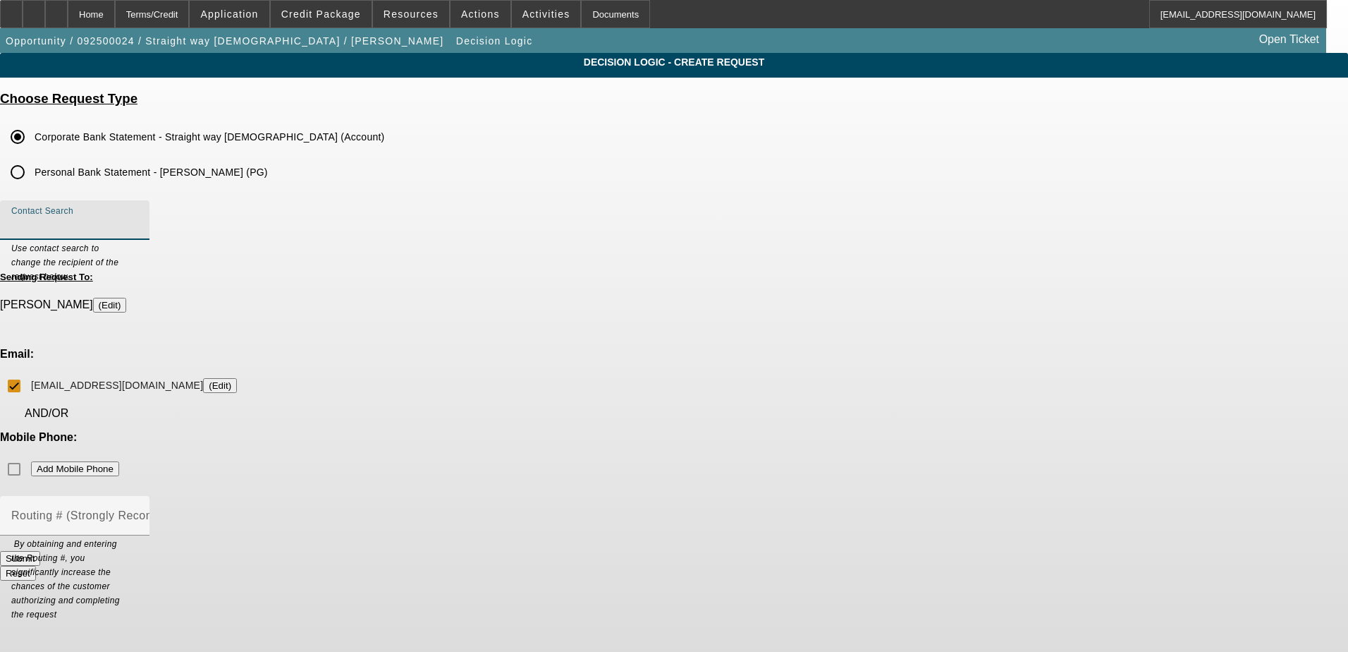
click at [377, 244] on div "Decision Logic - Create Request Choose Request Type Corporate Bank Statement - …" at bounding box center [674, 323] width 1348 height 540
click at [40, 551] on button "Submit" at bounding box center [20, 558] width 40 height 15
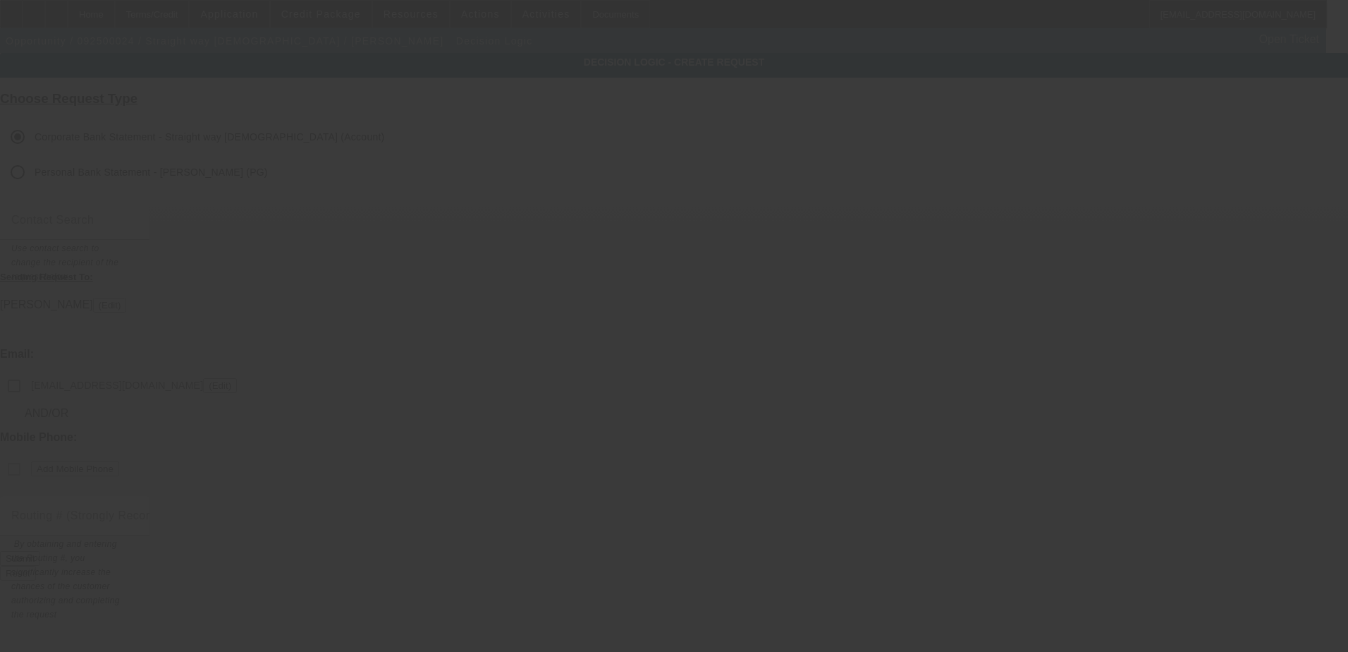
checkbox input "false"
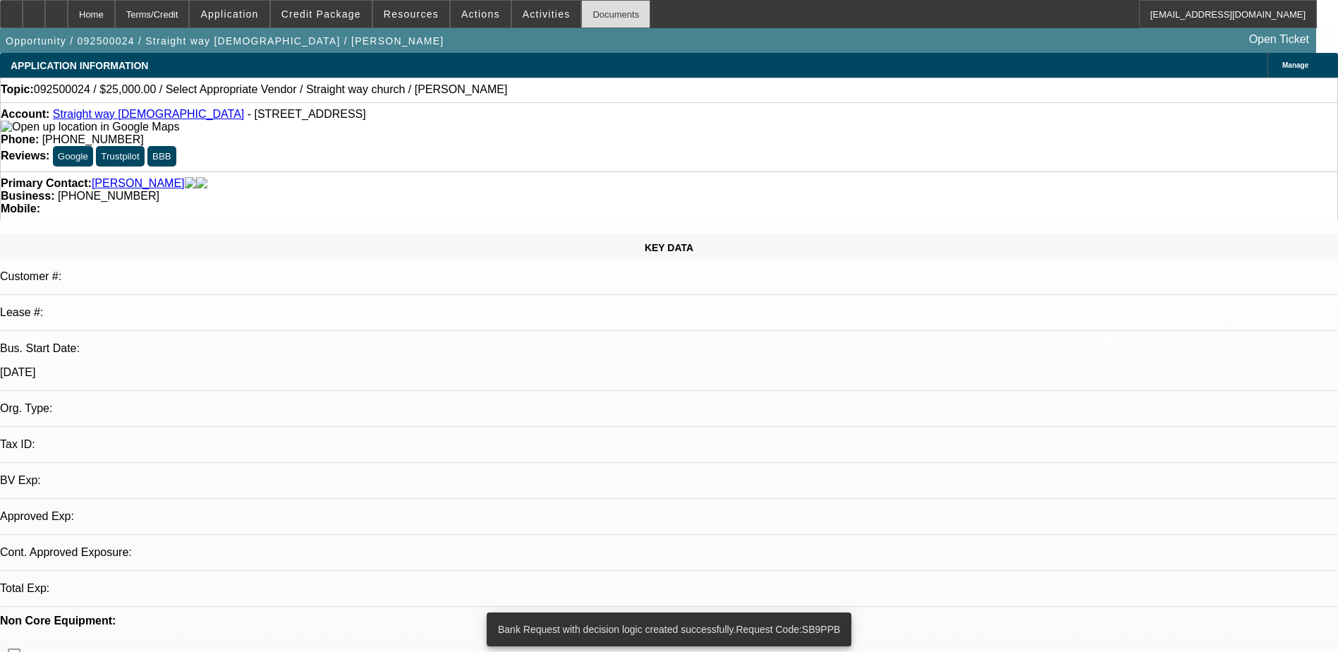
select select "0"
select select "2"
select select "0.1"
select select "4"
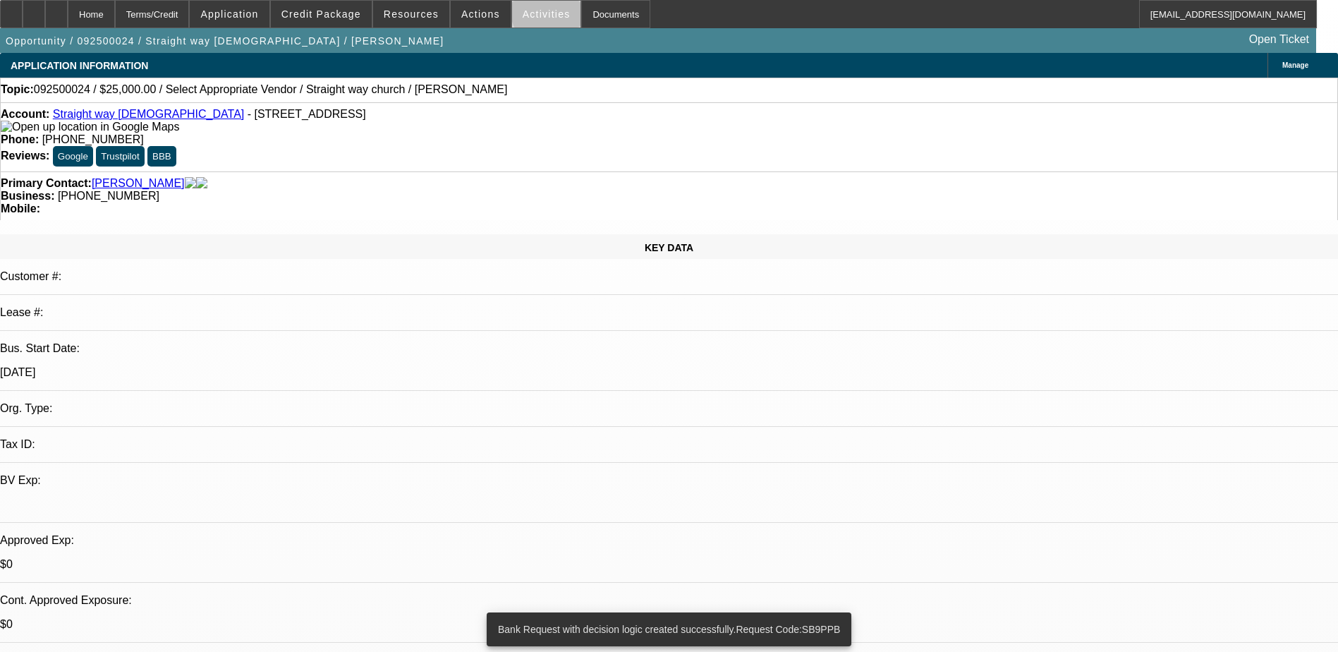
click at [533, 15] on span "Activities" at bounding box center [547, 13] width 48 height 11
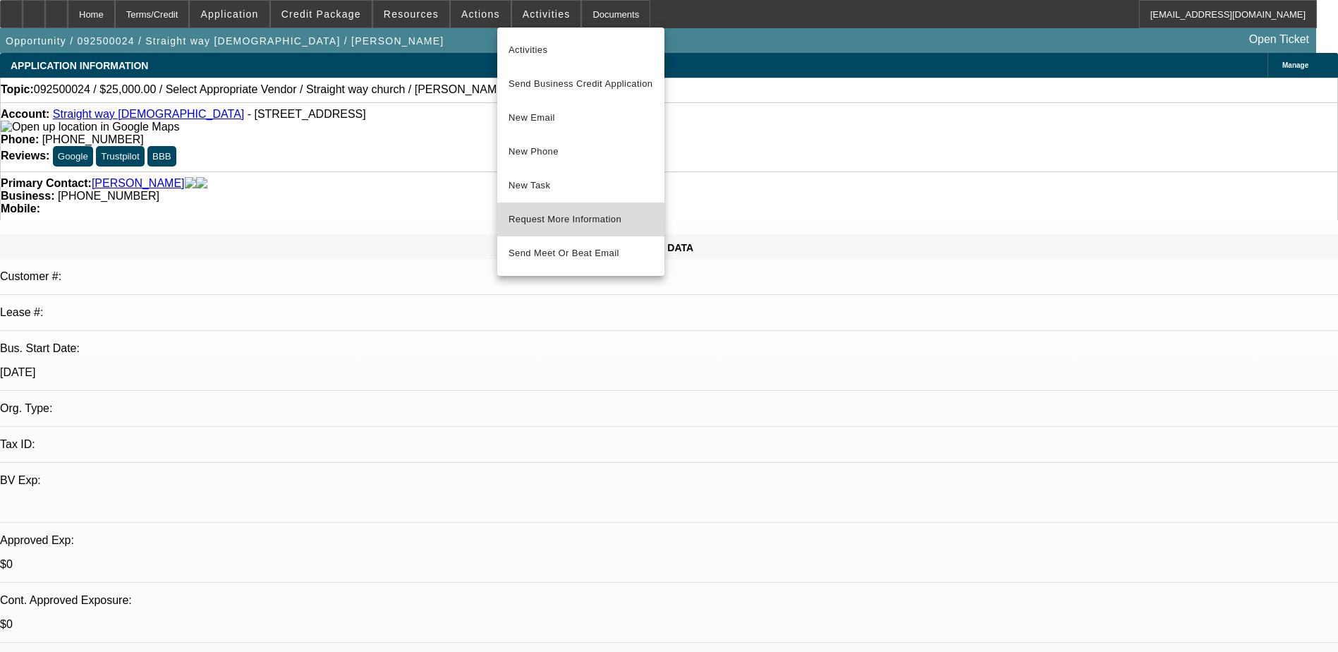
click at [598, 220] on span "Request More Information" at bounding box center [580, 219] width 145 height 17
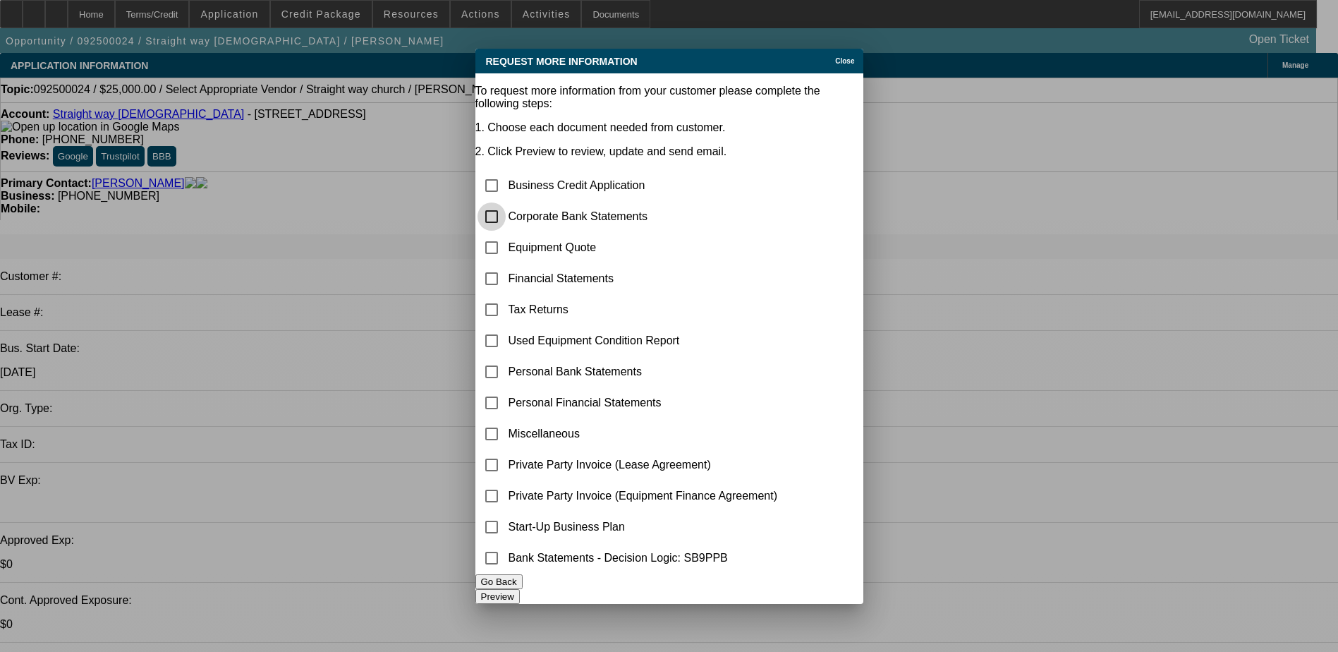
click at [506, 202] on input "checkbox" at bounding box center [491, 216] width 28 height 28
checkbox input "true"
click at [506, 233] on input "checkbox" at bounding box center [491, 247] width 28 height 28
checkbox input "true"
click at [520, 589] on button "Preview" at bounding box center [497, 596] width 44 height 15
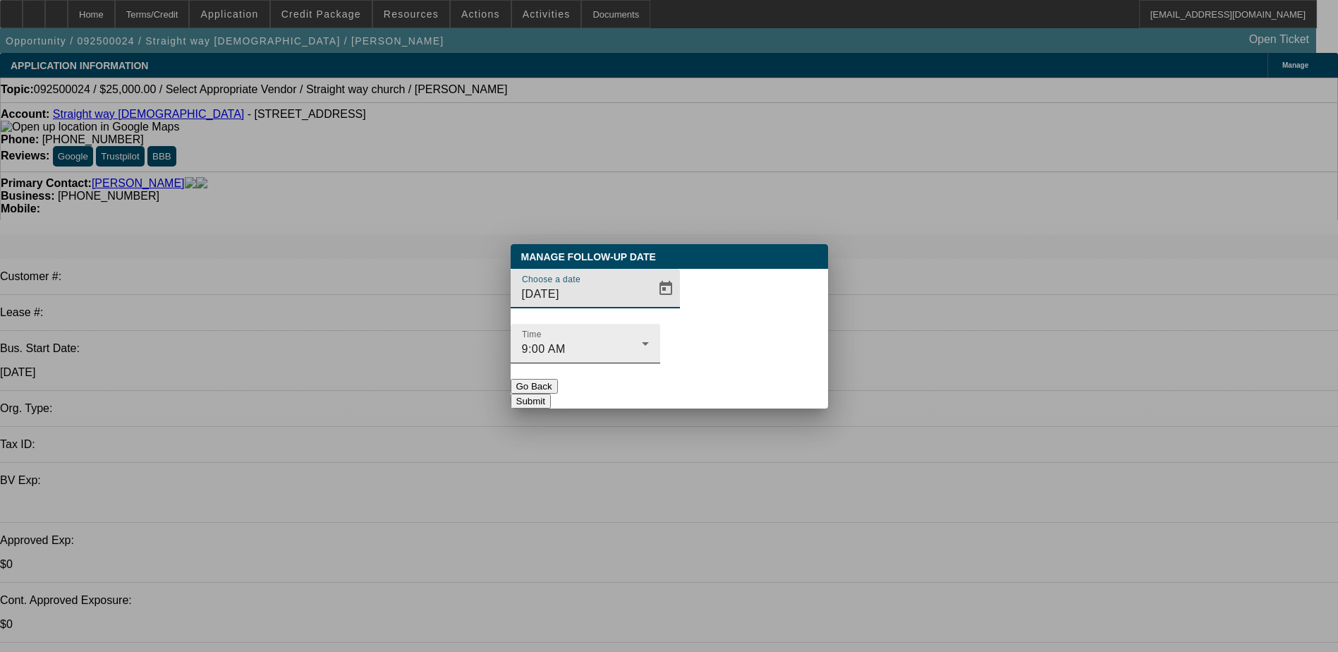
click at [642, 341] on div "9:00 AM" at bounding box center [582, 349] width 120 height 17
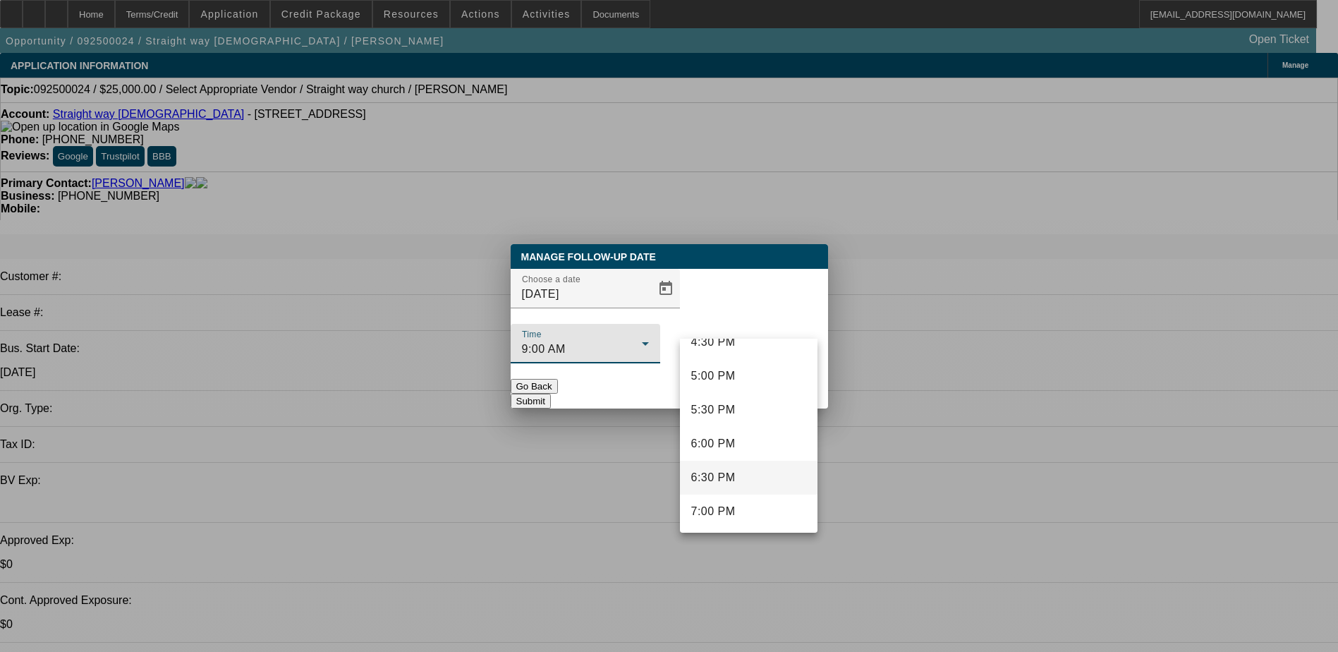
scroll to position [1090, 0]
click at [731, 452] on span "5:30 PM" at bounding box center [713, 456] width 44 height 17
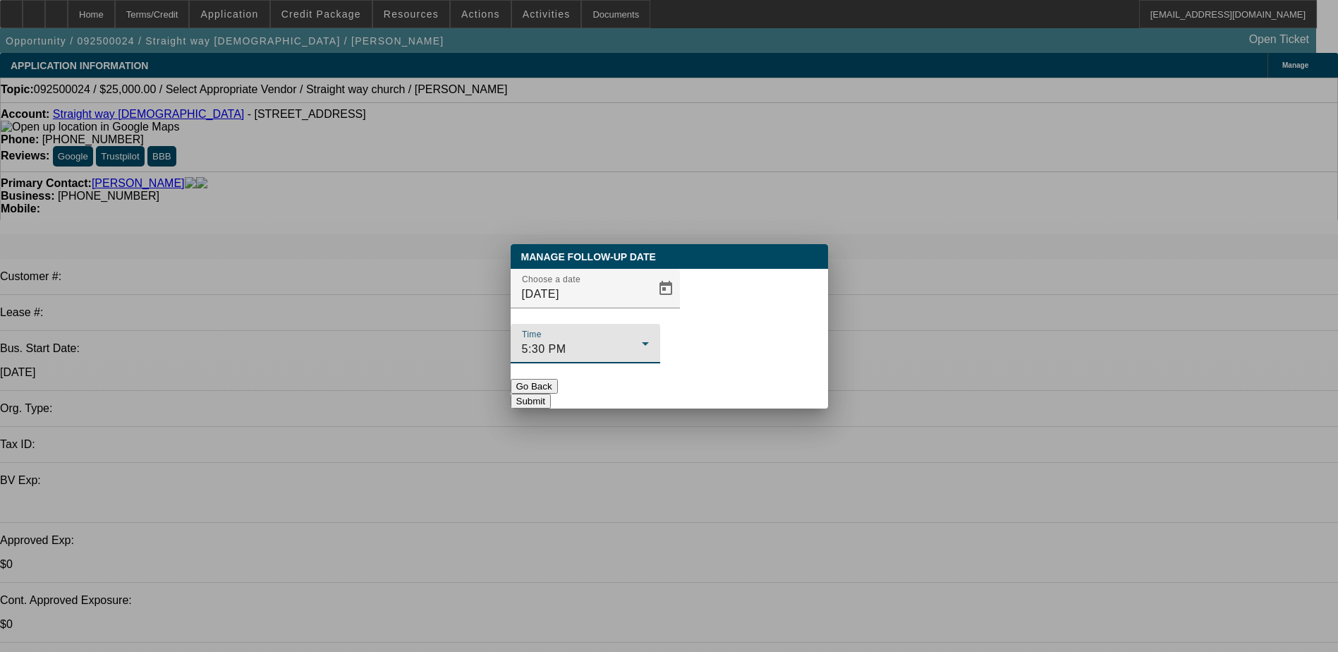
click at [551, 394] on button "Submit" at bounding box center [531, 401] width 40 height 15
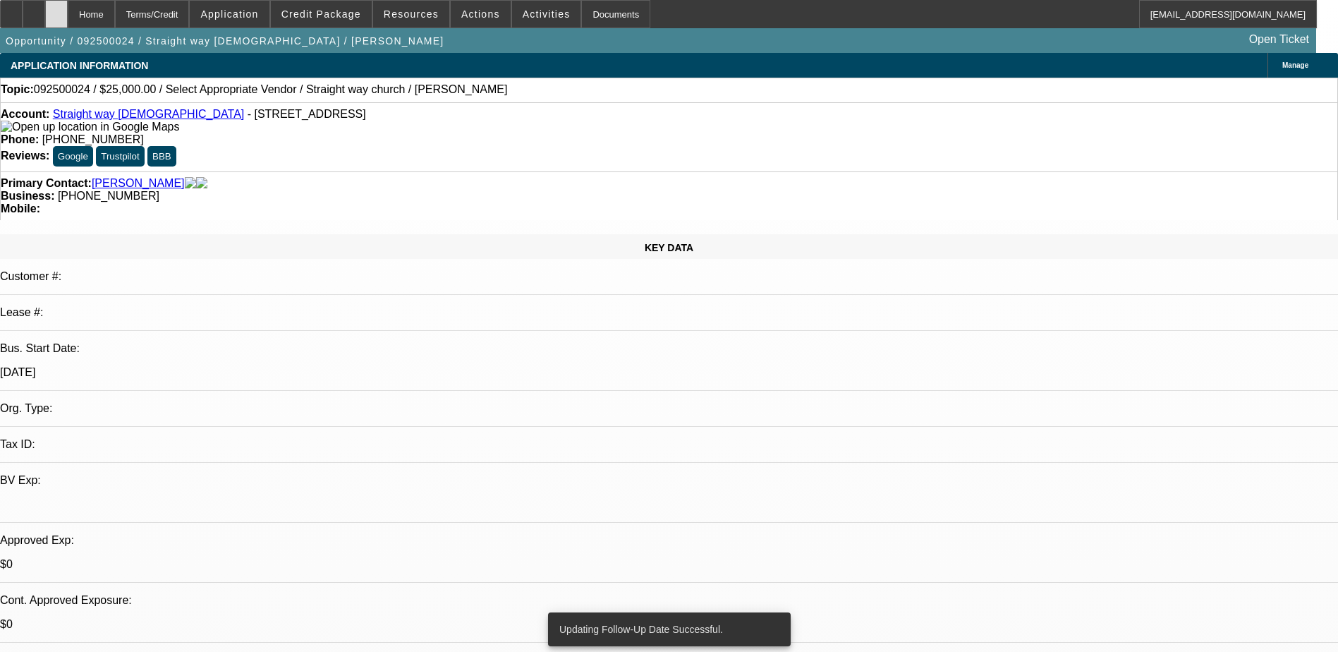
click at [68, 20] on div at bounding box center [56, 14] width 23 height 28
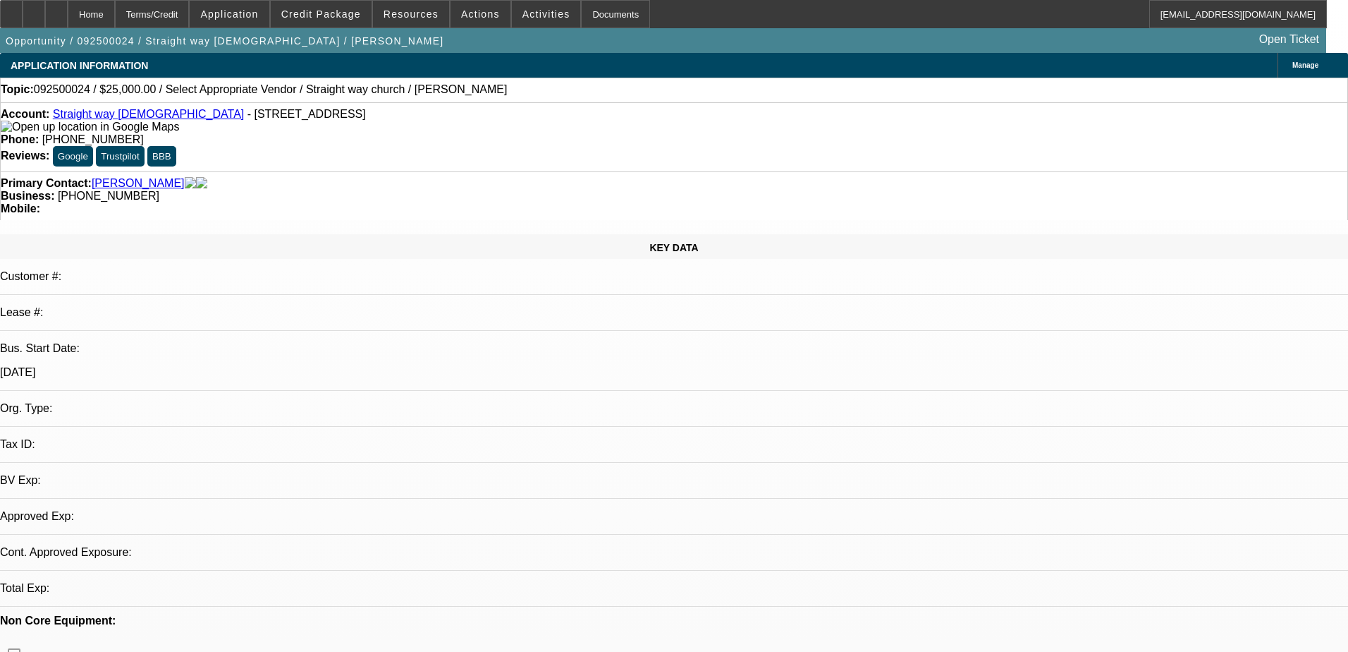
select select "0"
select select "2"
select select "0.1"
select select "4"
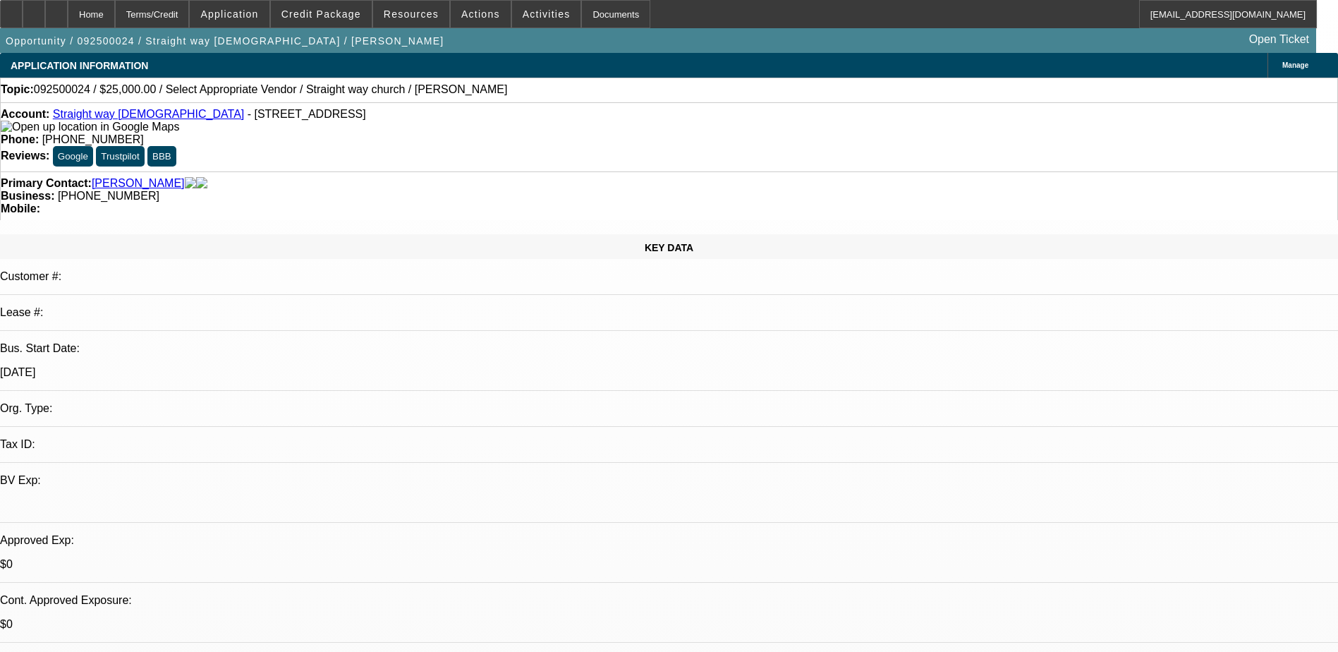
click at [632, 95] on div "Topic: 092500024 / $25,000.00 / Select Appropriate Vendor / Straight way church…" at bounding box center [669, 89] width 1336 height 13
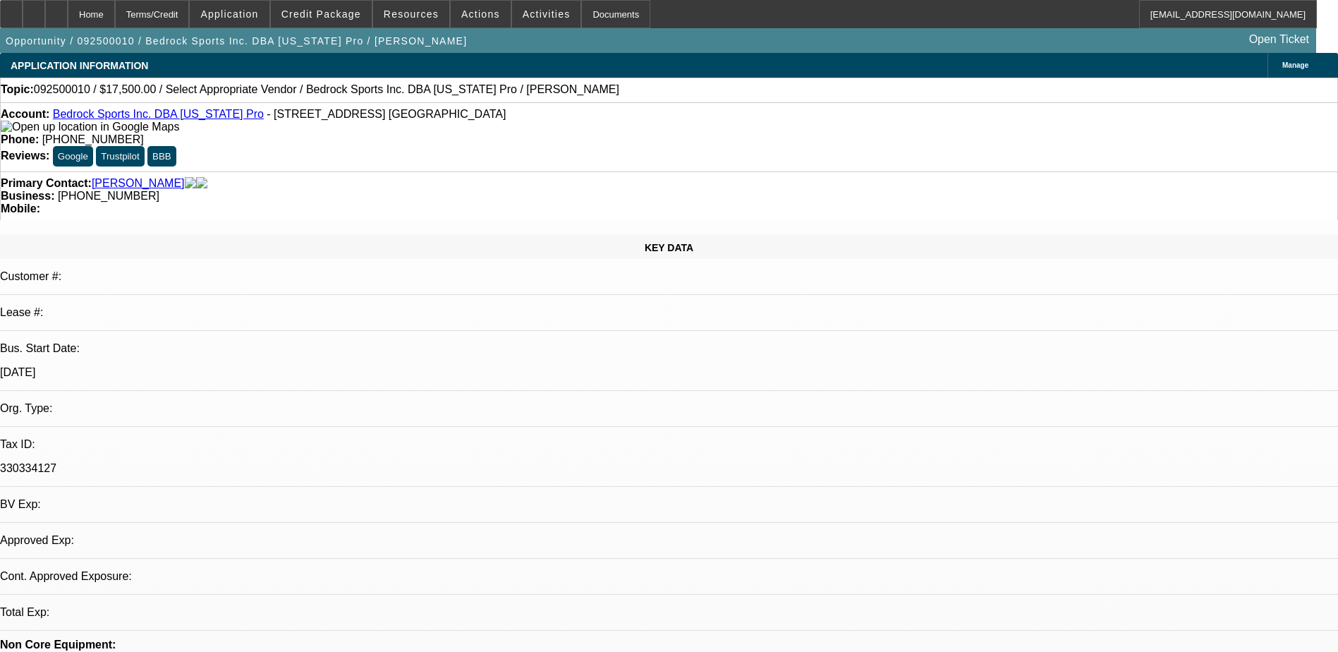
select select "0"
select select "2"
select select "0.1"
select select "4"
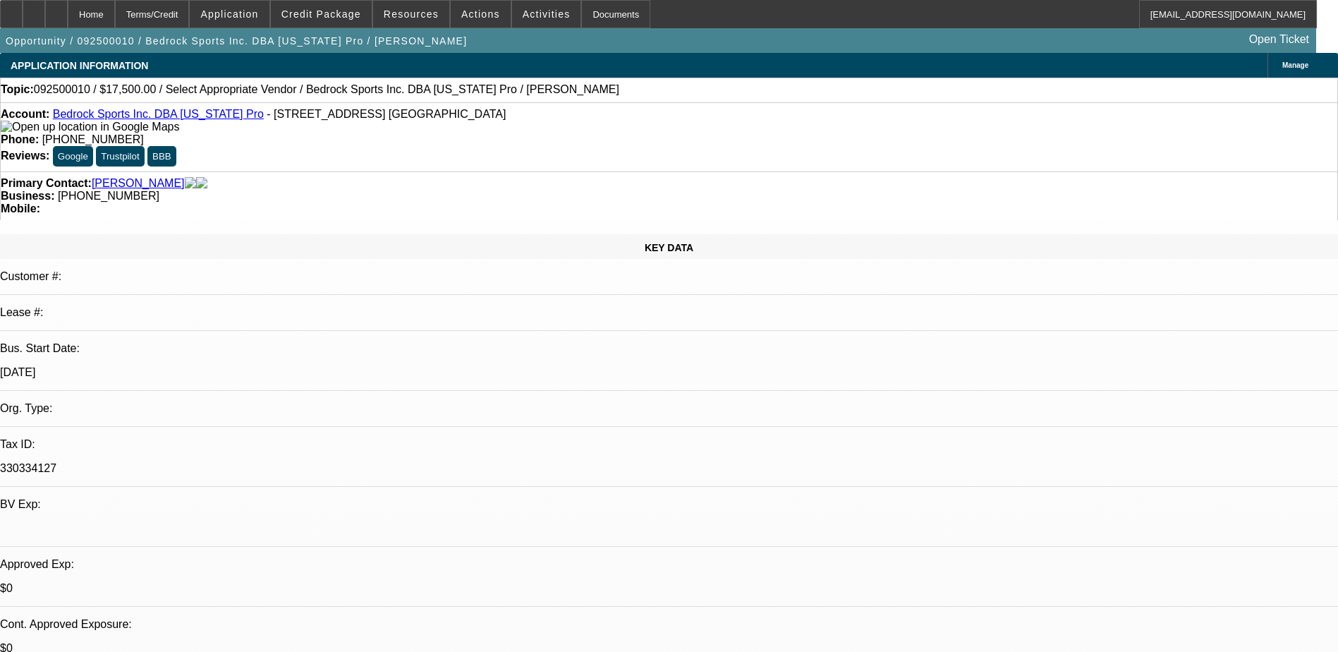
type textarea "He has signed the credit app said he would send the banks today"
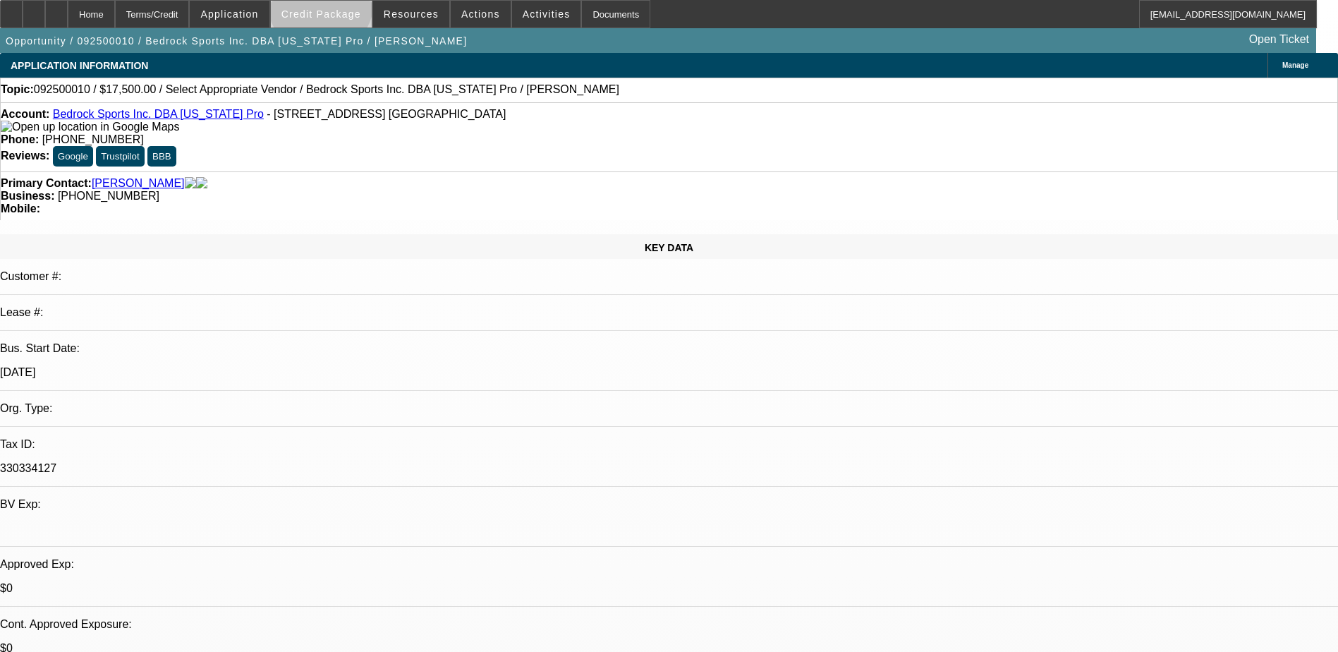
click at [343, 6] on span at bounding box center [321, 14] width 101 height 34
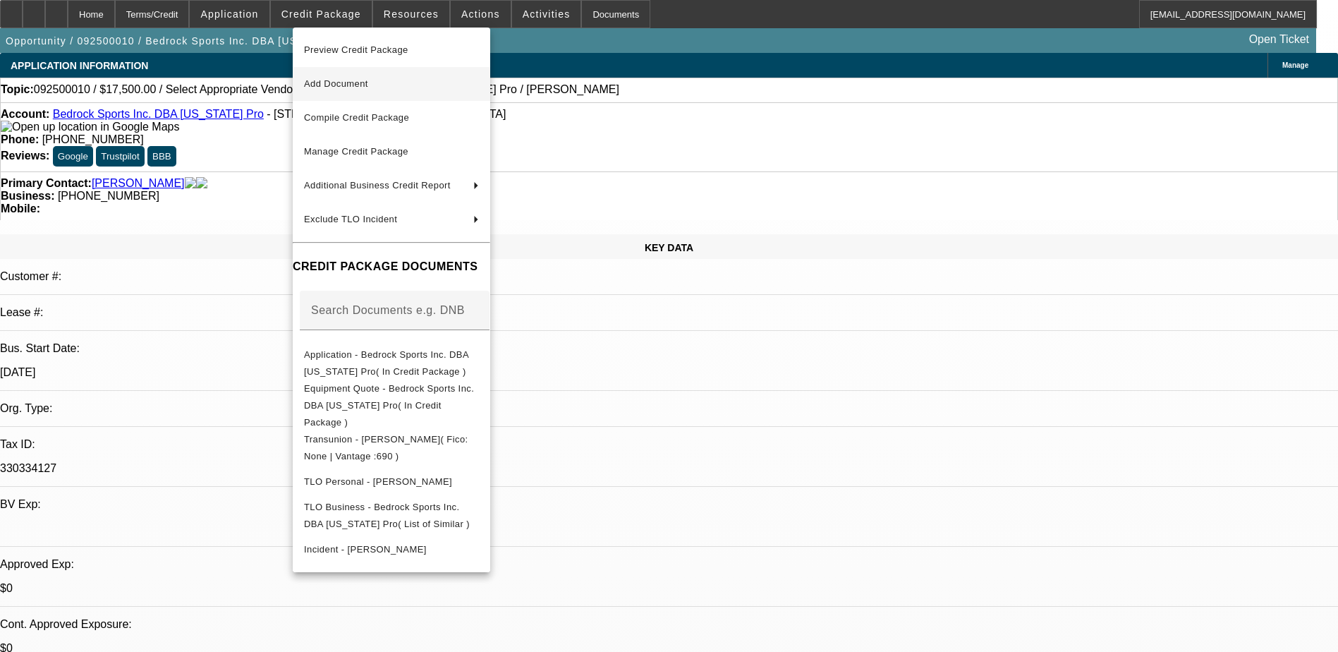
click at [382, 79] on span "Add Document" at bounding box center [391, 83] width 175 height 17
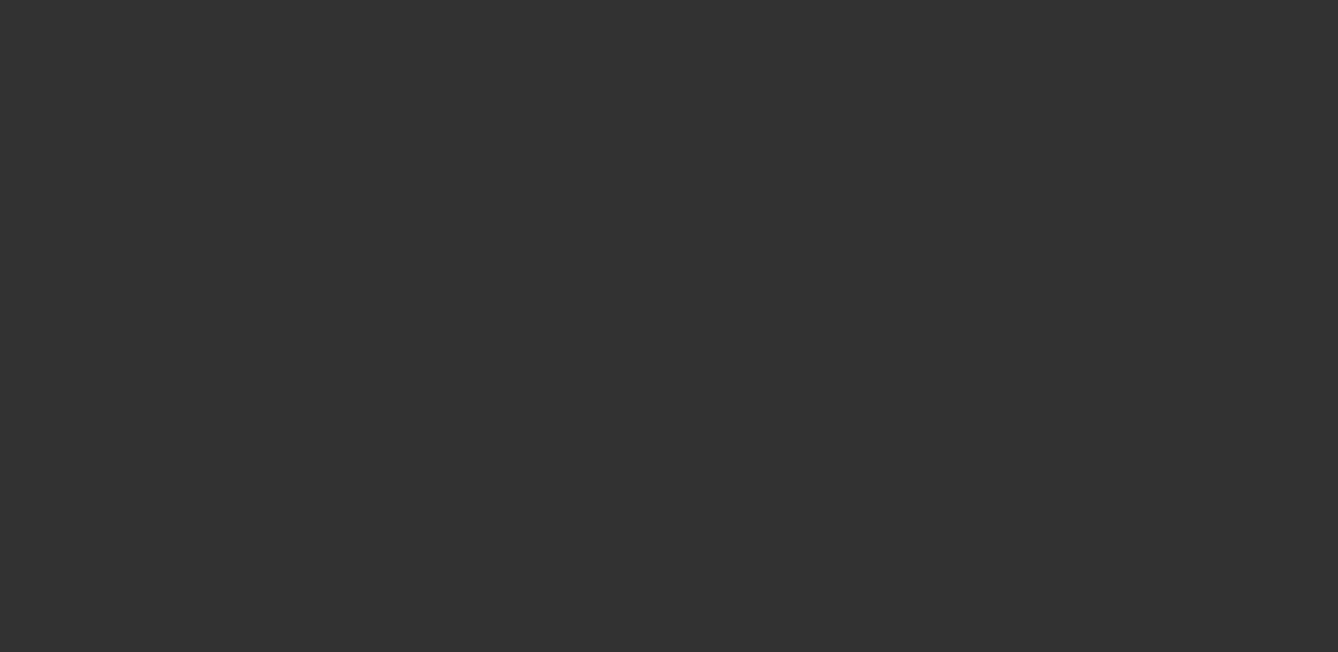
click at [767, 345] on div at bounding box center [669, 326] width 1338 height 652
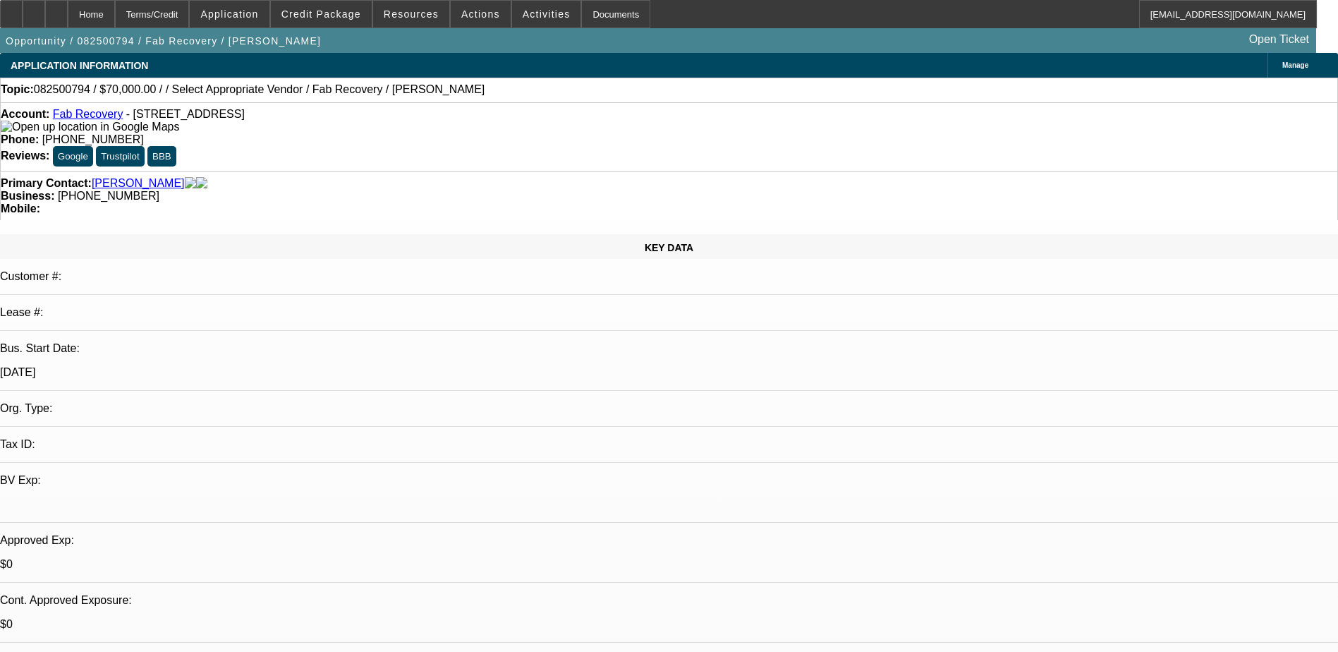
select select "0"
select select "2"
select select "0.1"
select select "4"
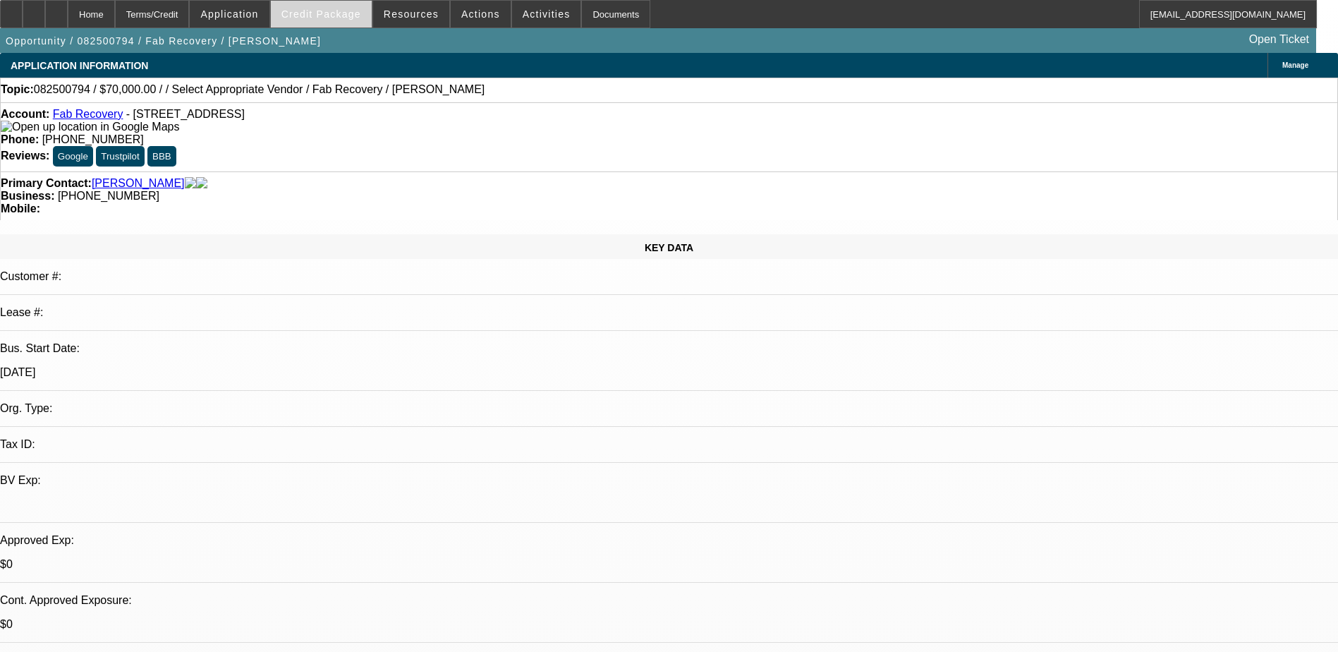
click at [328, 7] on span at bounding box center [321, 14] width 101 height 34
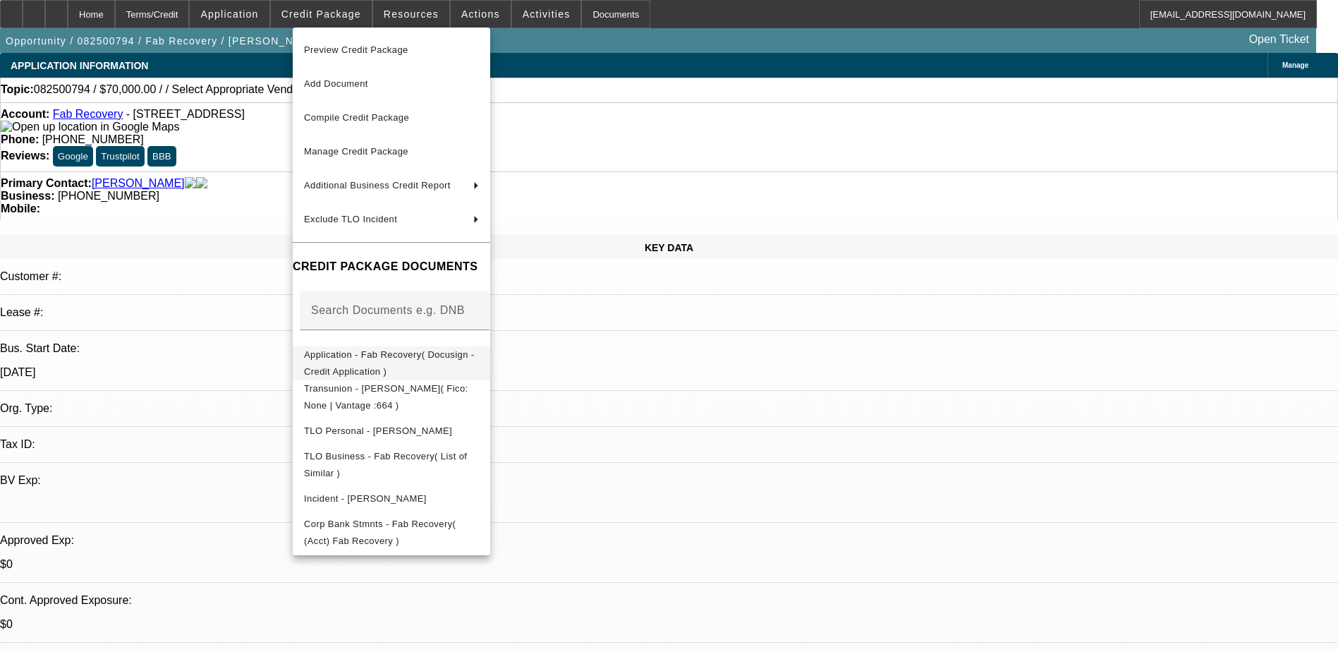
click at [377, 359] on span "Application - Fab Recovery( Docusign - Credit Application )" at bounding box center [389, 363] width 171 height 28
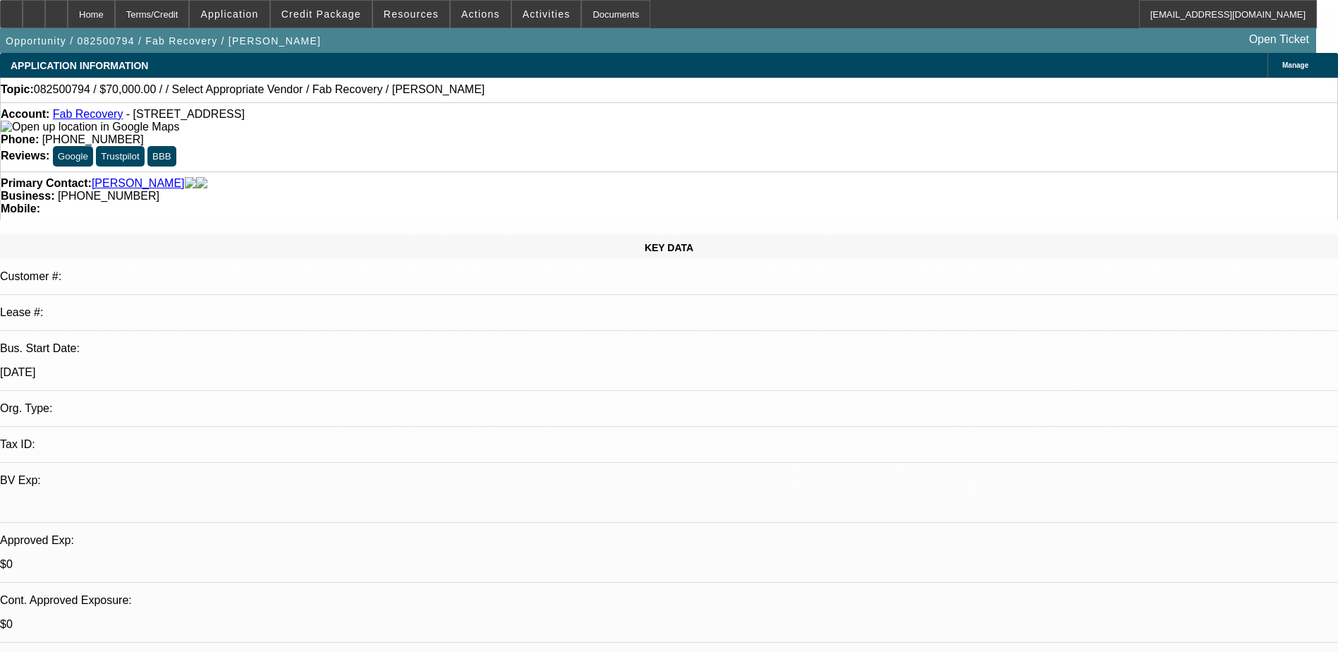
select select "0"
select select "2"
select select "0.1"
select select "4"
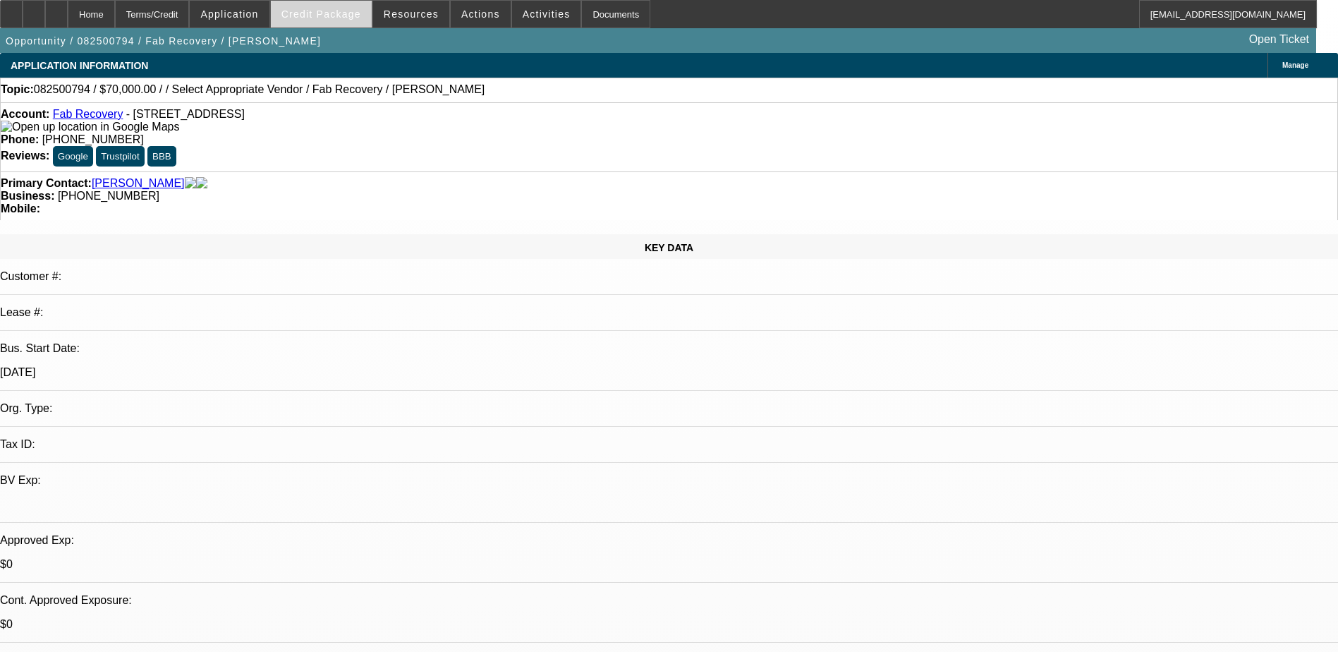
click at [325, 6] on span at bounding box center [321, 14] width 101 height 34
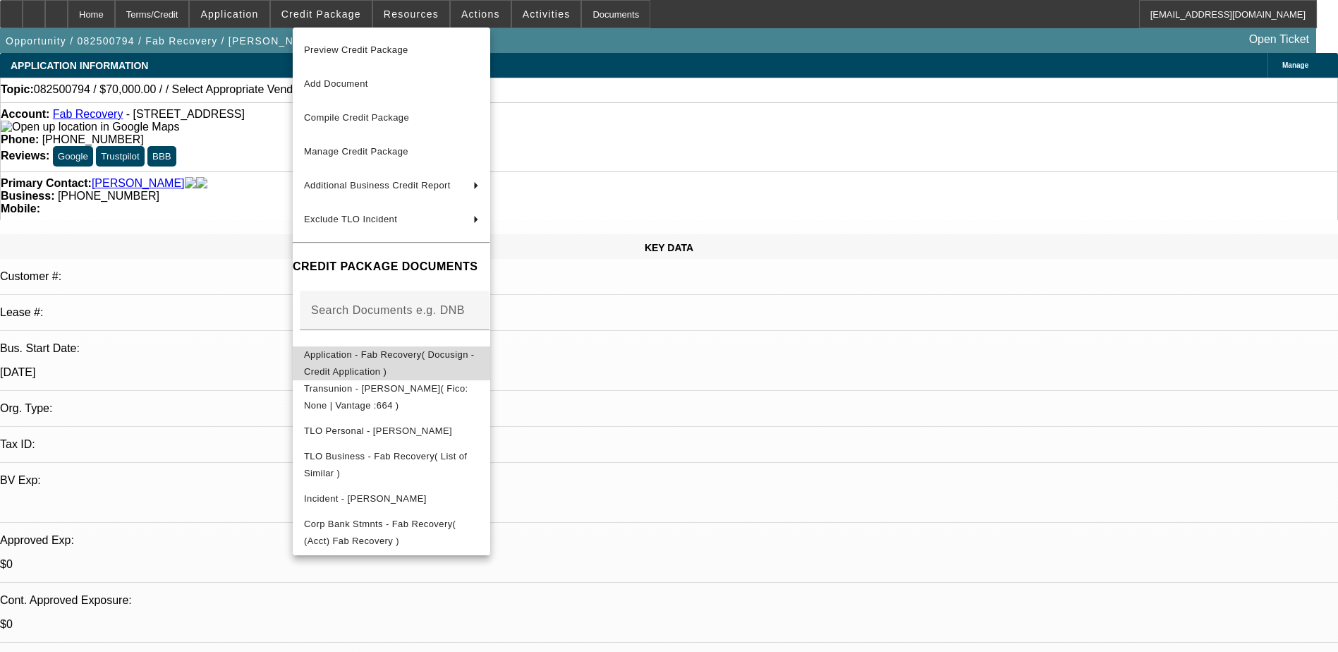
click at [419, 355] on span "Application - Fab Recovery( Docusign - Credit Application )" at bounding box center [389, 363] width 171 height 28
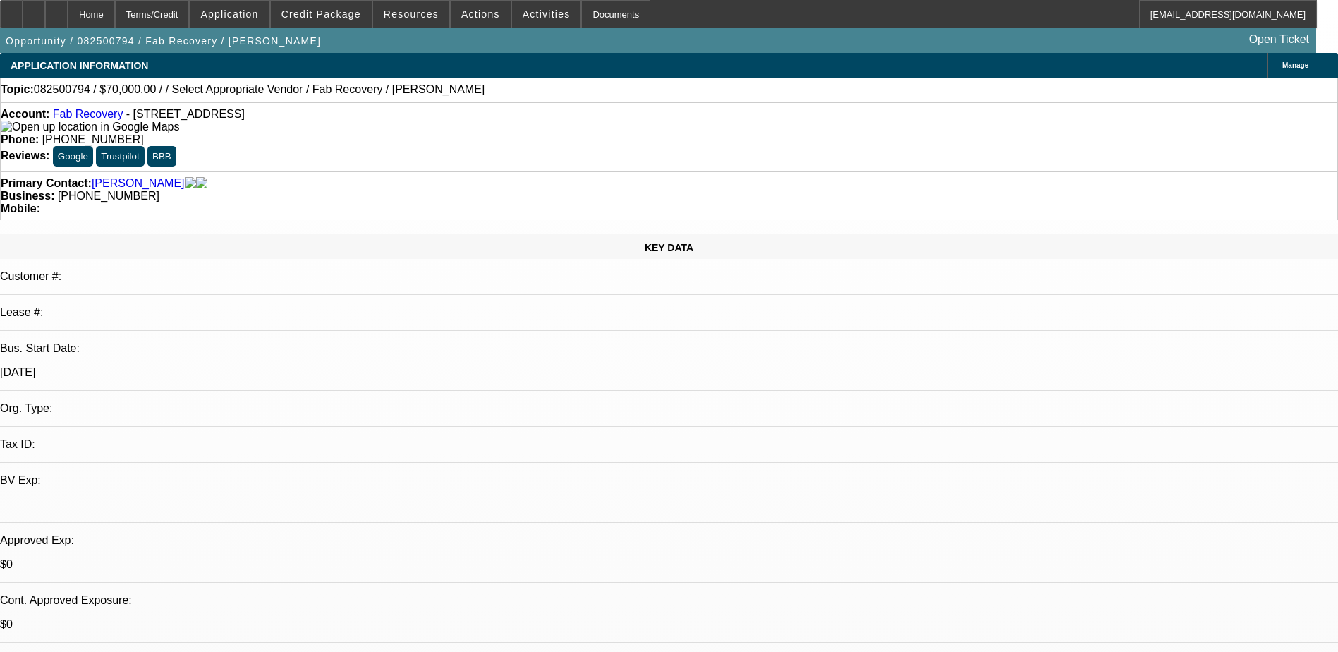
select select "0"
select select "2"
select select "0.1"
select select "4"
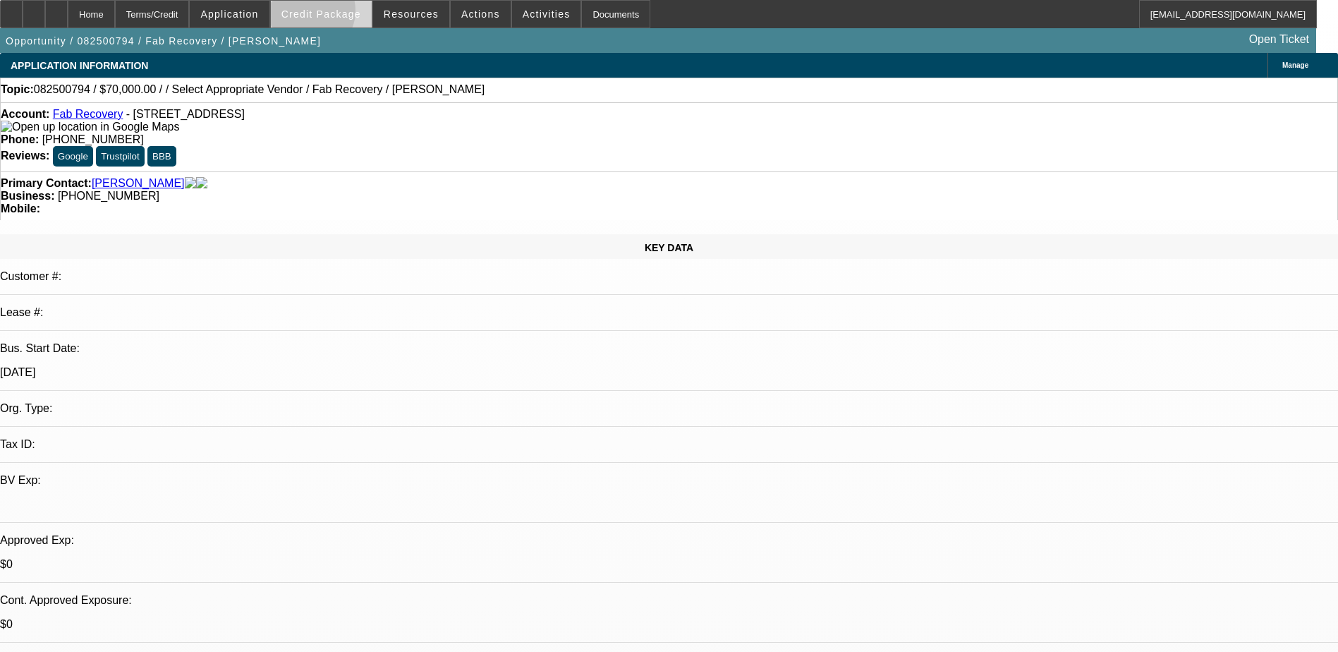
click at [332, 14] on span "Credit Package" at bounding box center [321, 13] width 80 height 11
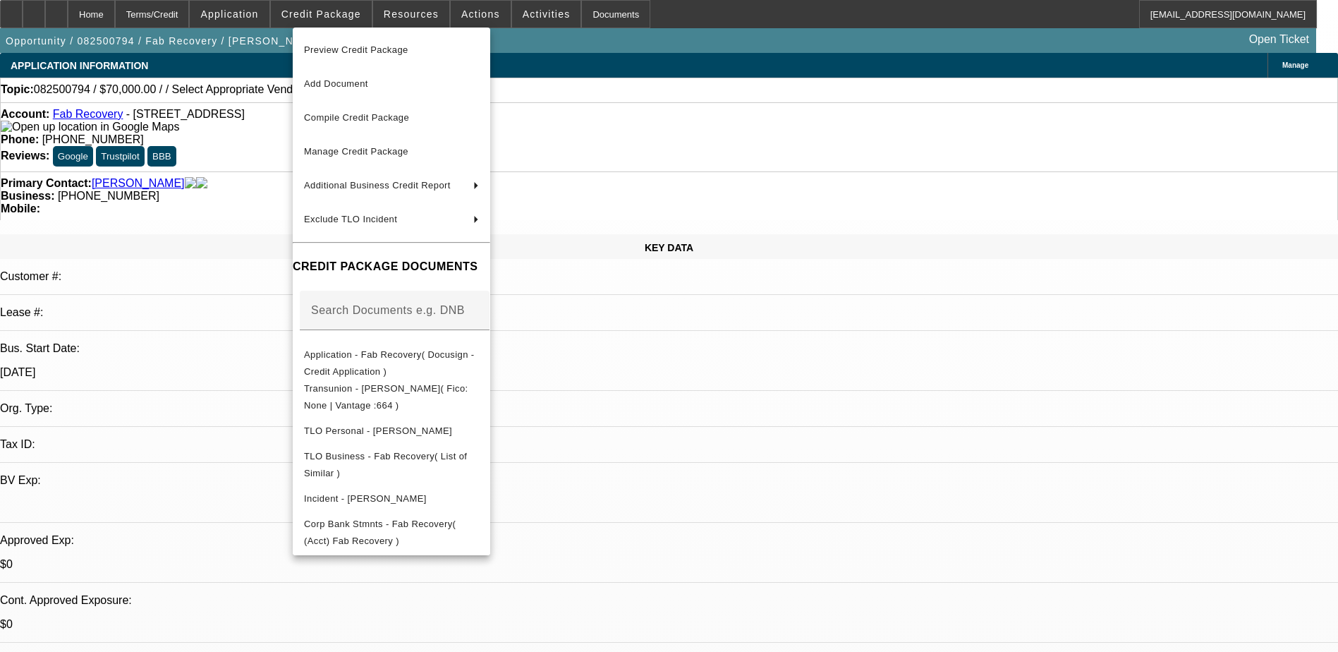
click at [247, 152] on div at bounding box center [669, 326] width 1338 height 652
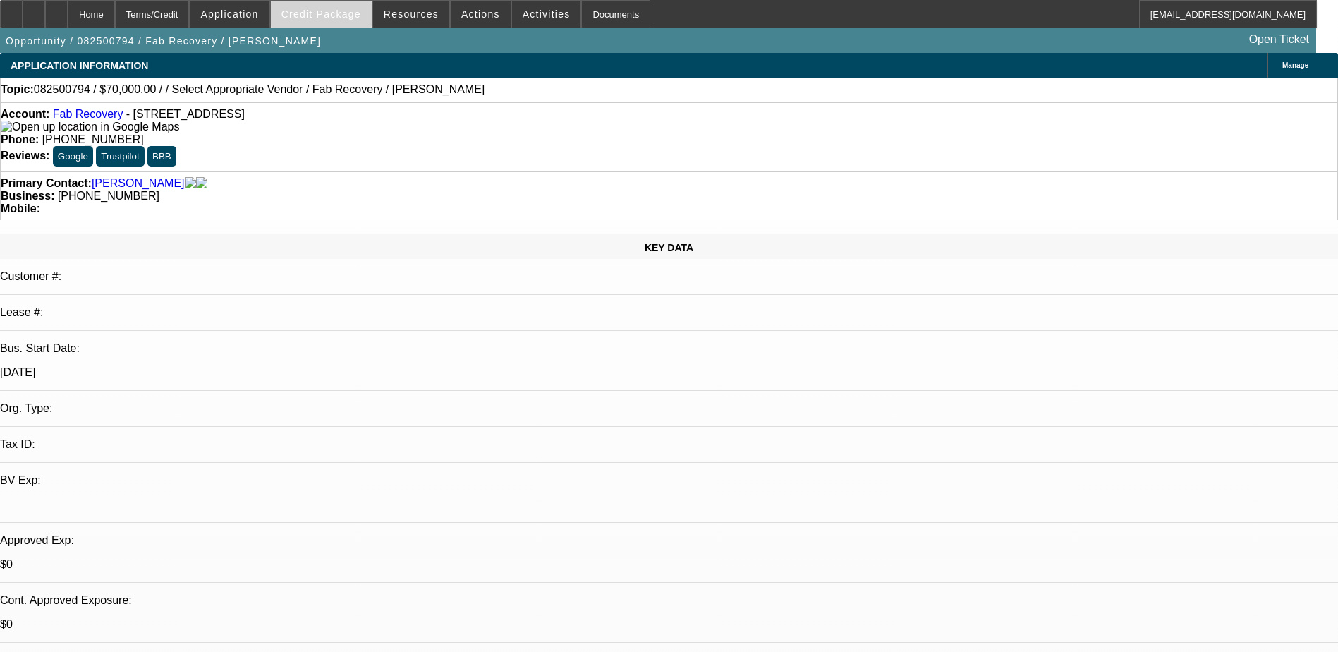
click at [327, 8] on span "Credit Package" at bounding box center [321, 13] width 80 height 11
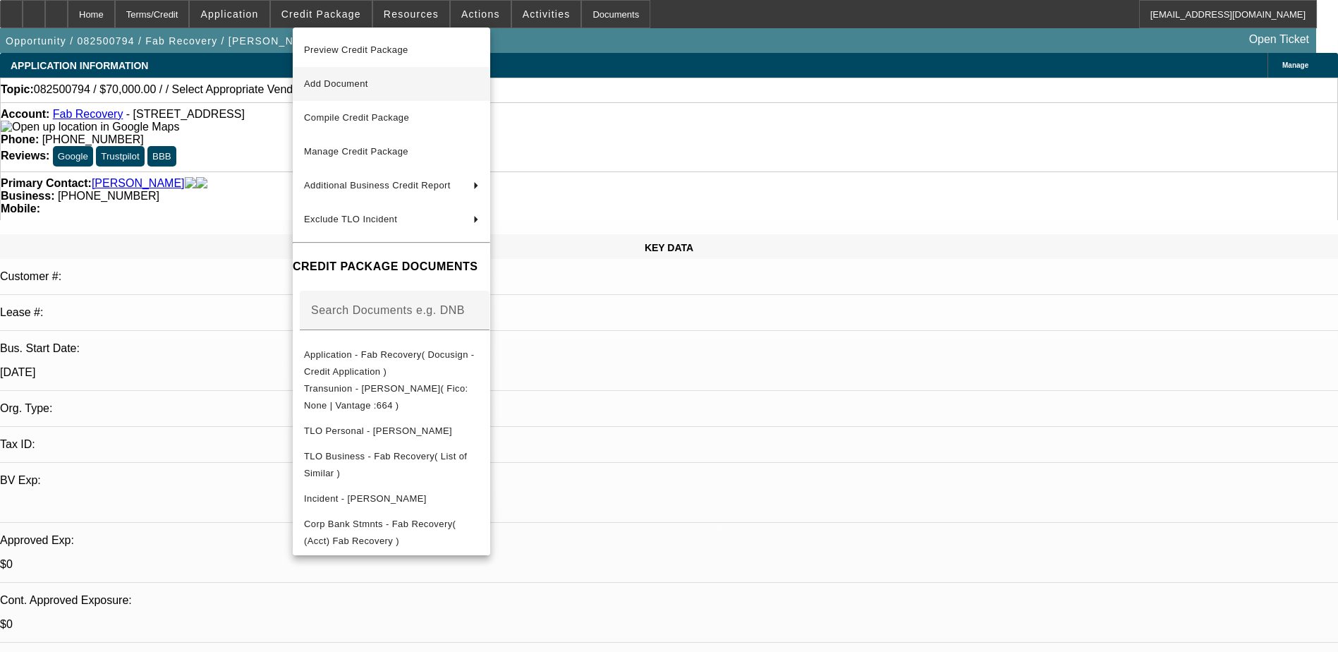
click at [376, 84] on span "Add Document" at bounding box center [391, 83] width 175 height 17
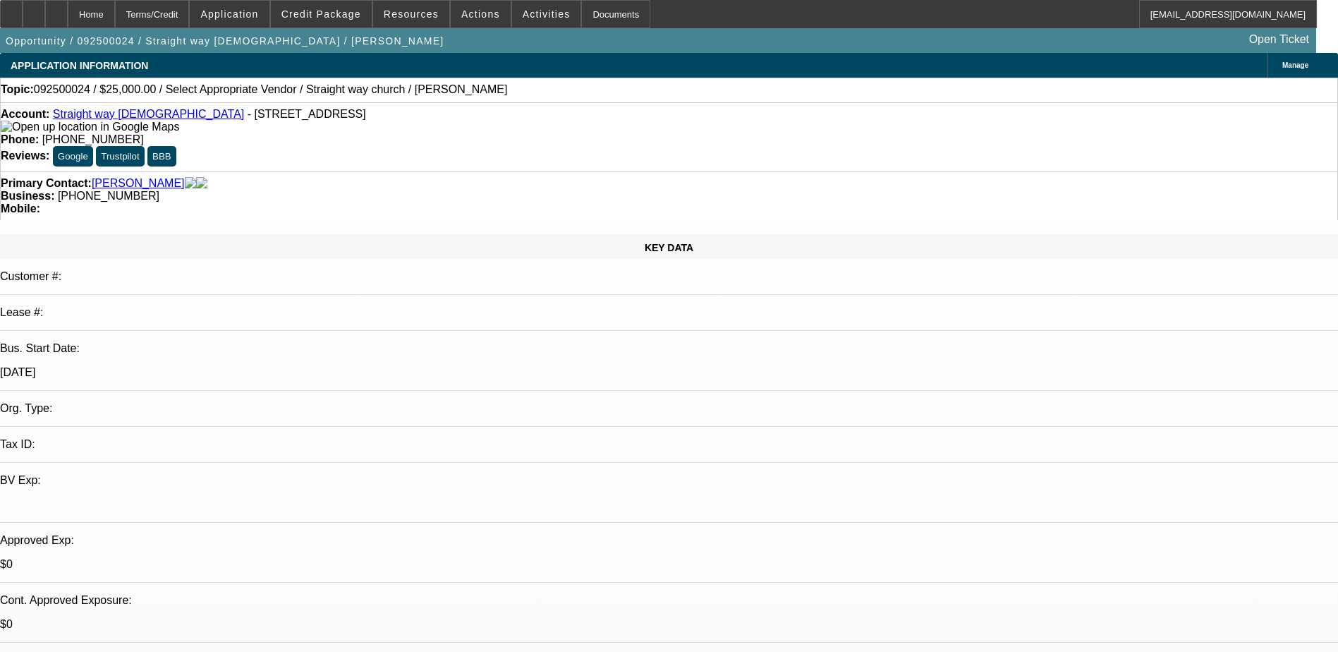
select select "0"
select select "2"
select select "0.1"
select select "4"
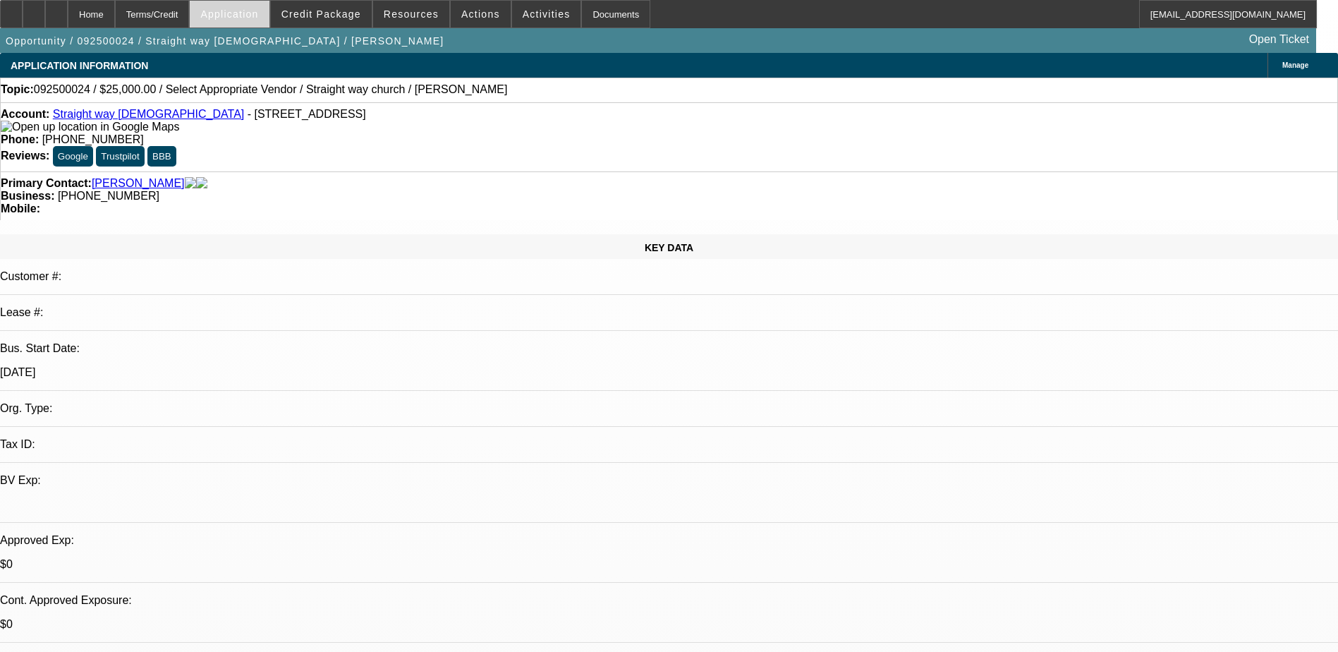
click at [269, 8] on button "Application" at bounding box center [229, 14] width 79 height 27
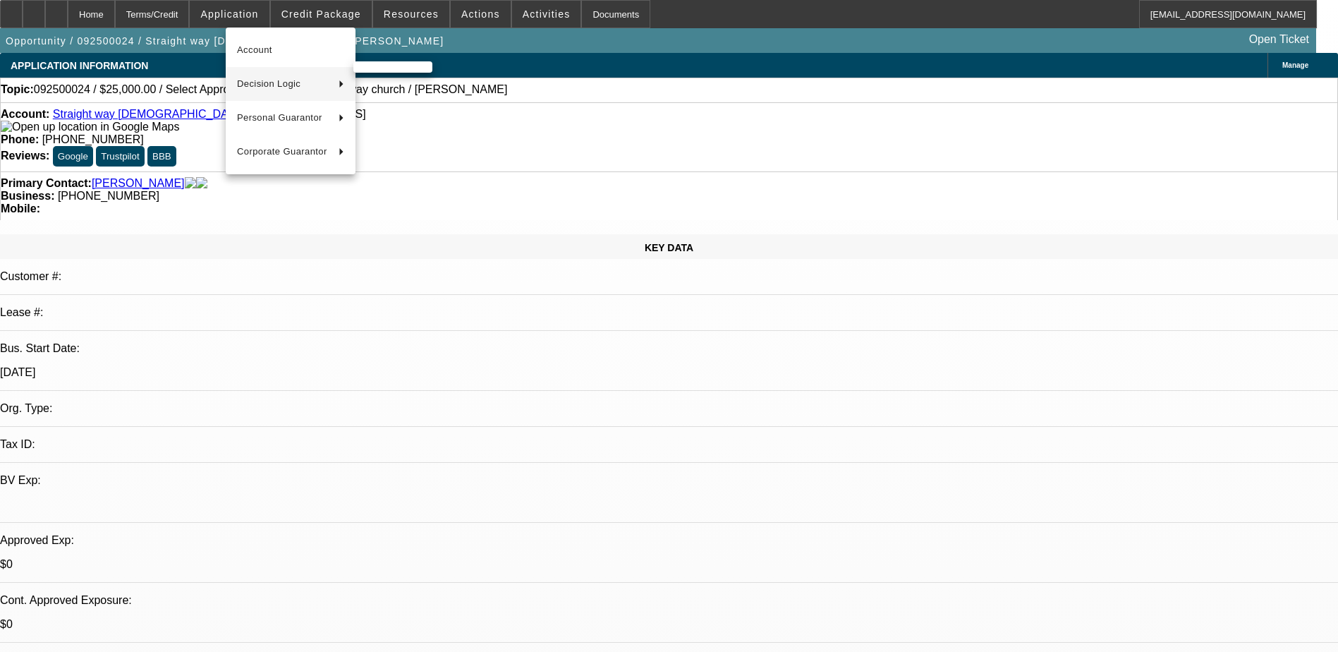
click at [310, 83] on span "Decision Logic" at bounding box center [282, 83] width 90 height 17
click at [324, 78] on span "Decision Logic" at bounding box center [282, 83] width 90 height 17
click at [446, 83] on span "Straight way church (Account)" at bounding box center [452, 84] width 175 height 34
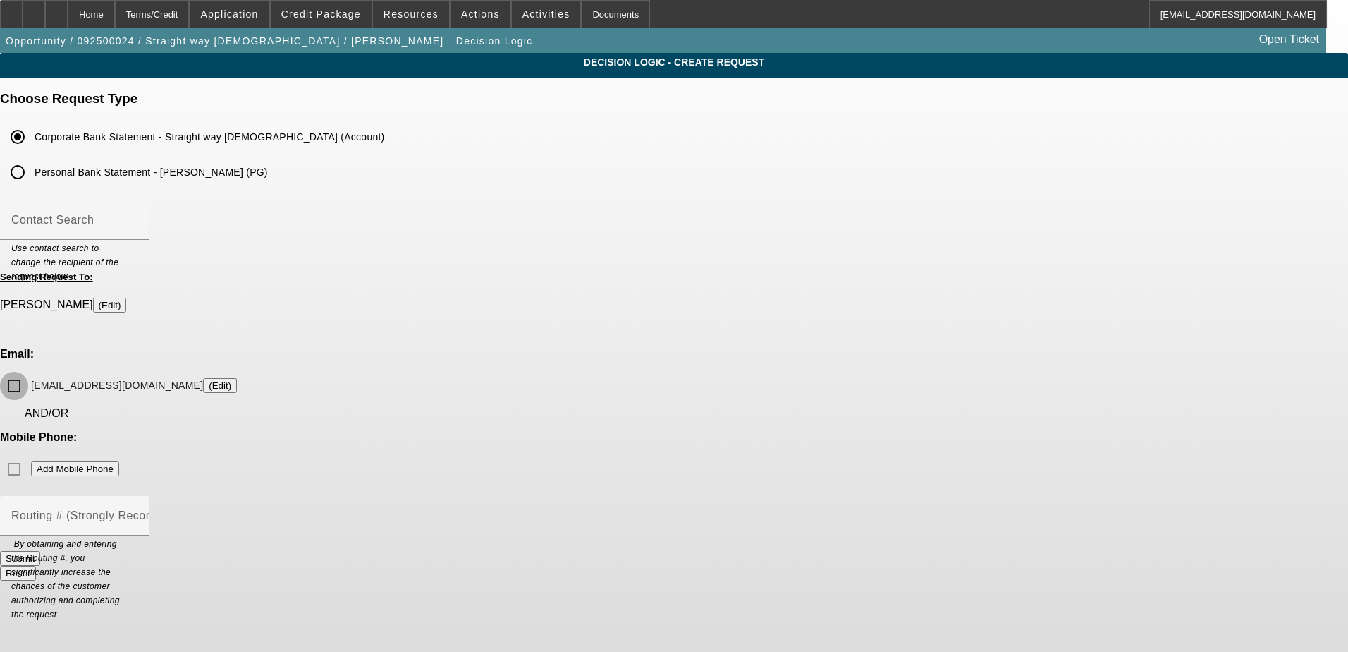
click at [28, 372] on input "magnoliabrown0725@outlook.com (Edit)" at bounding box center [14, 386] width 28 height 28
click at [764, 431] on div "Mobile Phone: Add Mobile Phone" at bounding box center [674, 457] width 1348 height 52
click at [28, 372] on input "magnoliabrown0725@outlook.com (Edit)" at bounding box center [14, 386] width 28 height 28
click at [138, 513] on input "Routing # (Strongly Recommended)" at bounding box center [74, 521] width 127 height 17
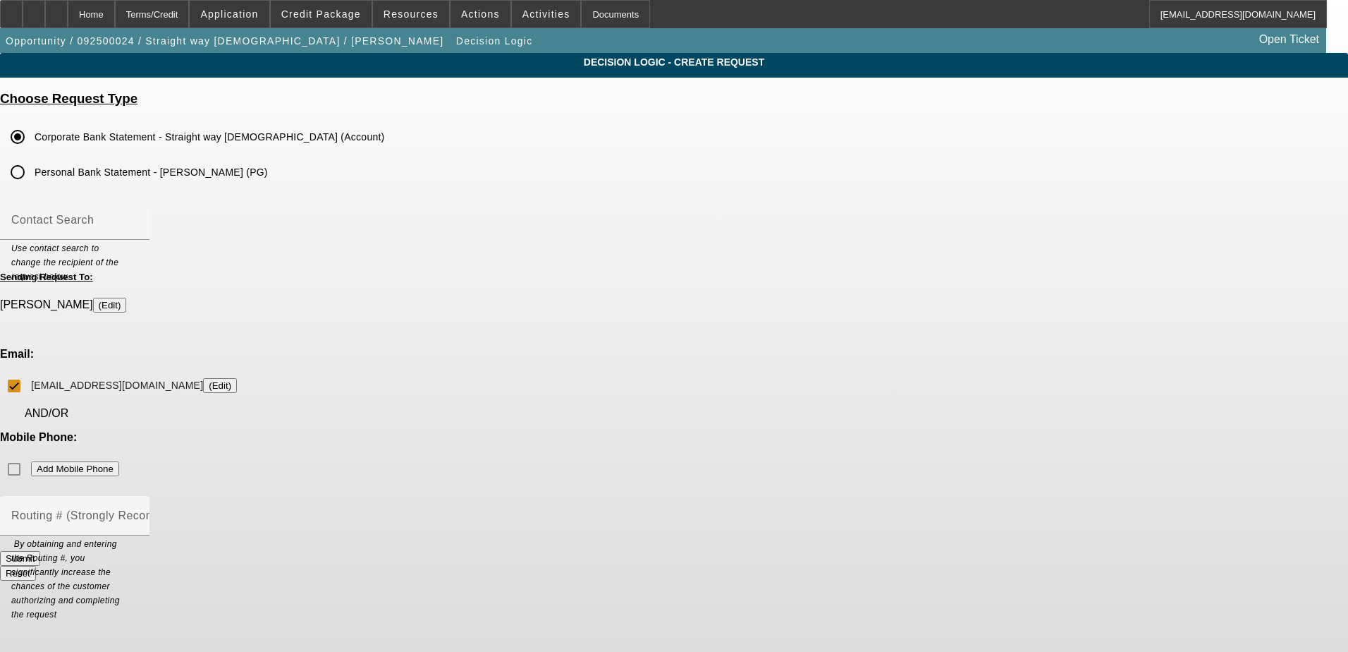
click at [40, 551] on button "Submit" at bounding box center [20, 558] width 40 height 15
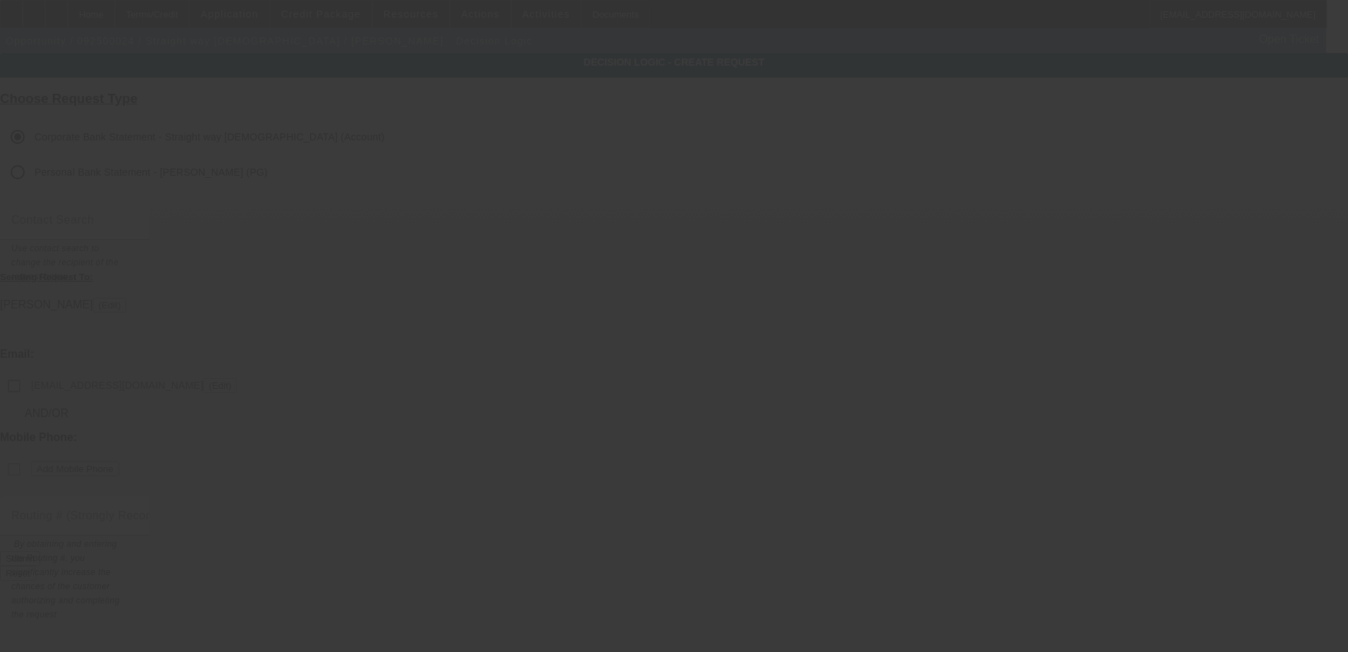
checkbox input "false"
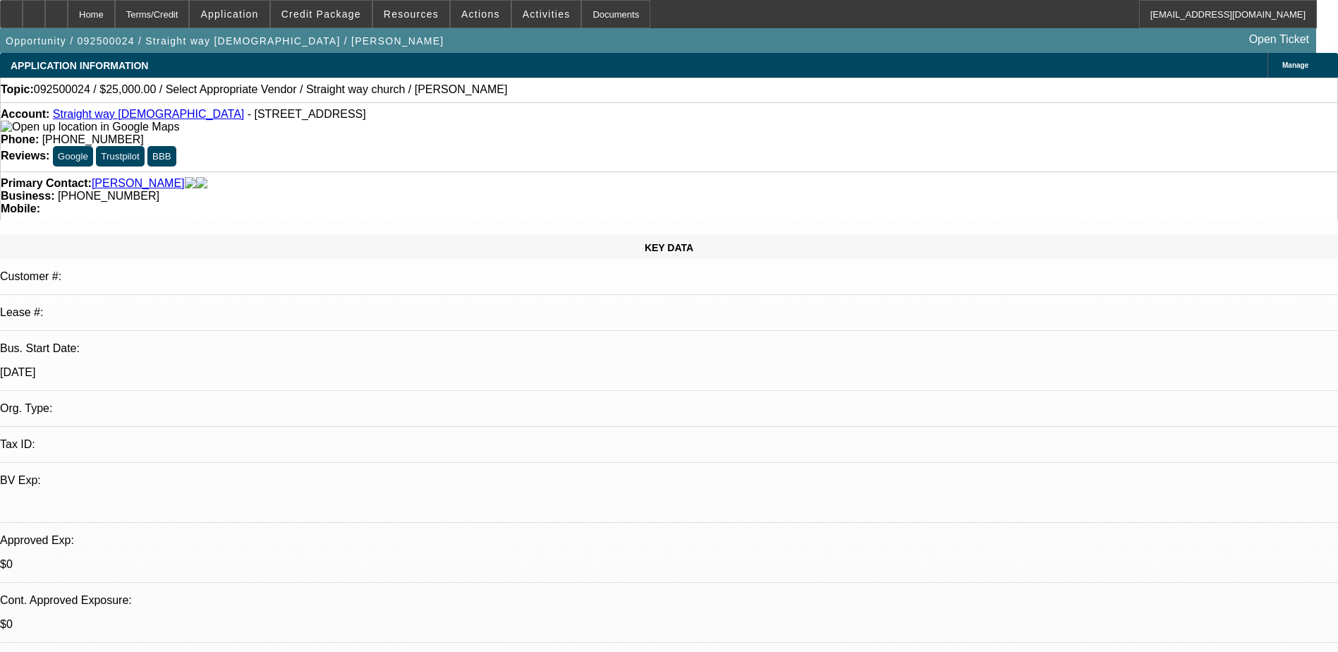
select select "0"
select select "2"
select select "0.1"
select select "4"
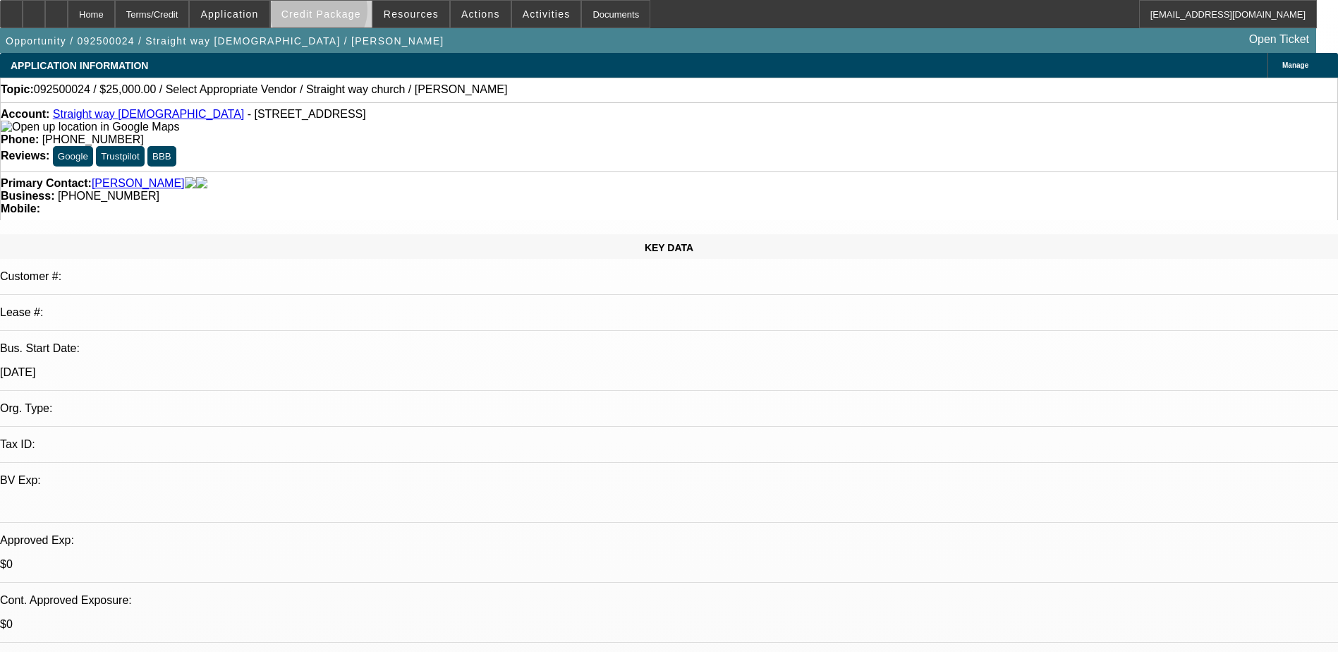
click at [341, 13] on span "Credit Package" at bounding box center [321, 13] width 80 height 11
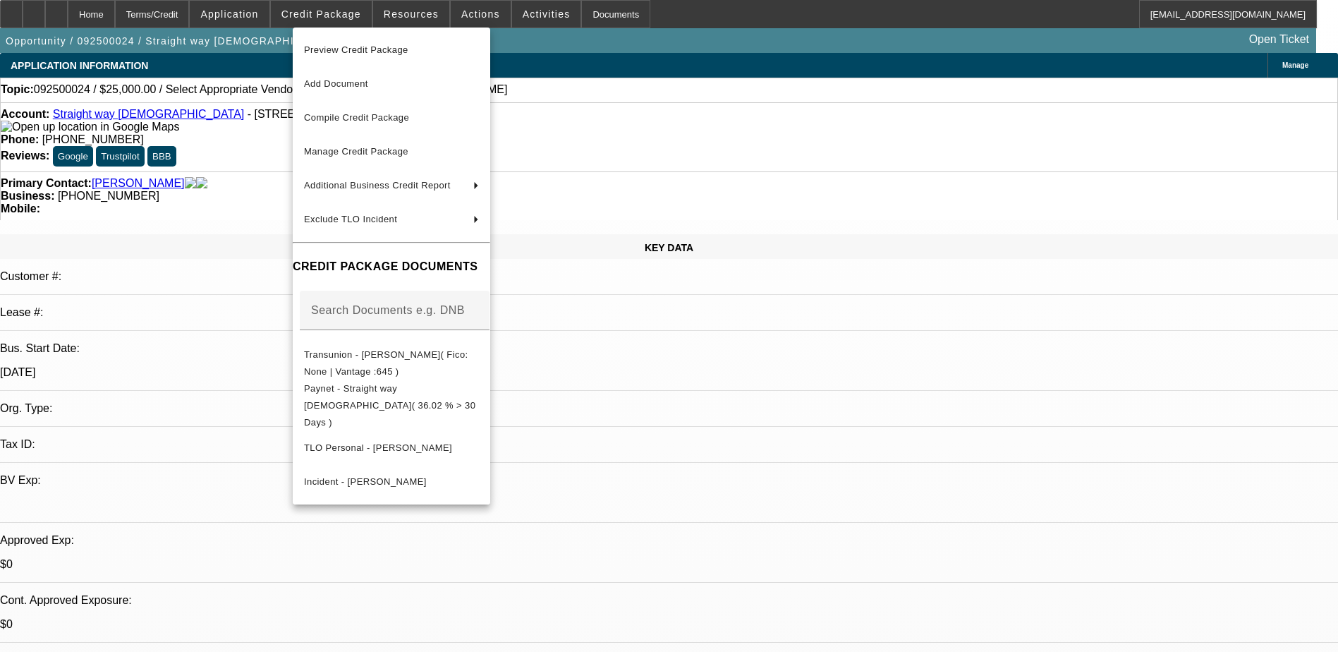
click at [241, 105] on div at bounding box center [669, 326] width 1338 height 652
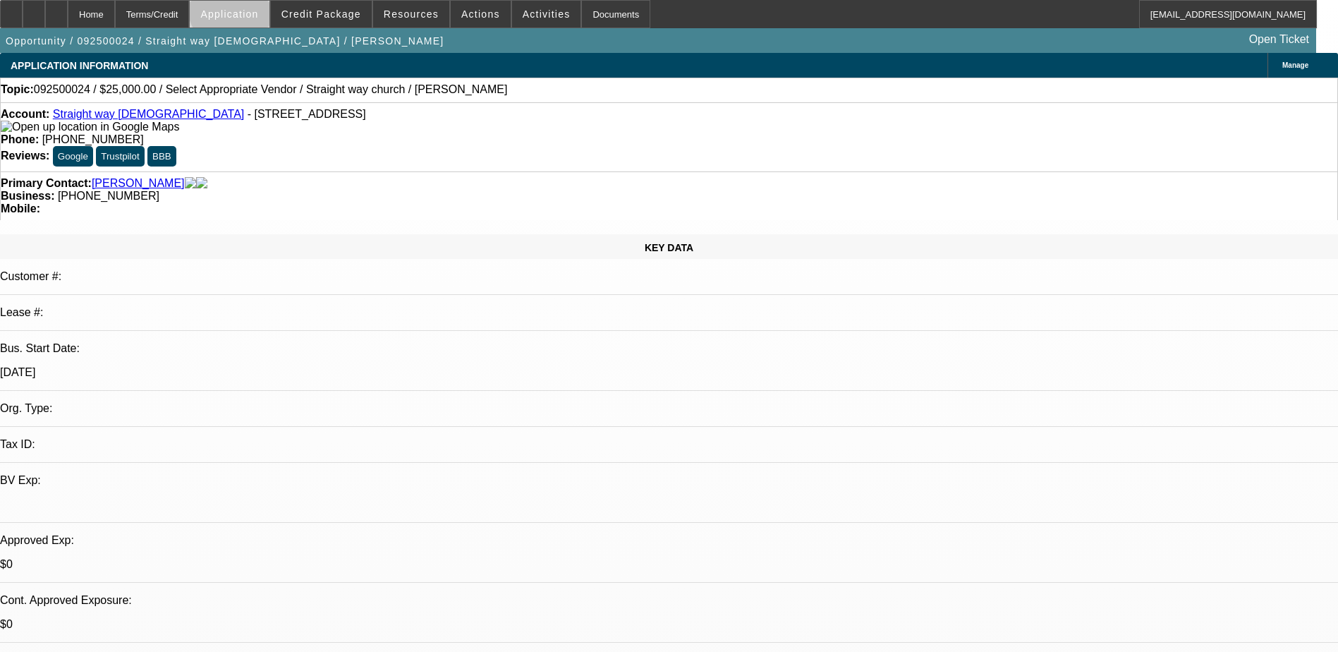
click at [258, 10] on span "Application" at bounding box center [229, 13] width 58 height 11
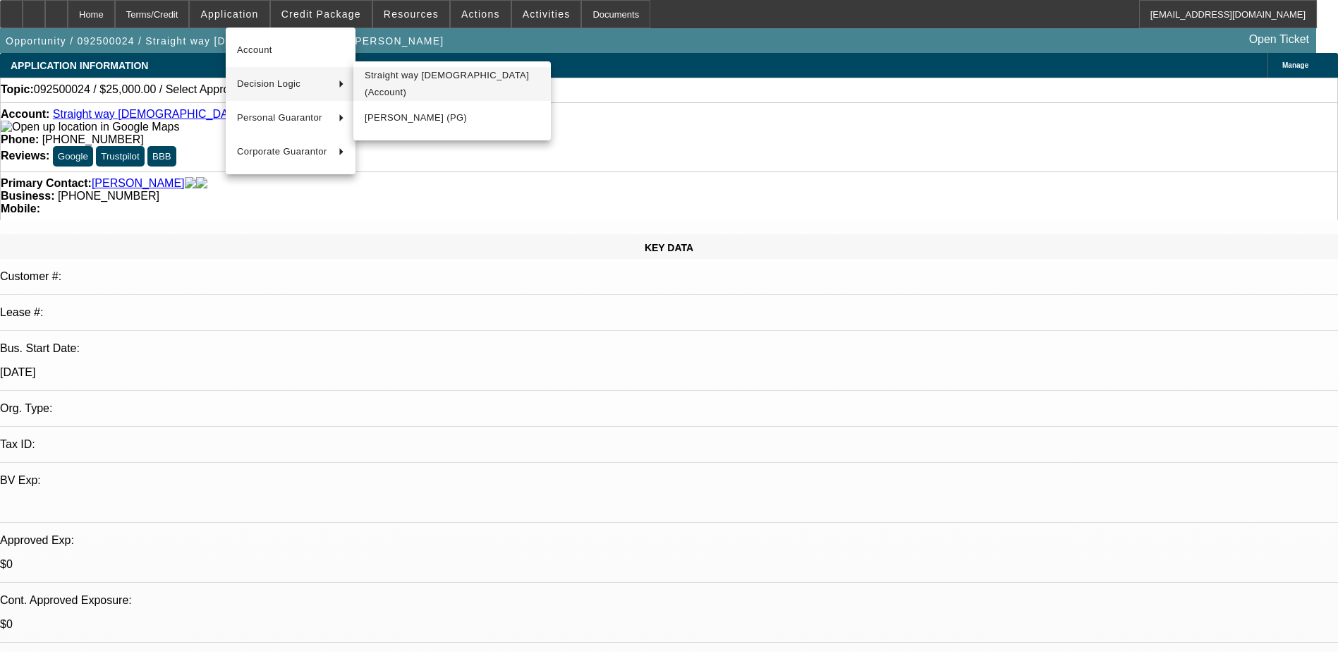
click at [412, 86] on span "Straight way church (Account)" at bounding box center [452, 84] width 175 height 34
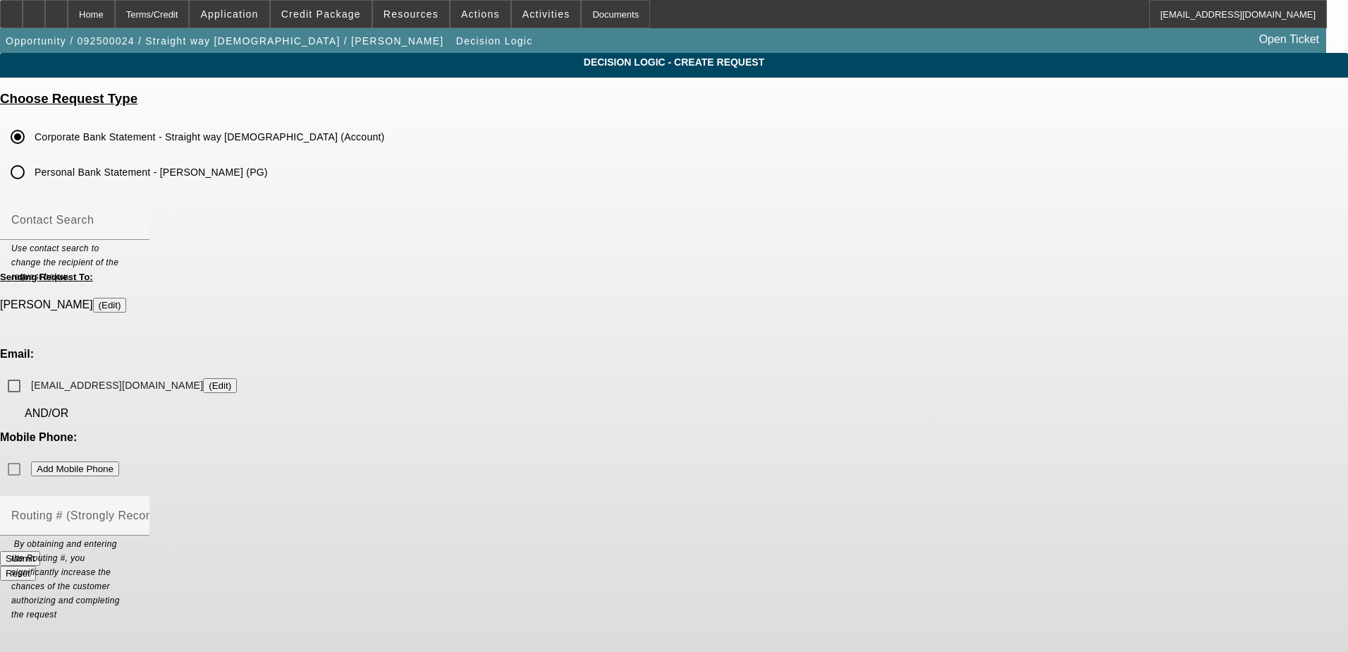
click at [820, 431] on div "Mobile Phone: Add Mobile Phone" at bounding box center [674, 457] width 1348 height 52
click at [817, 431] on div "Mobile Phone: Add Mobile Phone" at bounding box center [674, 457] width 1348 height 52
click at [840, 431] on div "Mobile Phone: Add Mobile Phone" at bounding box center [674, 457] width 1348 height 52
click at [817, 431] on div "Mobile Phone: Add Mobile Phone" at bounding box center [674, 457] width 1348 height 52
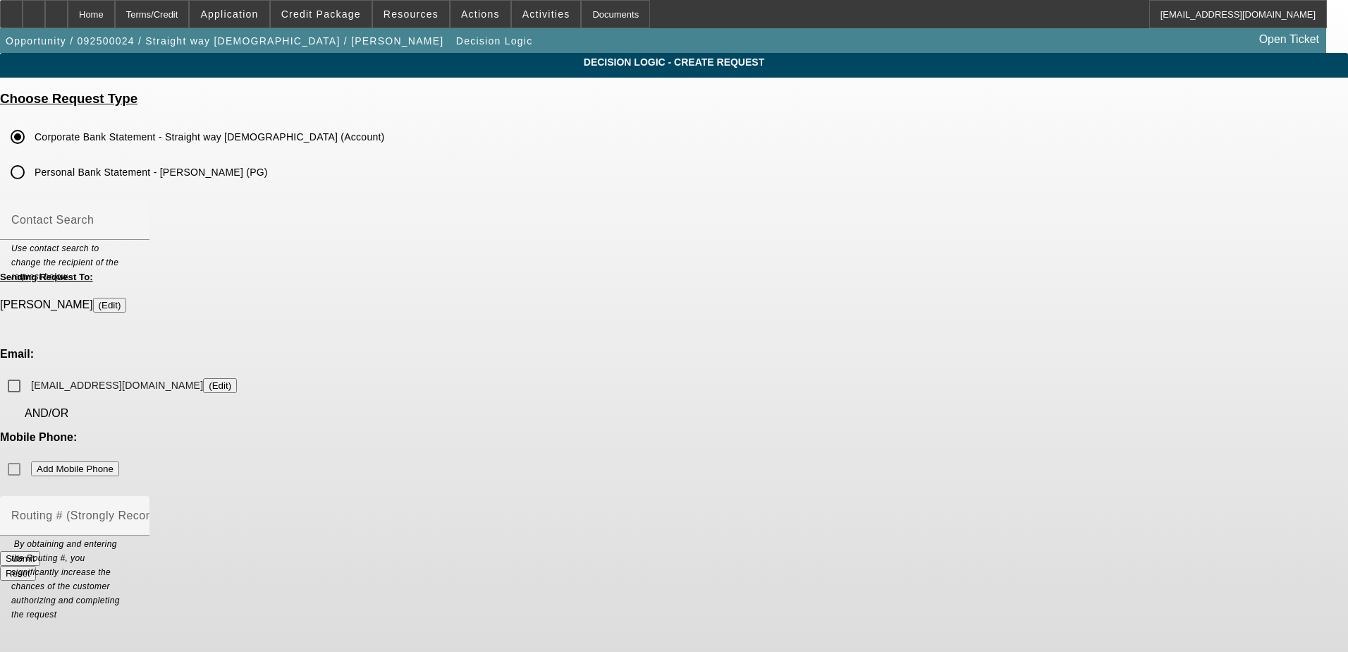
click at [814, 431] on div "Mobile Phone: Add Mobile Phone" at bounding box center [674, 457] width 1348 height 52
click at [138, 221] on input "Contact Search" at bounding box center [74, 225] width 127 height 17
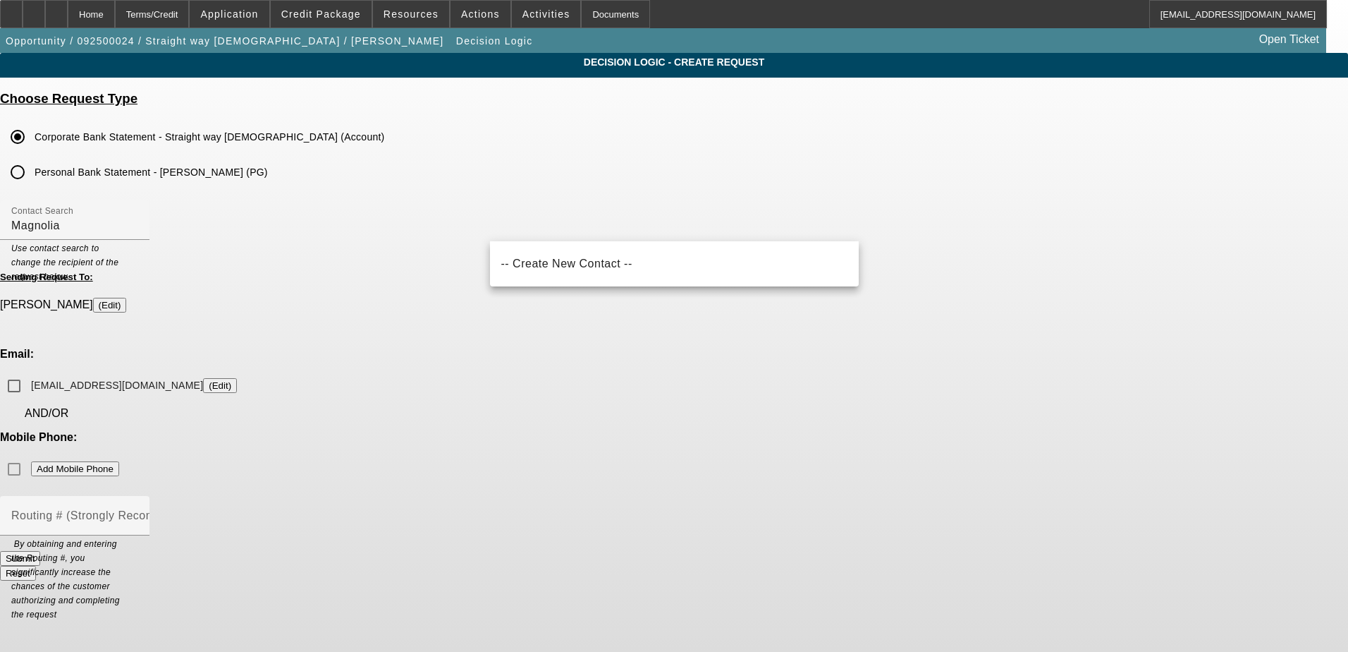
click at [831, 431] on div "Mobile Phone: Add Mobile Phone" at bounding box center [674, 457] width 1348 height 52
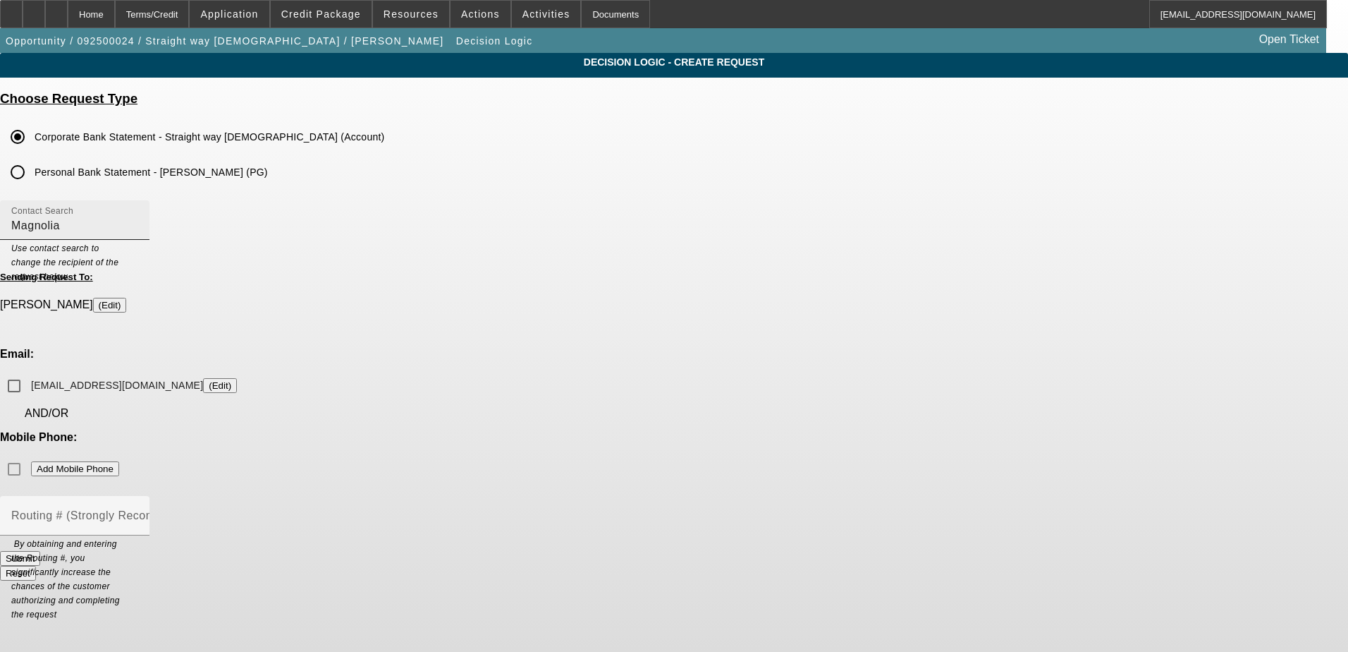
click at [138, 227] on input "Magnolia" at bounding box center [74, 225] width 127 height 17
click at [561, 258] on span "-- Create New Contact --" at bounding box center [566, 263] width 131 height 17
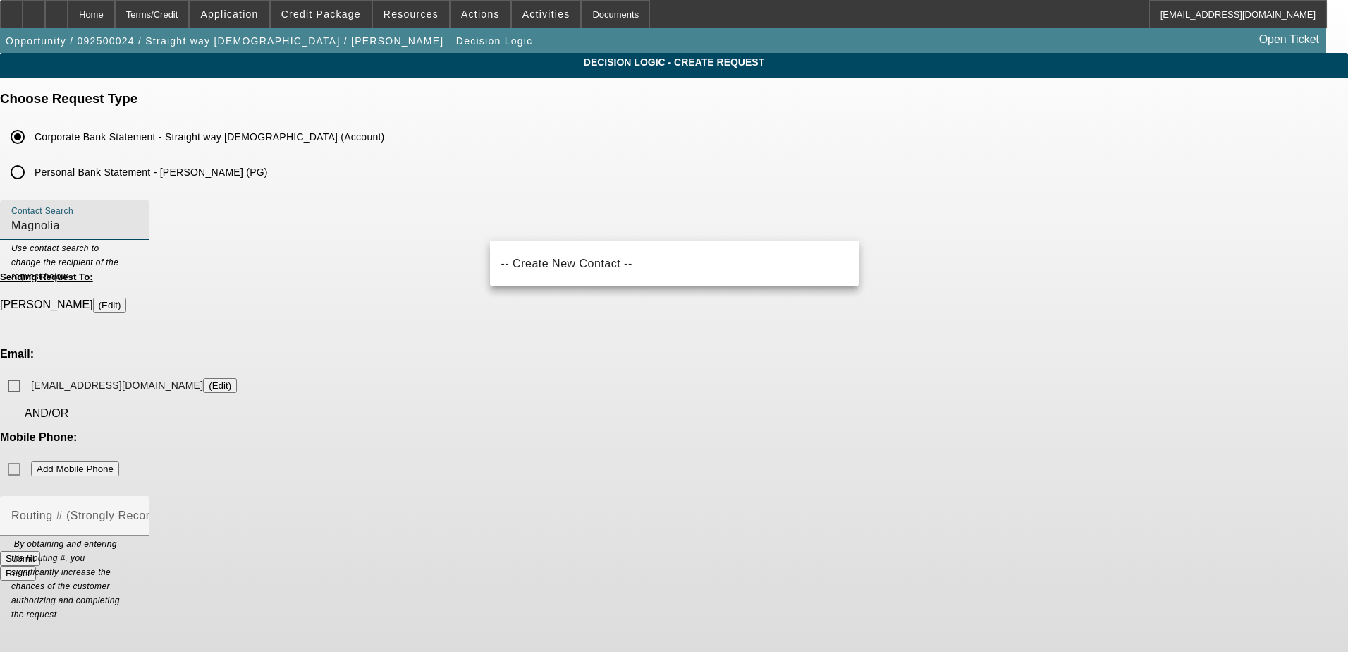
type input "-- Create New Contact --"
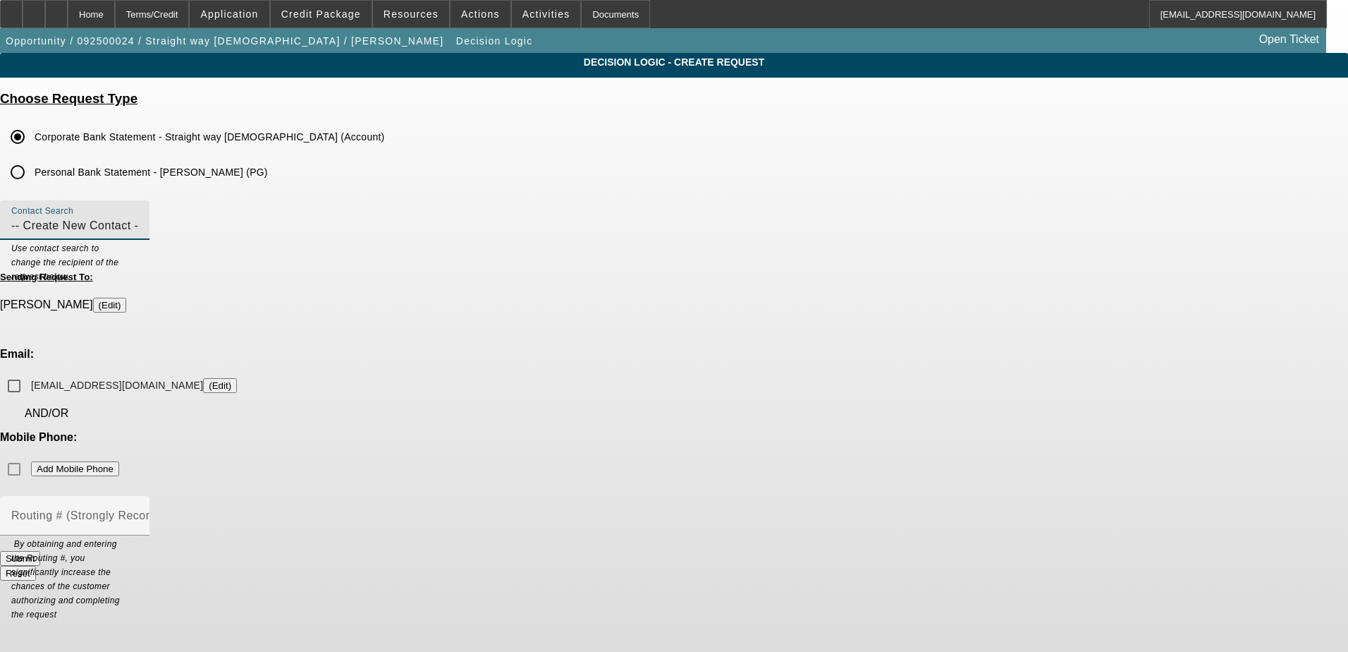
click at [763, 431] on div "Mobile Phone: Add Mobile Phone" at bounding box center [674, 457] width 1348 height 52
click at [36, 566] on button "Reset" at bounding box center [18, 573] width 36 height 15
click at [32, 178] on input "Personal Bank Statement - Magnolia Brown (PG)" at bounding box center [18, 172] width 28 height 28
click at [32, 137] on input "Corporate Bank Statement - Straight way church (Account)" at bounding box center [18, 137] width 28 height 28
click at [767, 431] on div "Mobile Phone: Add Mobile Phone" at bounding box center [674, 457] width 1348 height 52
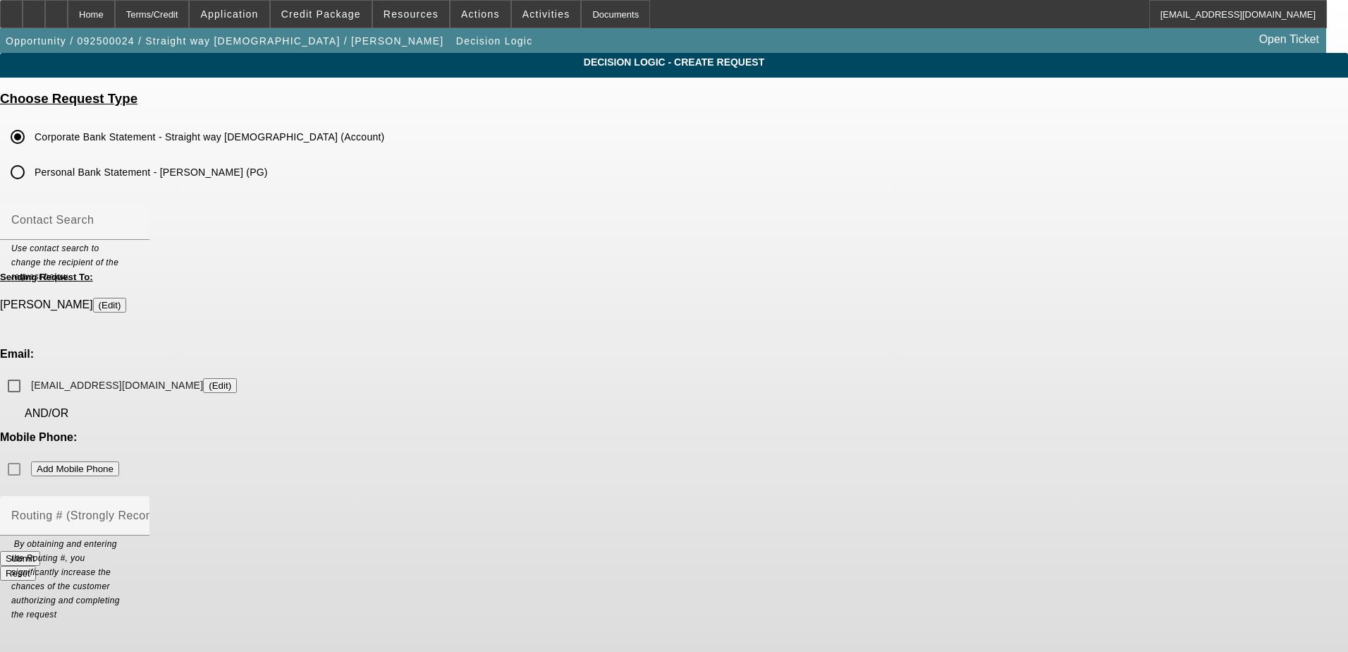
click at [815, 431] on div "Mobile Phone: Add Mobile Phone" at bounding box center [674, 457] width 1348 height 52
drag, startPoint x: 815, startPoint y: 350, endPoint x: 821, endPoint y: 356, distance: 8.5
click at [821, 431] on div "Mobile Phone: Add Mobile Phone" at bounding box center [674, 457] width 1348 height 52
drag, startPoint x: 795, startPoint y: 349, endPoint x: 875, endPoint y: 371, distance: 83.3
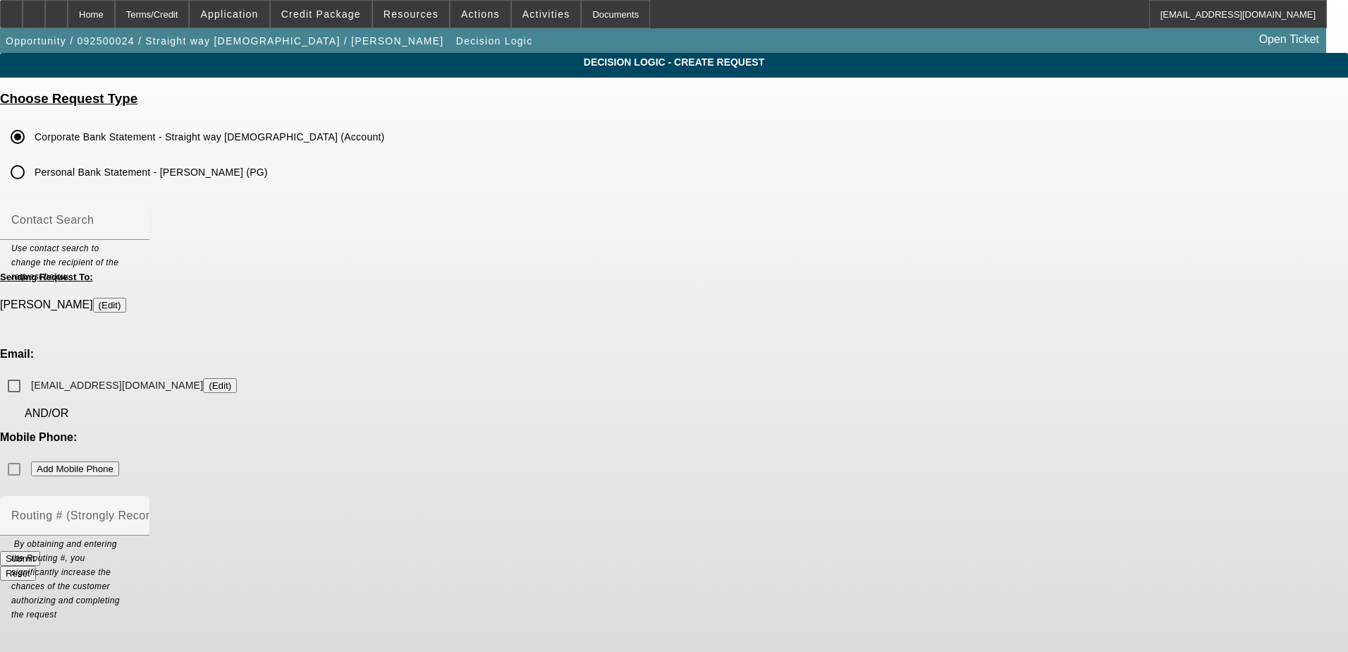
click at [875, 371] on div "Choose Request Type Corporate Bank Statement - Straight way church (Account) Pe…" at bounding box center [674, 342] width 1348 height 502
click at [788, 431] on div "Mobile Phone: Add Mobile Phone" at bounding box center [674, 457] width 1348 height 52
click at [784, 431] on div "Mobile Phone: Add Mobile Phone" at bounding box center [674, 457] width 1348 height 52
click at [127, 304] on button "(Edit)" at bounding box center [110, 305] width 34 height 15
click at [1121, 145] on app-dl-main "Decision Logic - Create Request Choose Request Type Corporate Bank Statement - …" at bounding box center [674, 323] width 1348 height 540
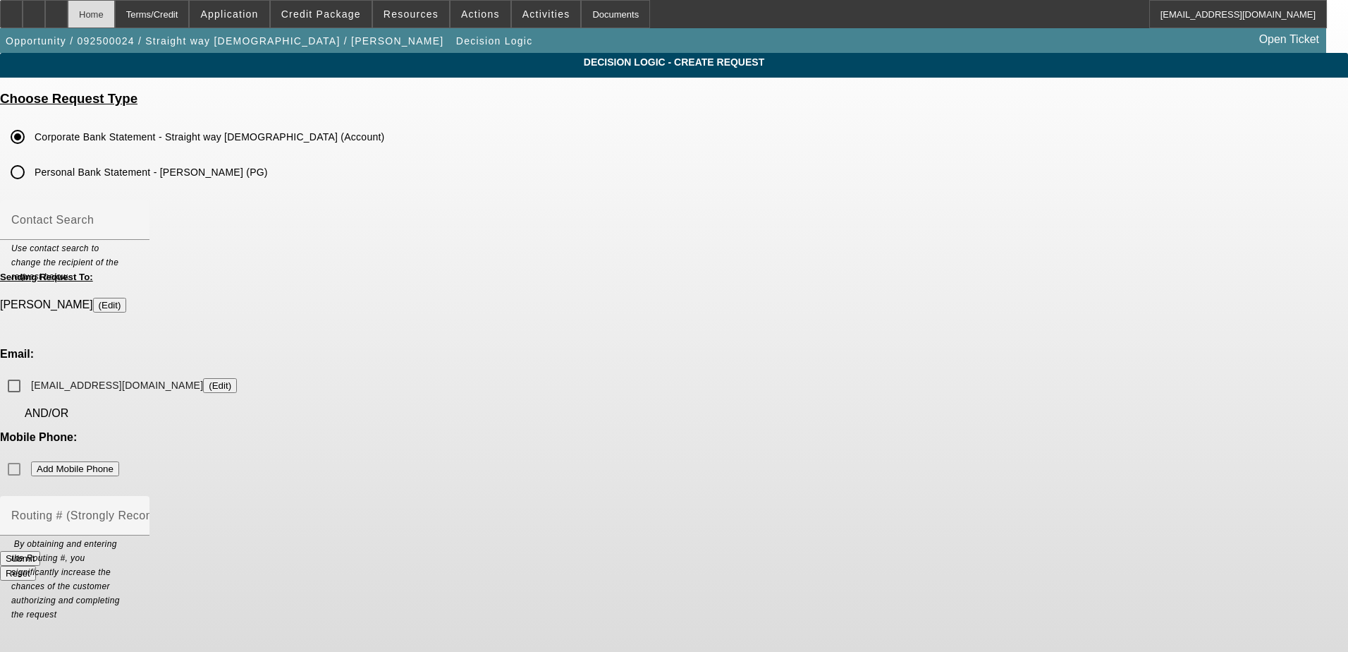
click at [115, 11] on div "Home" at bounding box center [91, 14] width 47 height 28
click at [312, 6] on span at bounding box center [321, 14] width 101 height 34
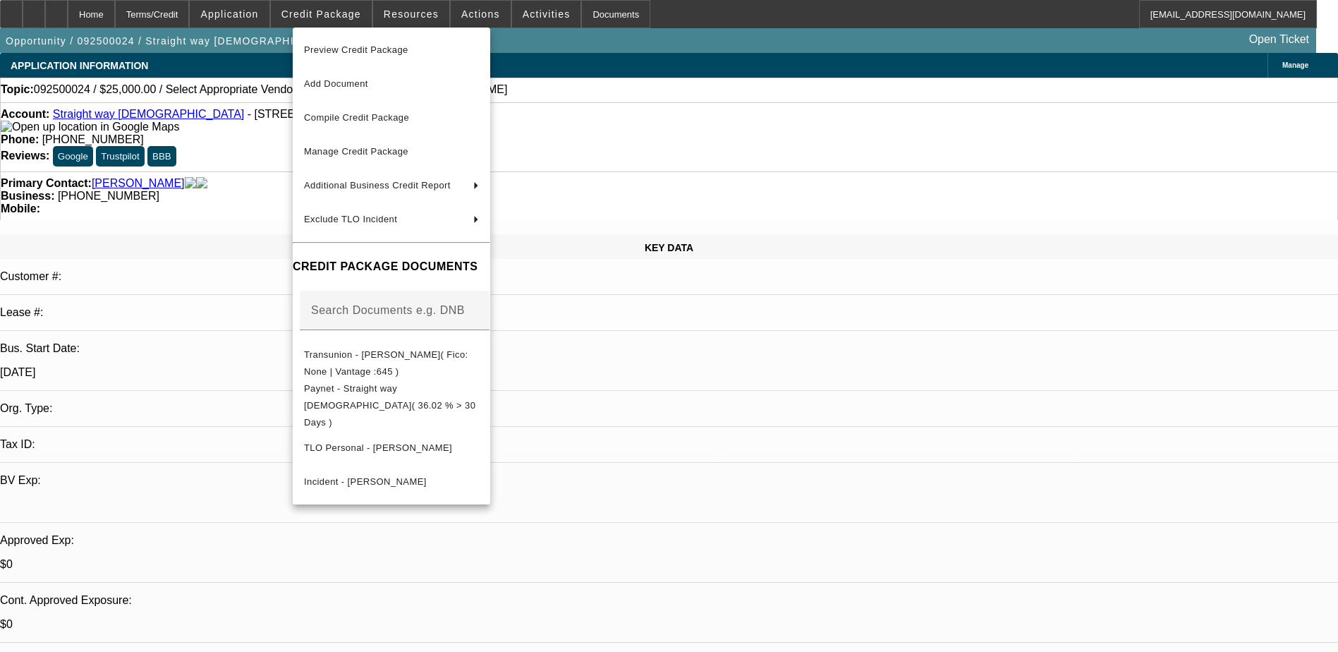
select select "0"
select select "2"
select select "0.1"
select select "4"
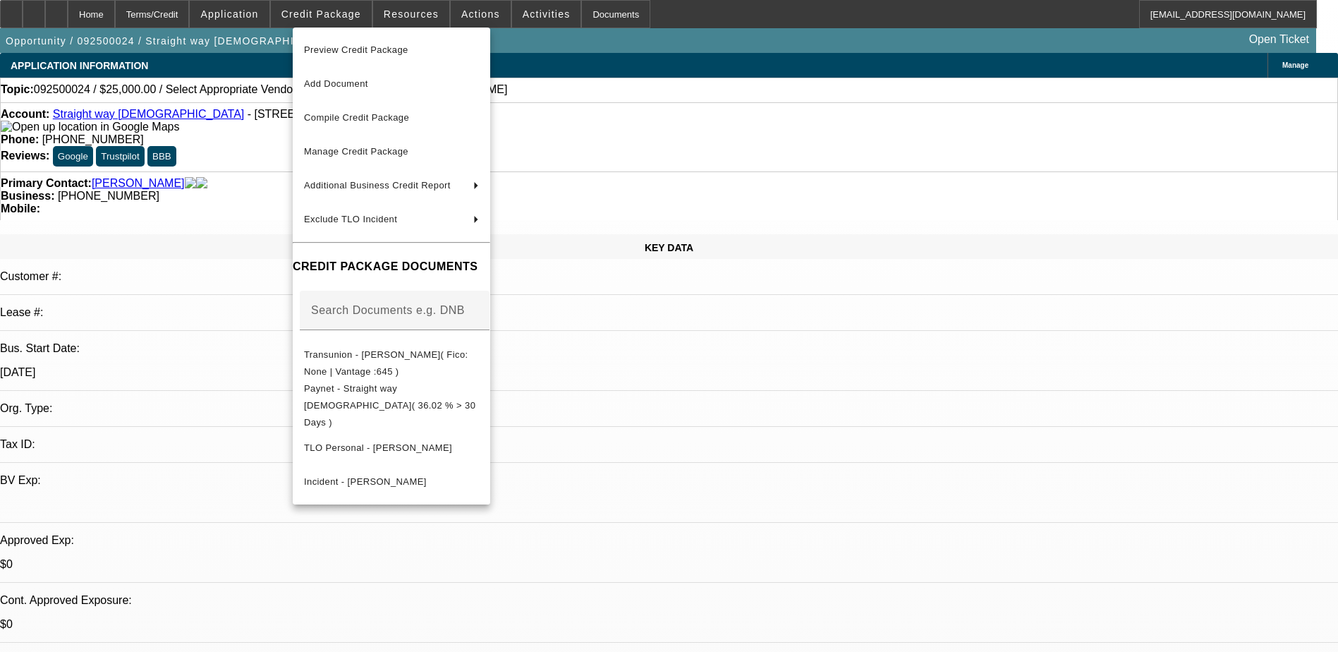
click at [711, 91] on div at bounding box center [669, 326] width 1338 height 652
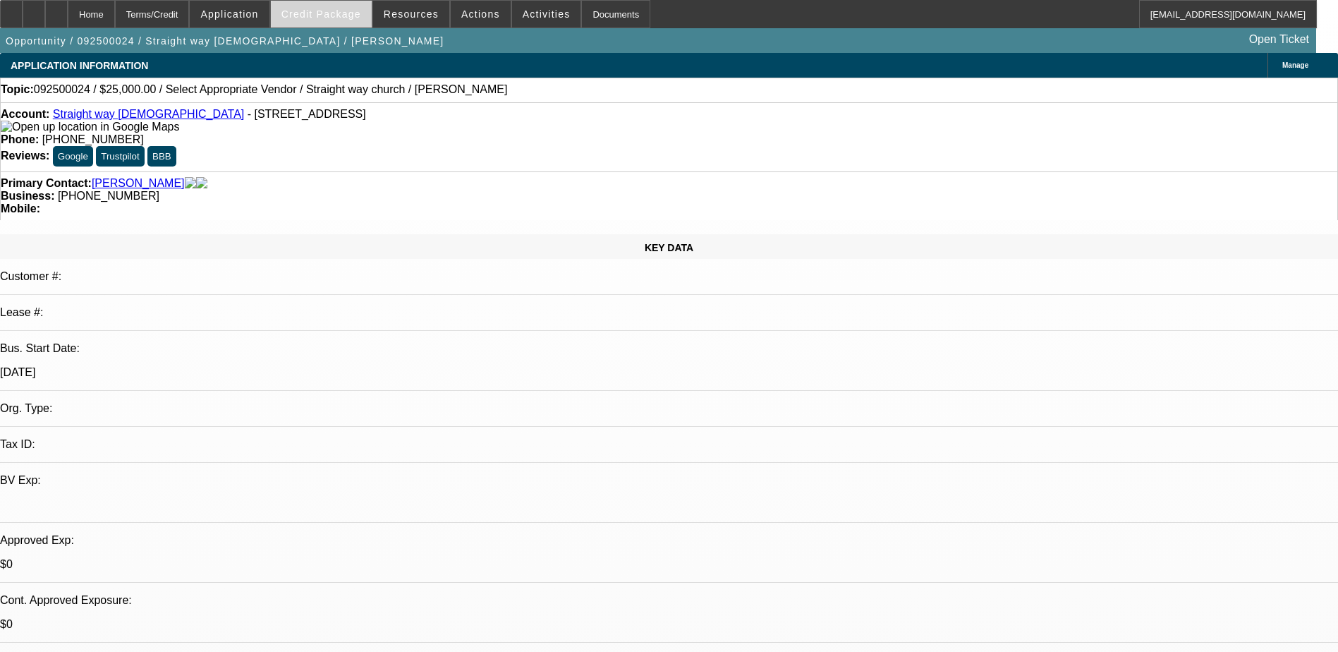
click at [343, 7] on span at bounding box center [321, 14] width 101 height 34
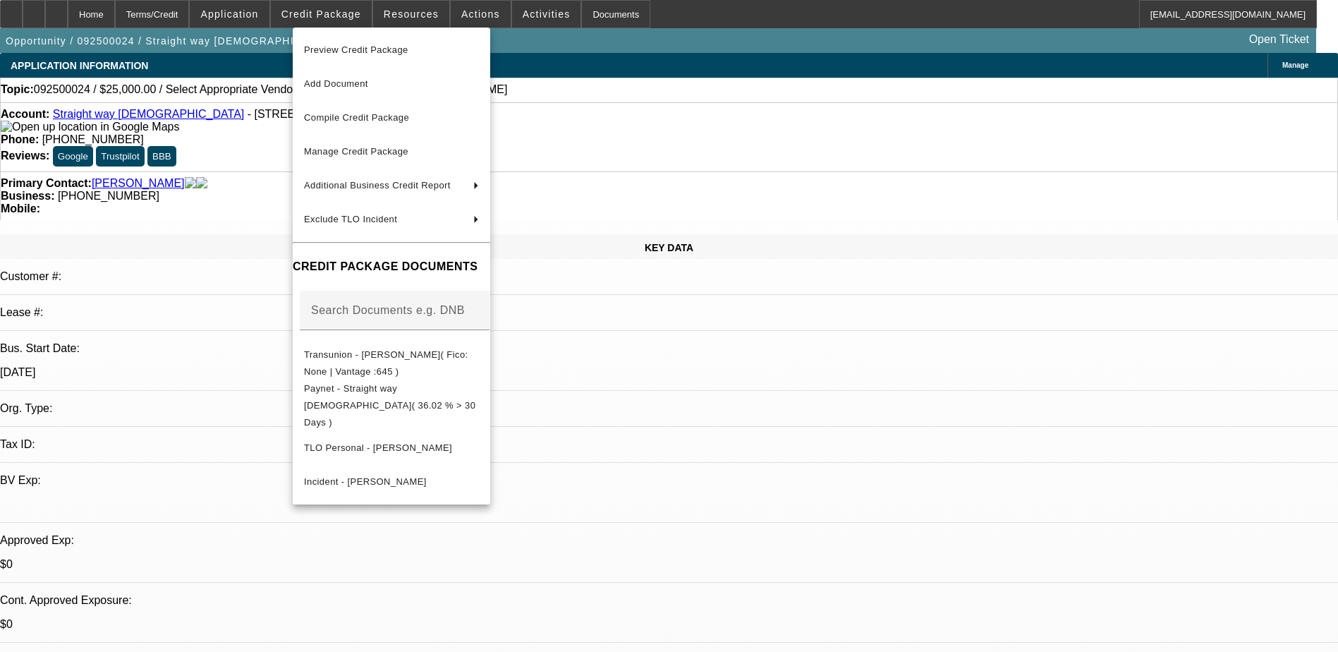
click at [748, 95] on div at bounding box center [669, 326] width 1338 height 652
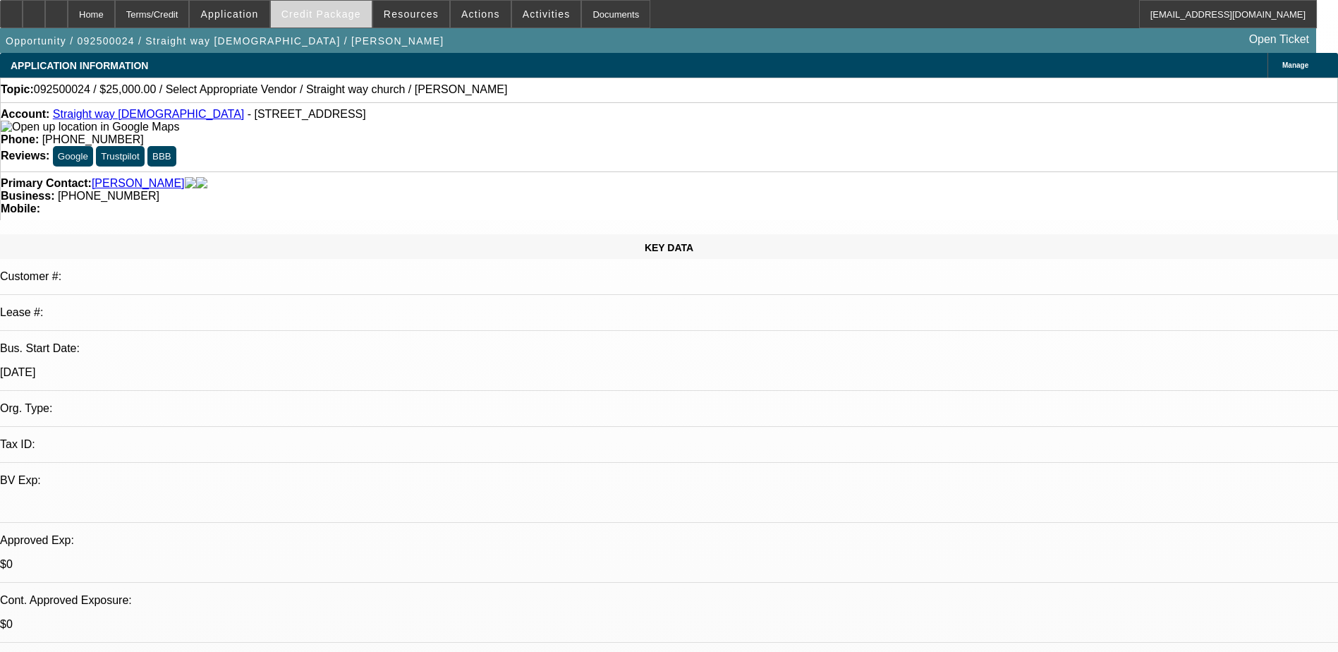
click at [331, 4] on span at bounding box center [321, 14] width 101 height 34
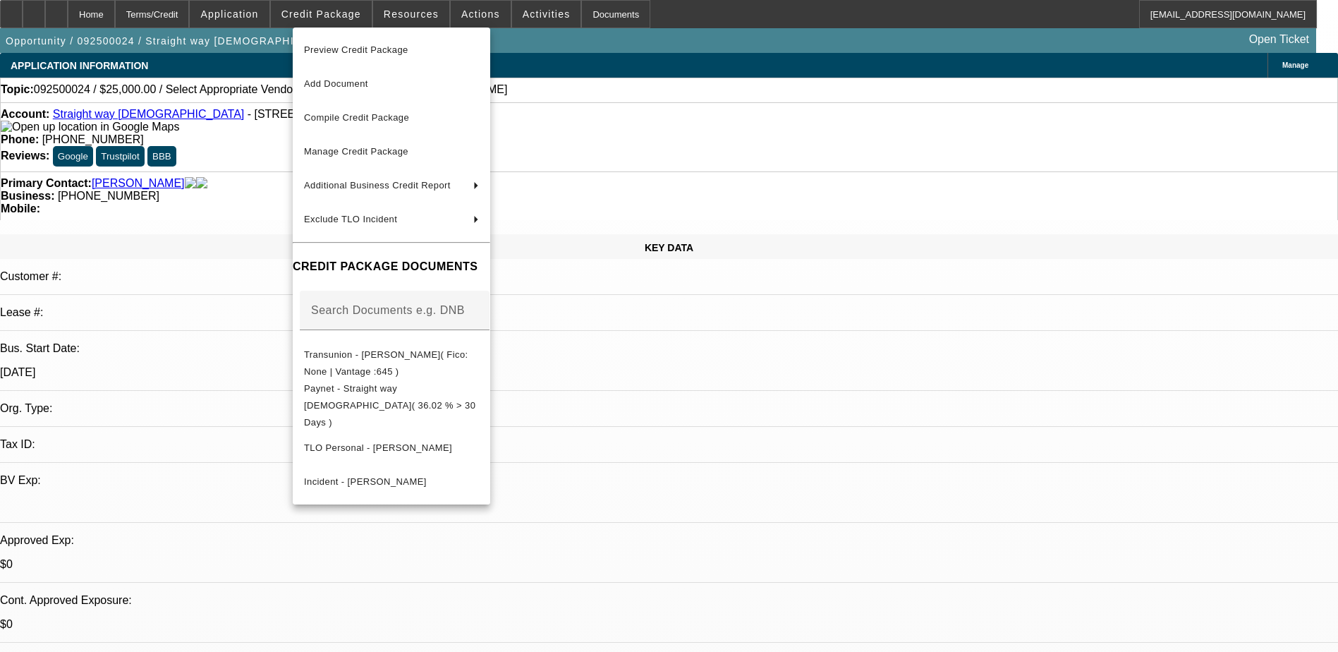
click at [526, 6] on div at bounding box center [669, 326] width 1338 height 652
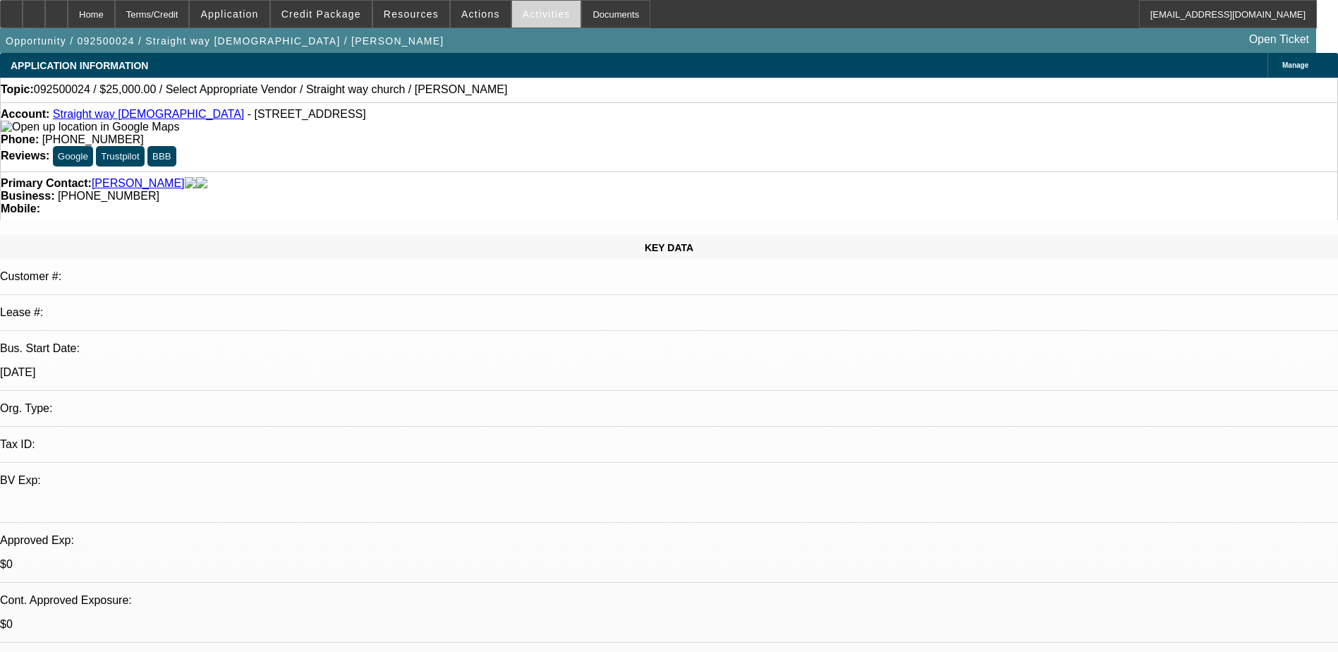
click at [530, 13] on span "Activities" at bounding box center [547, 13] width 48 height 11
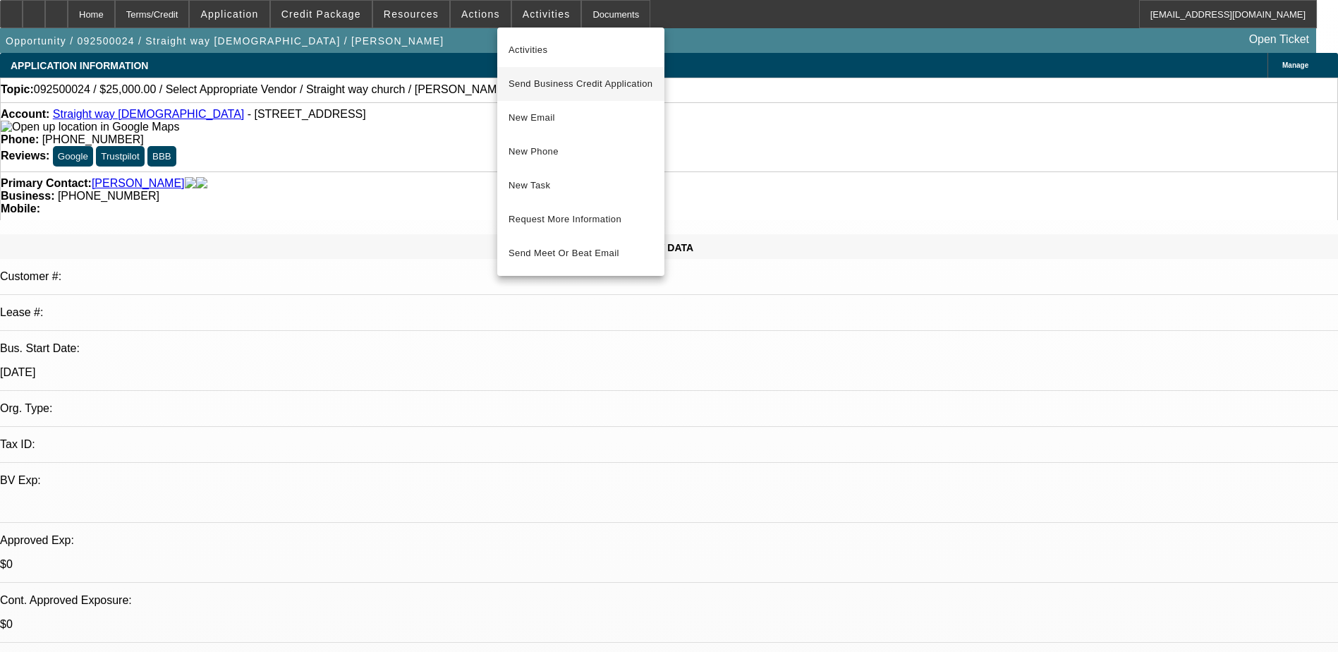
click at [581, 85] on span "Send Business Credit Application" at bounding box center [580, 83] width 145 height 17
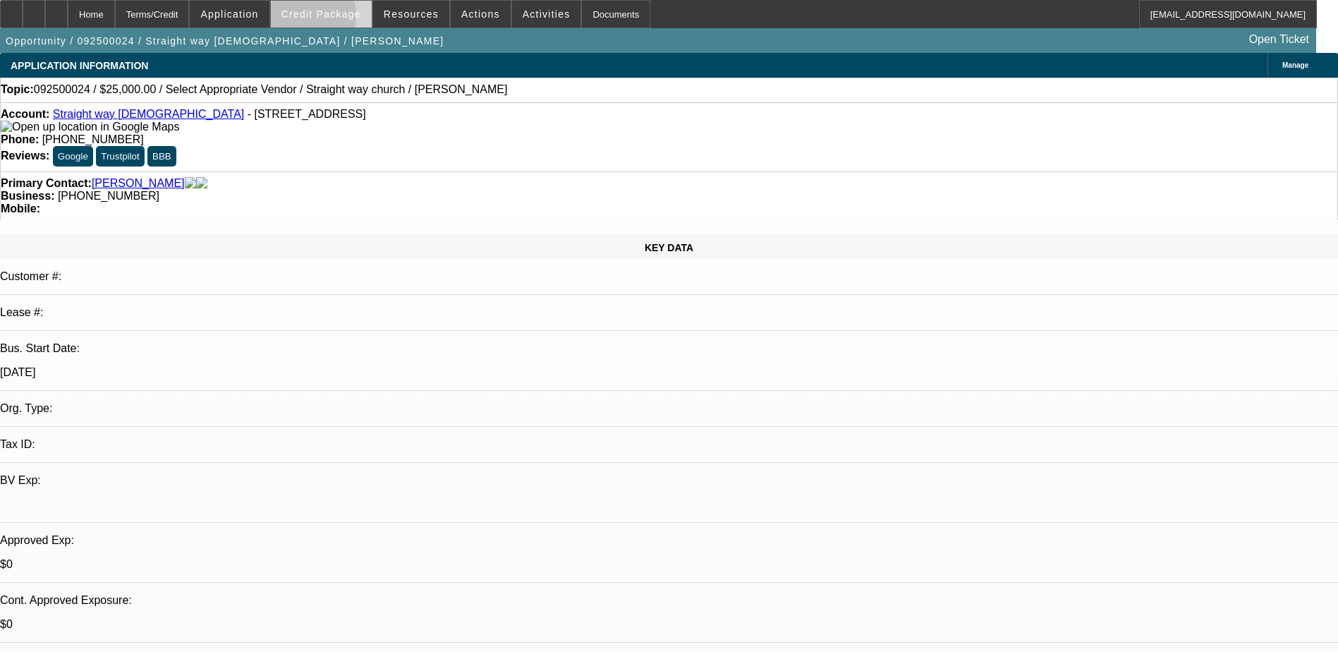
click at [317, 20] on span at bounding box center [321, 14] width 101 height 34
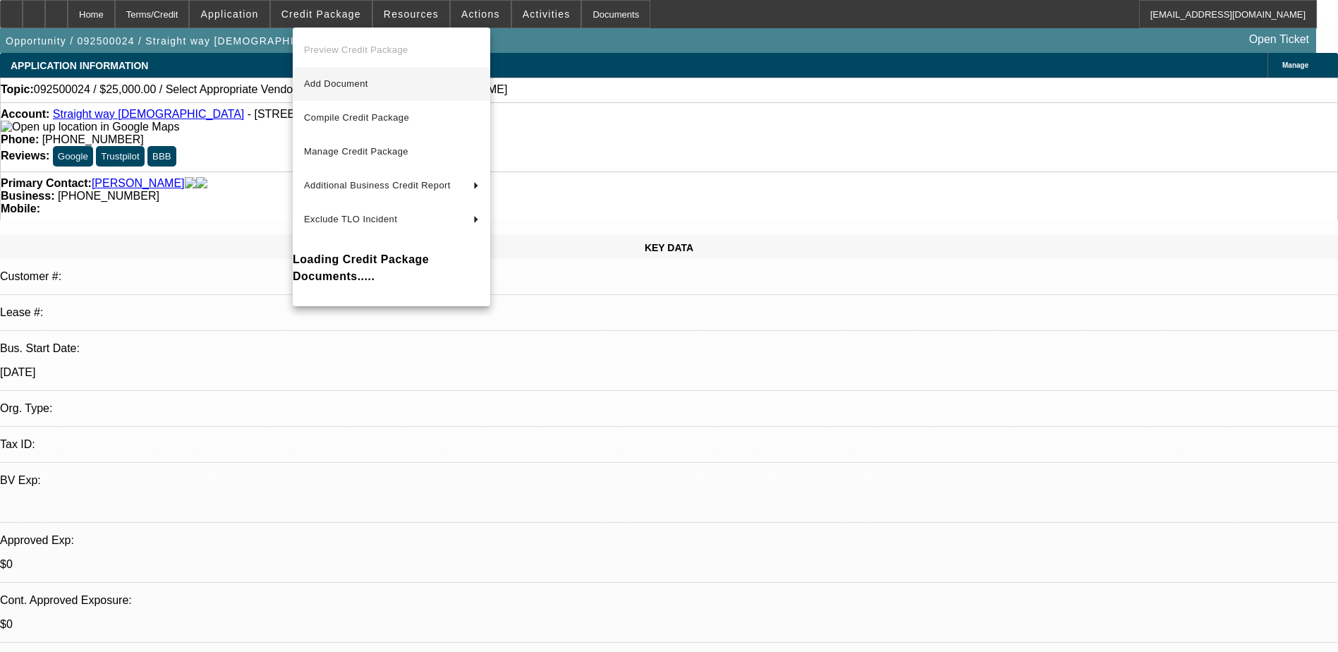
click at [362, 79] on span "Add Document" at bounding box center [391, 83] width 175 height 17
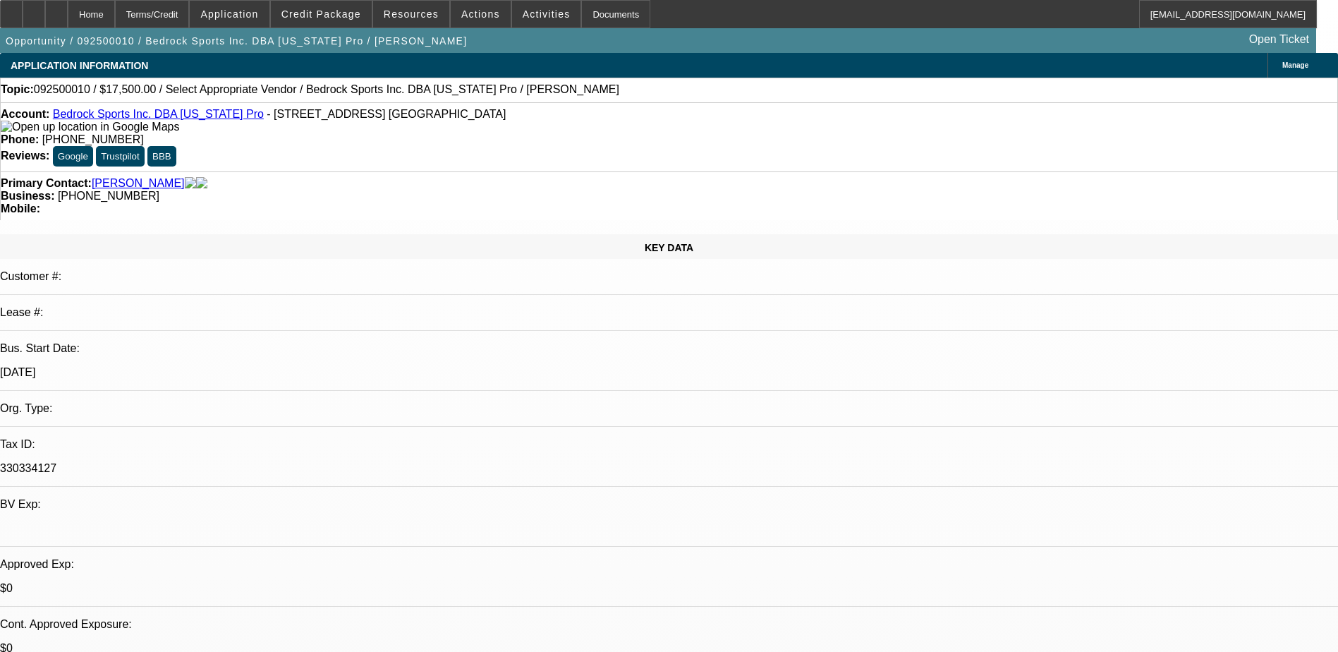
select select "0"
select select "2"
select select "0.1"
select select "4"
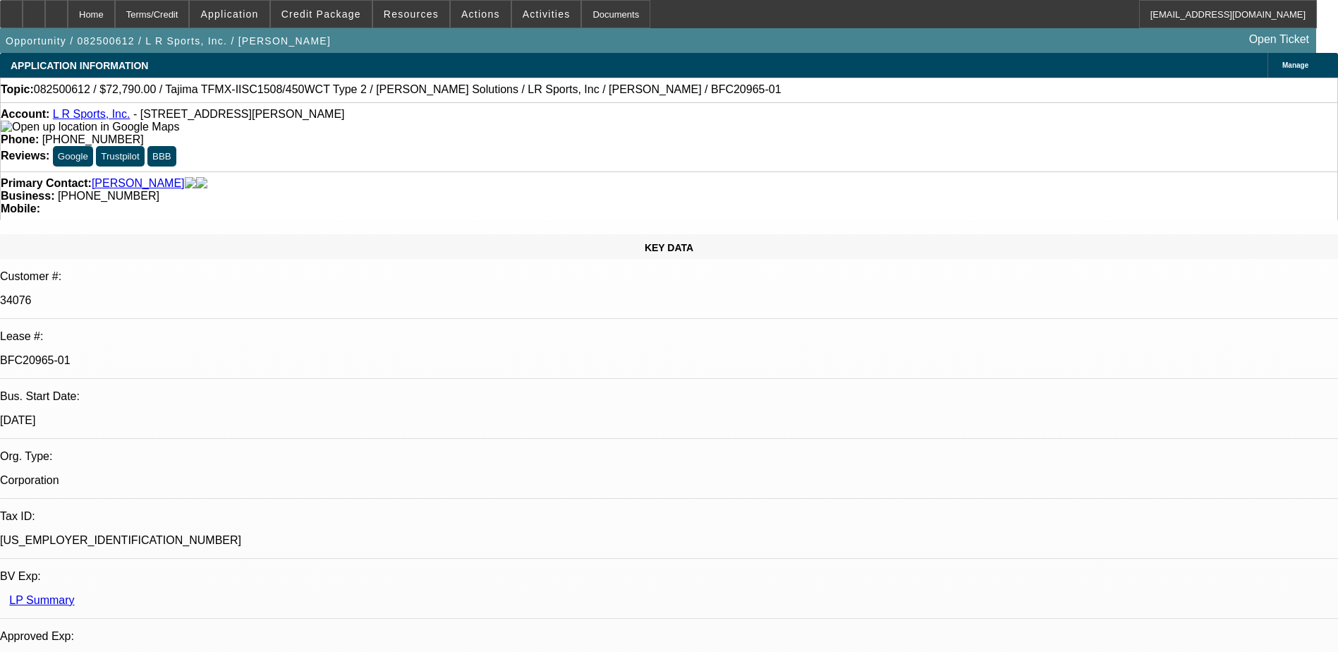
select select "0"
select select "2"
select select "0.1"
select select "0"
select select "2"
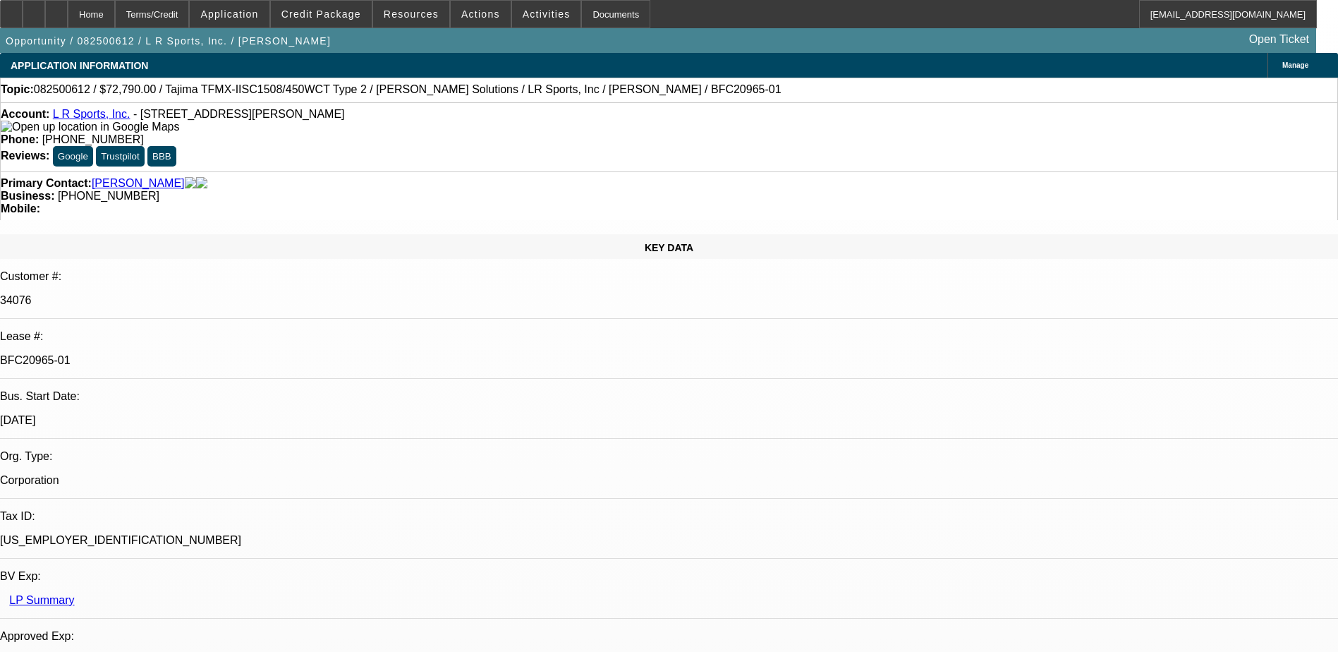
select select "0"
select select "2"
select select "0.1"
select select "0"
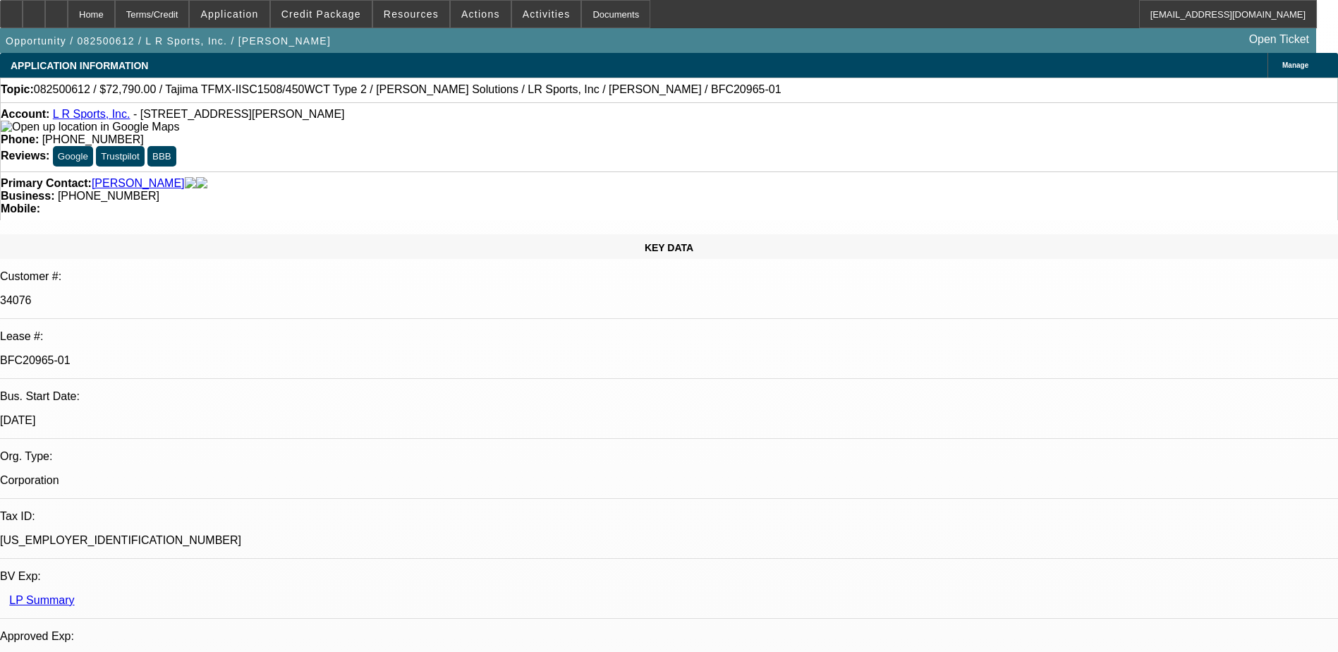
select select "2"
select select "0"
select select "1"
select select "2"
select select "4"
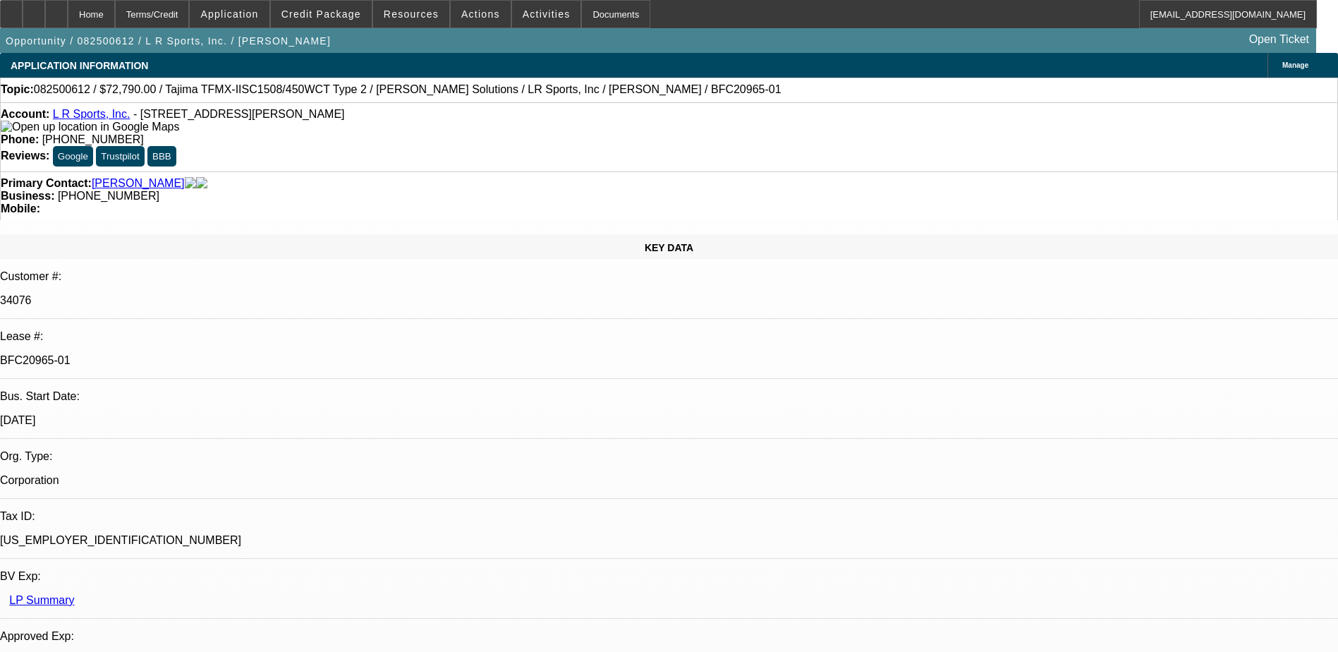
select select "1"
select select "2"
select select "6"
select select "1"
select select "2"
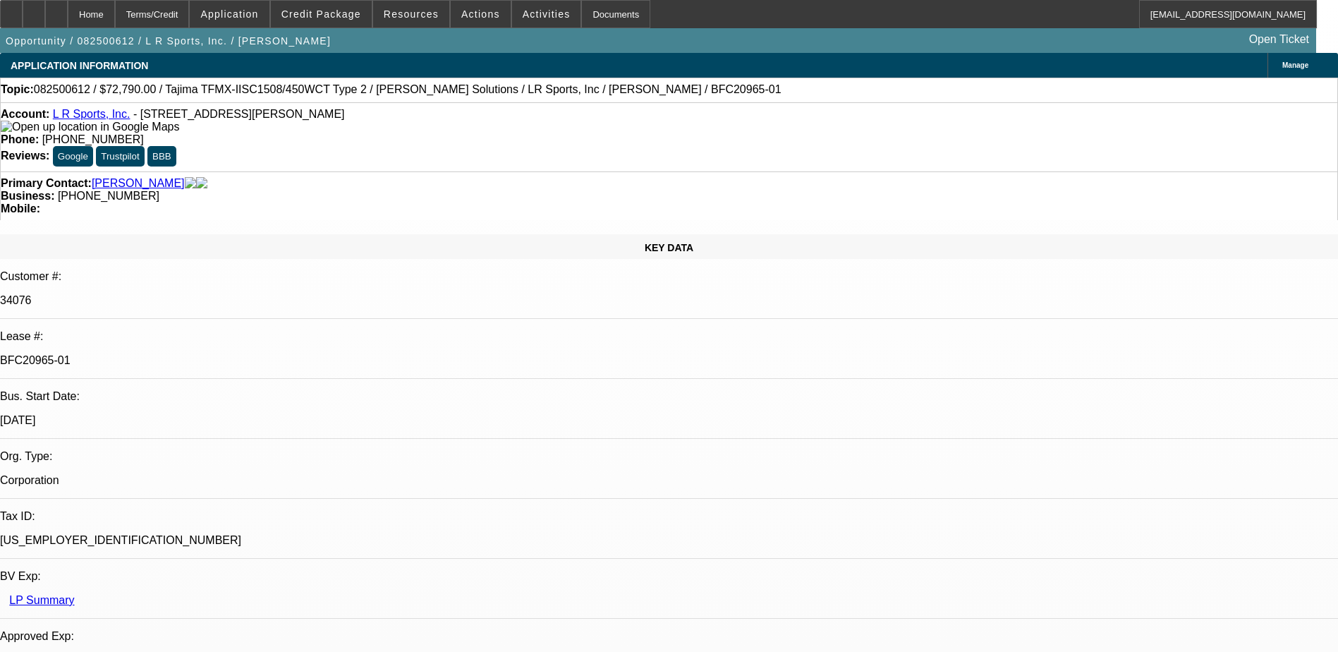
select select "4"
select select "1"
select select "2"
select select "6"
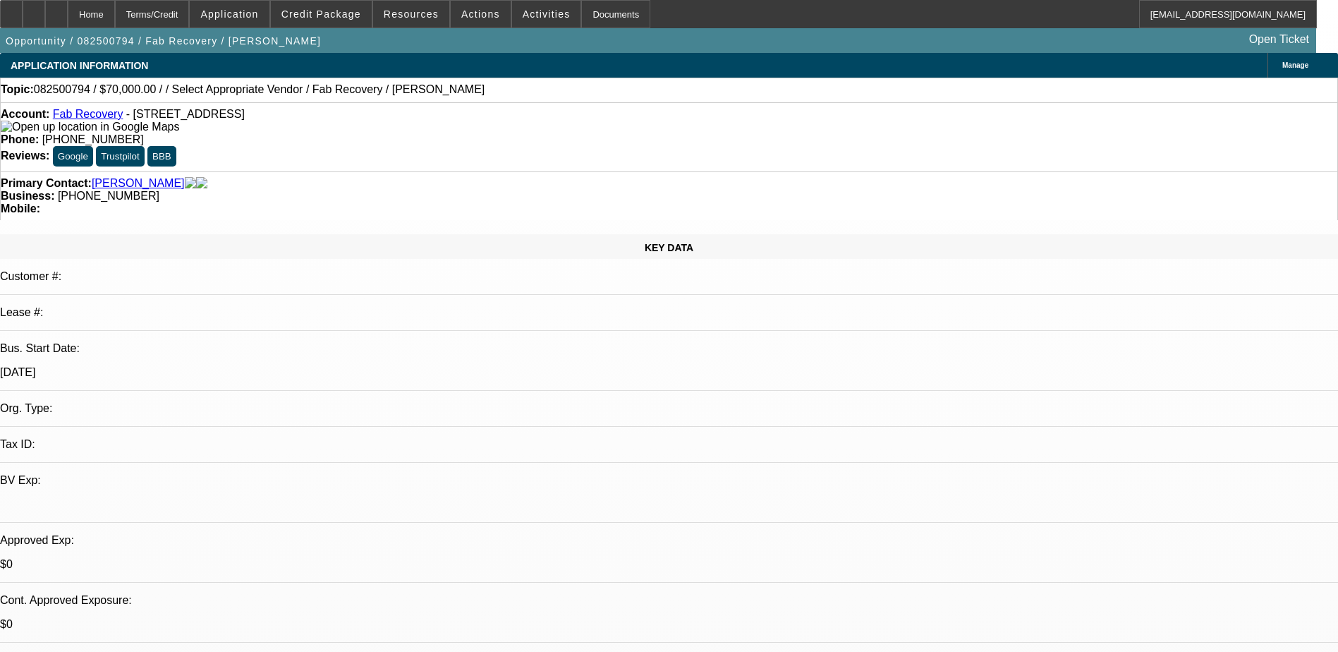
select select "0"
select select "2"
select select "0.1"
select select "4"
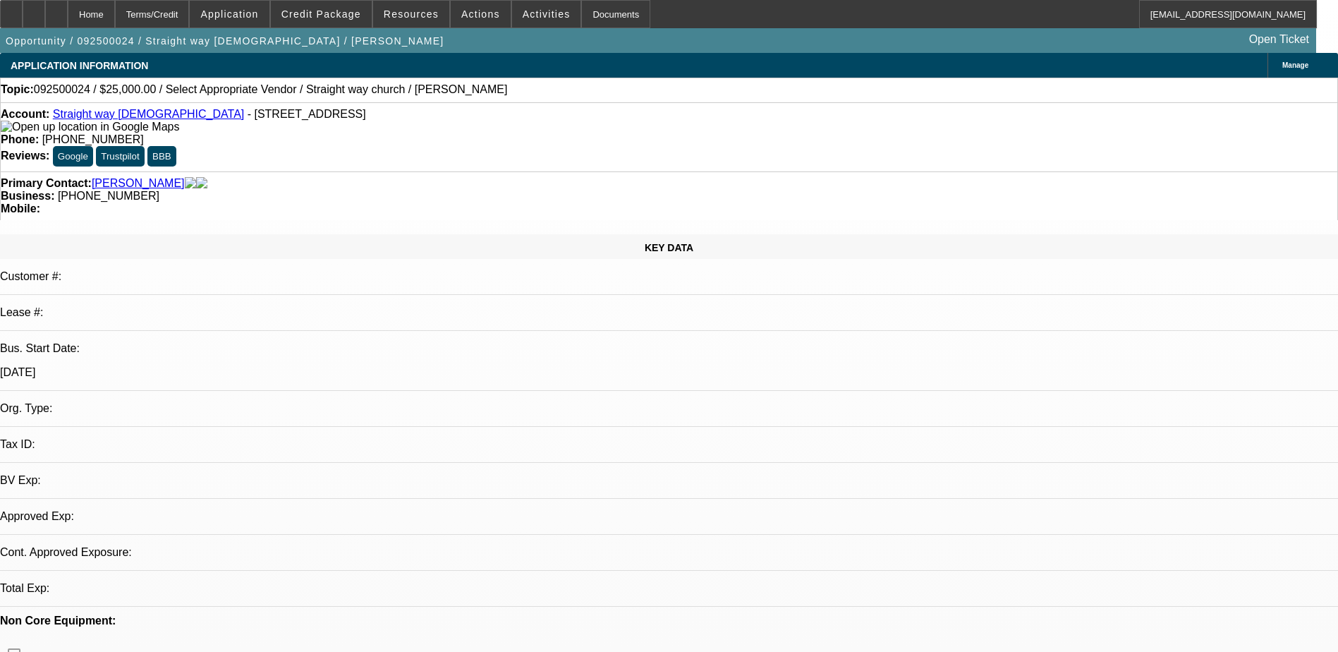
select select "0"
select select "2"
select select "0.1"
select select "1"
select select "2"
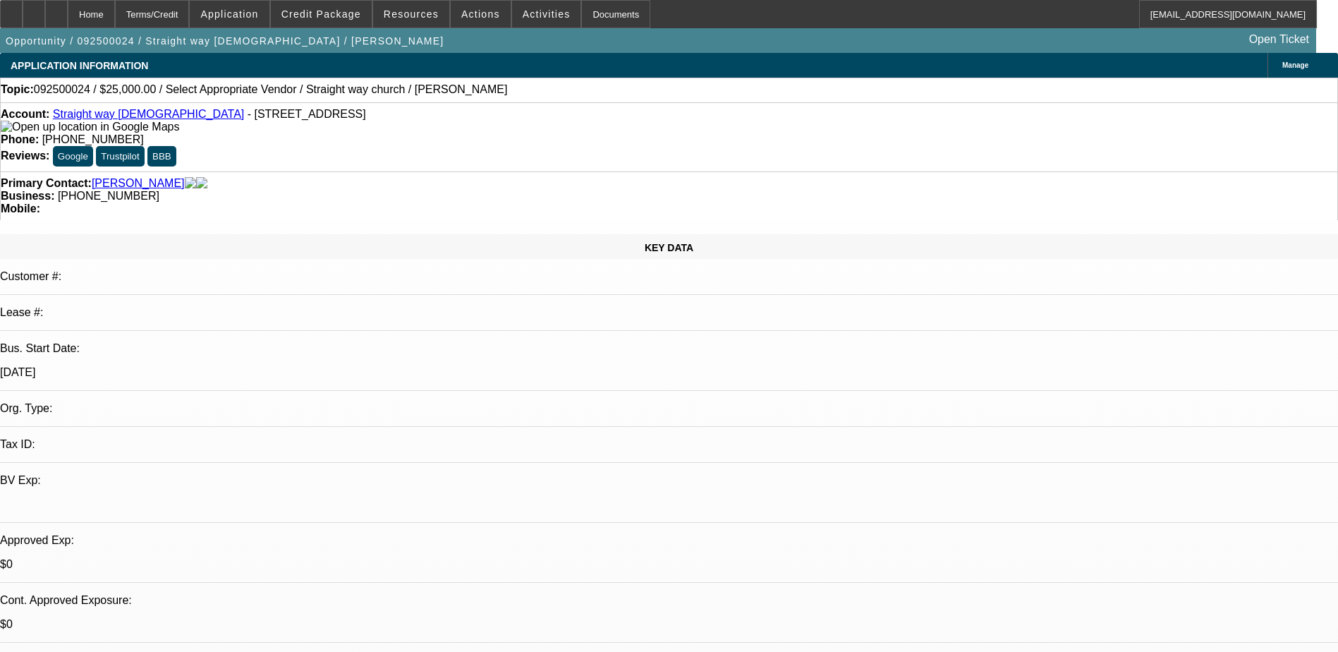
select select "4"
click at [343, 13] on span "Credit Package" at bounding box center [321, 13] width 80 height 11
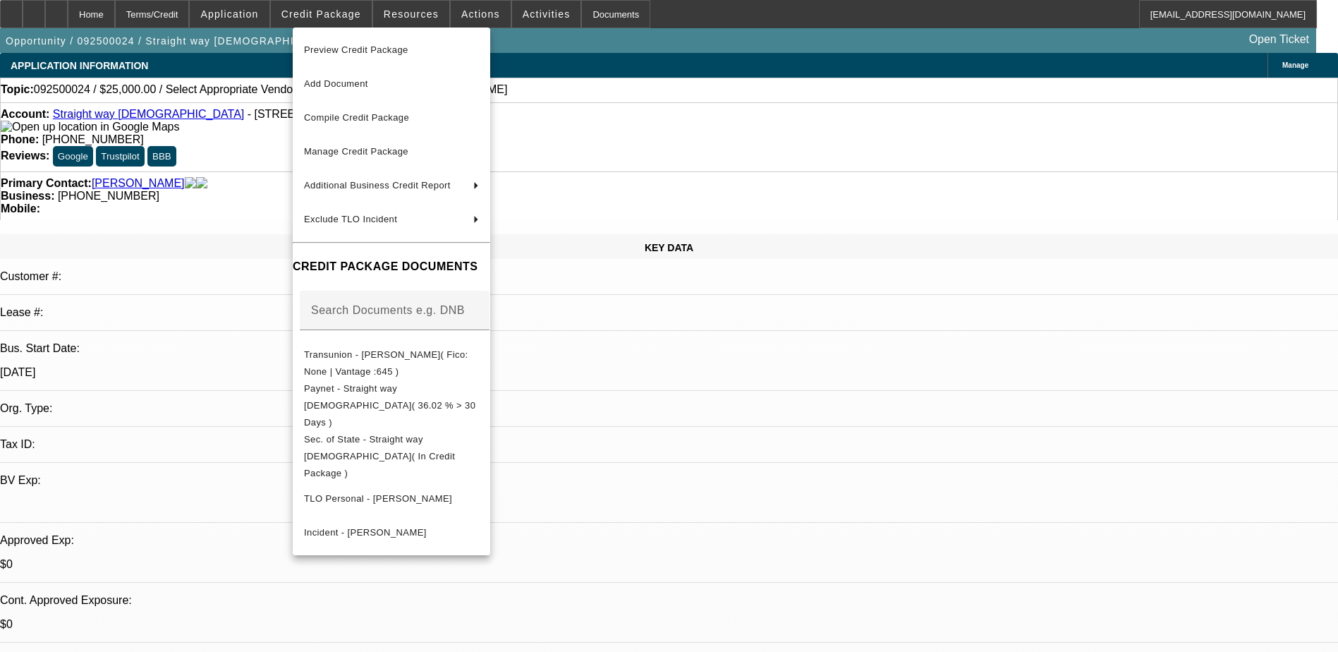
click at [342, 8] on div at bounding box center [669, 326] width 1338 height 652
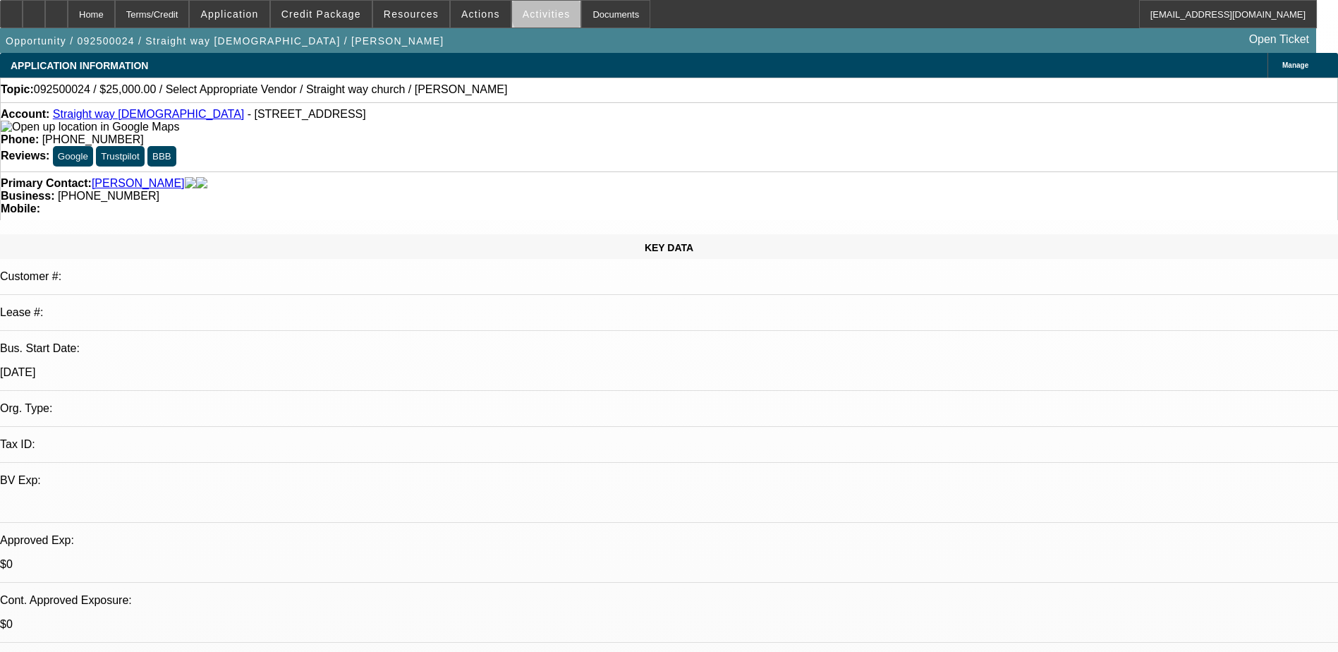
click at [534, 14] on span "Activities" at bounding box center [547, 13] width 48 height 11
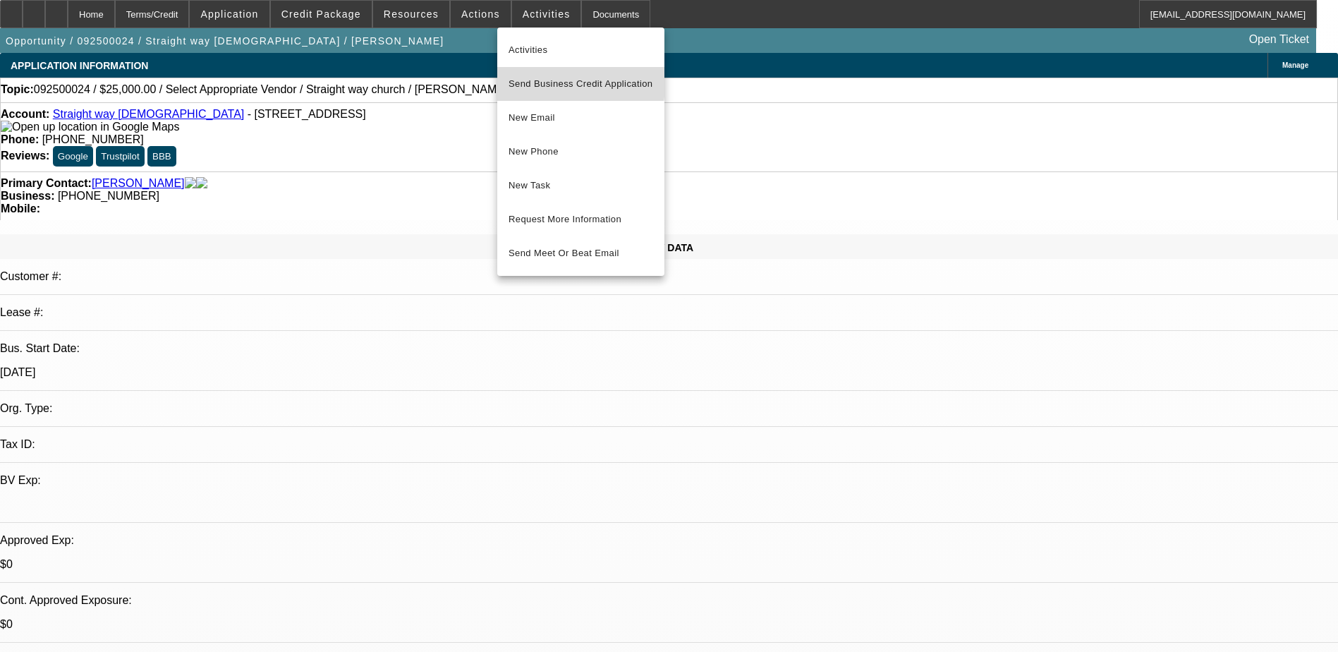
click at [564, 80] on span "Send Business Credit Application" at bounding box center [580, 83] width 145 height 17
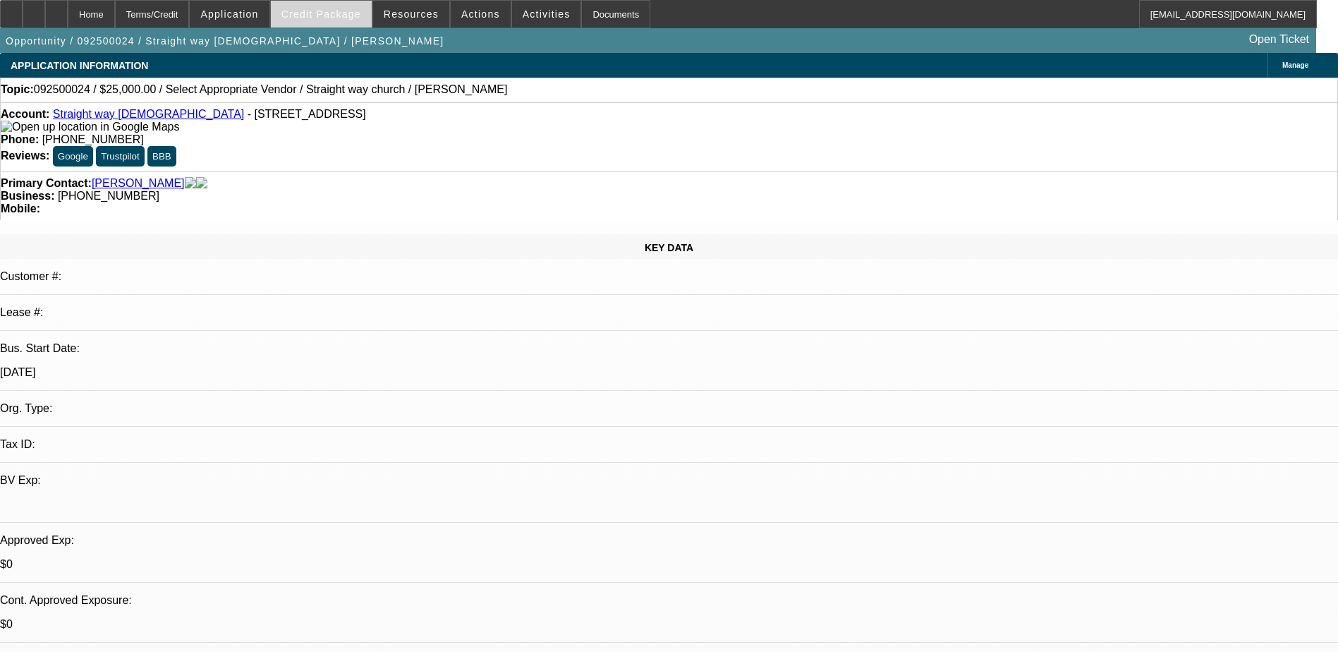
click at [328, 6] on span at bounding box center [321, 14] width 101 height 34
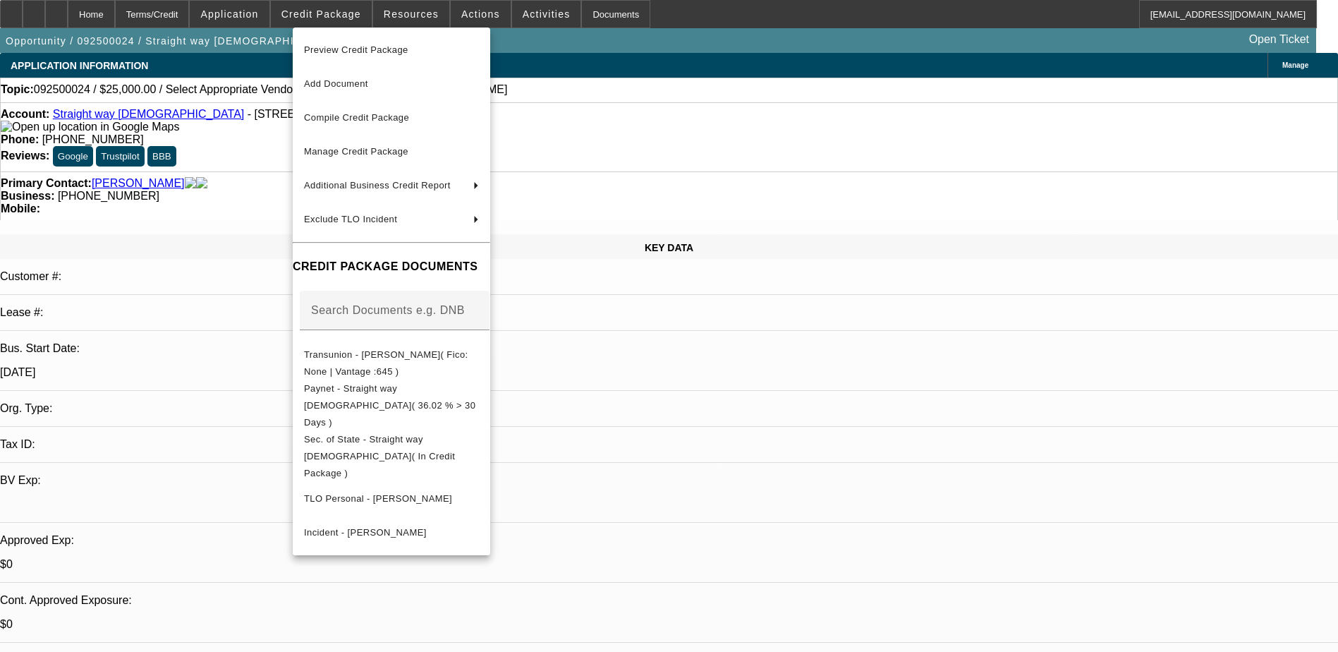
click at [722, 57] on div at bounding box center [669, 326] width 1338 height 652
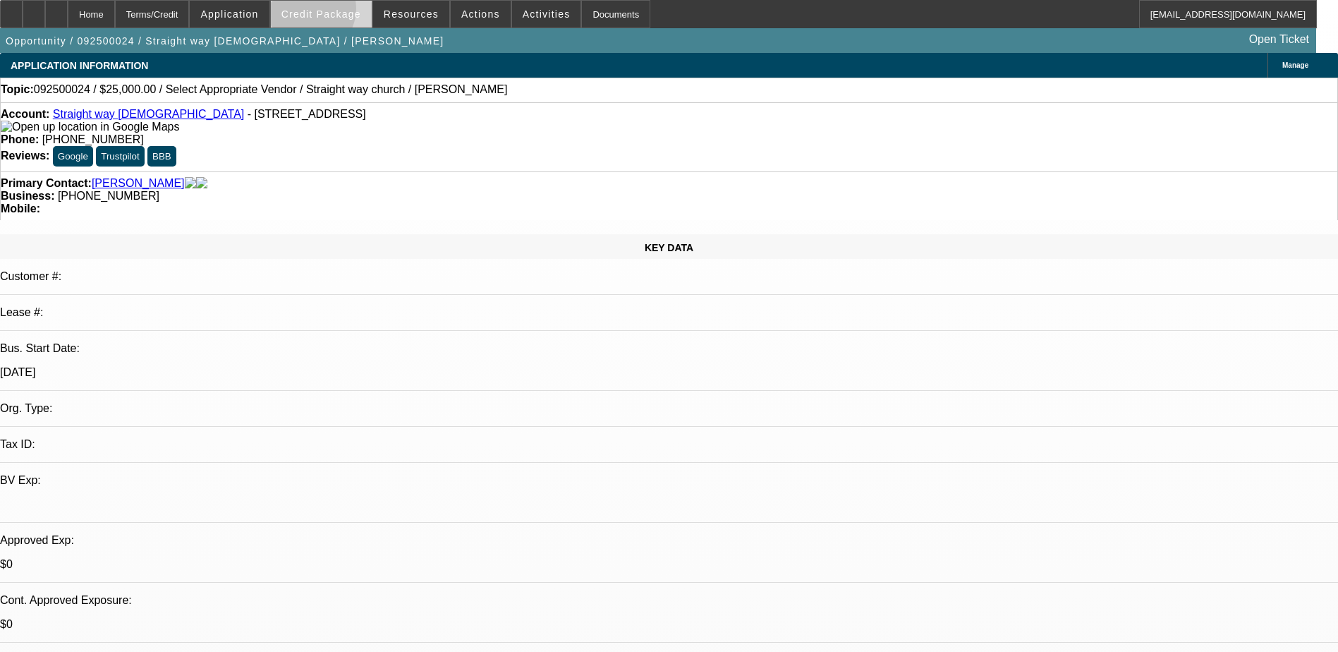
click at [329, 12] on span "Credit Package" at bounding box center [321, 13] width 80 height 11
